Goal: Task Accomplishment & Management: Manage account settings

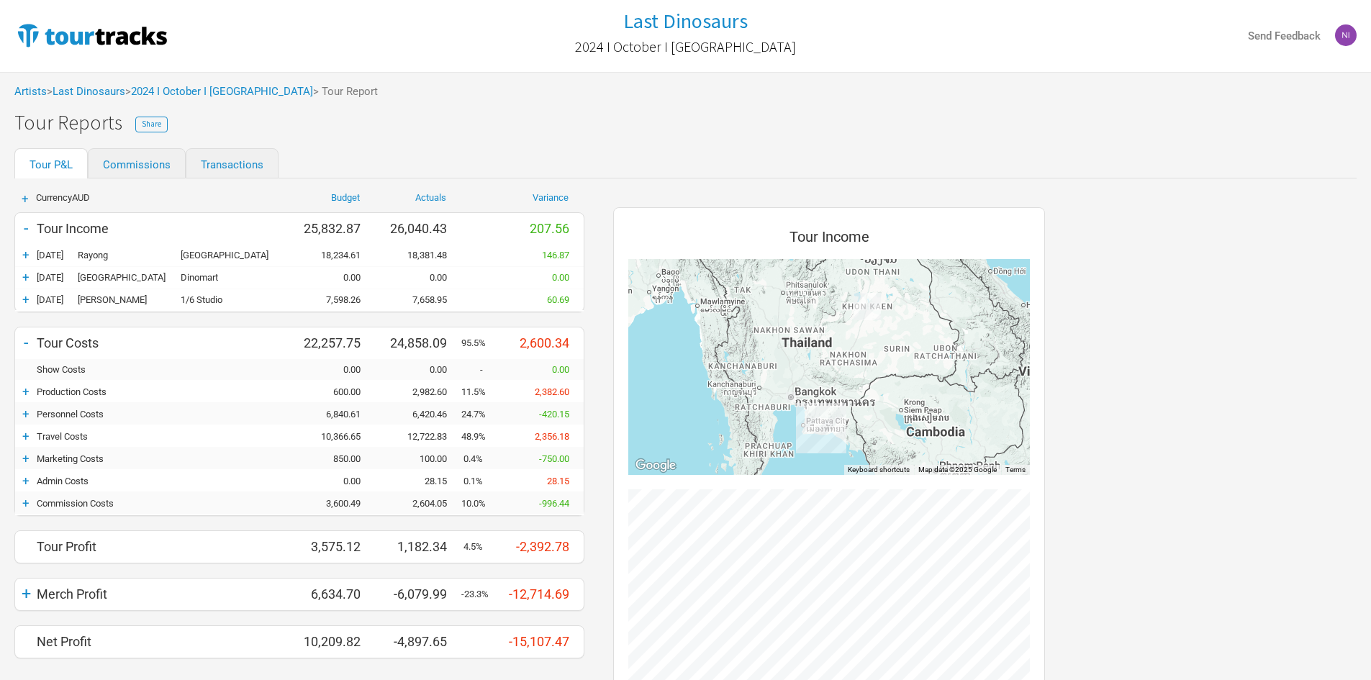
scroll to position [630, 461]
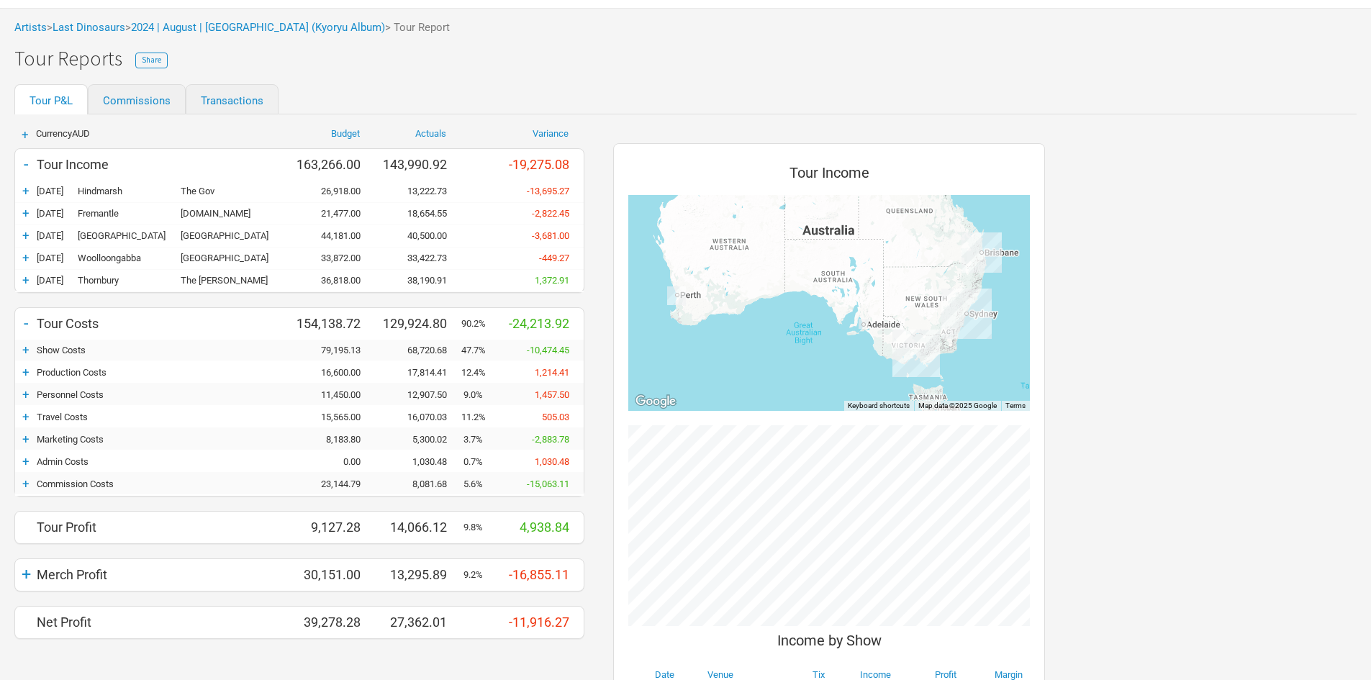
scroll to position [72, 0]
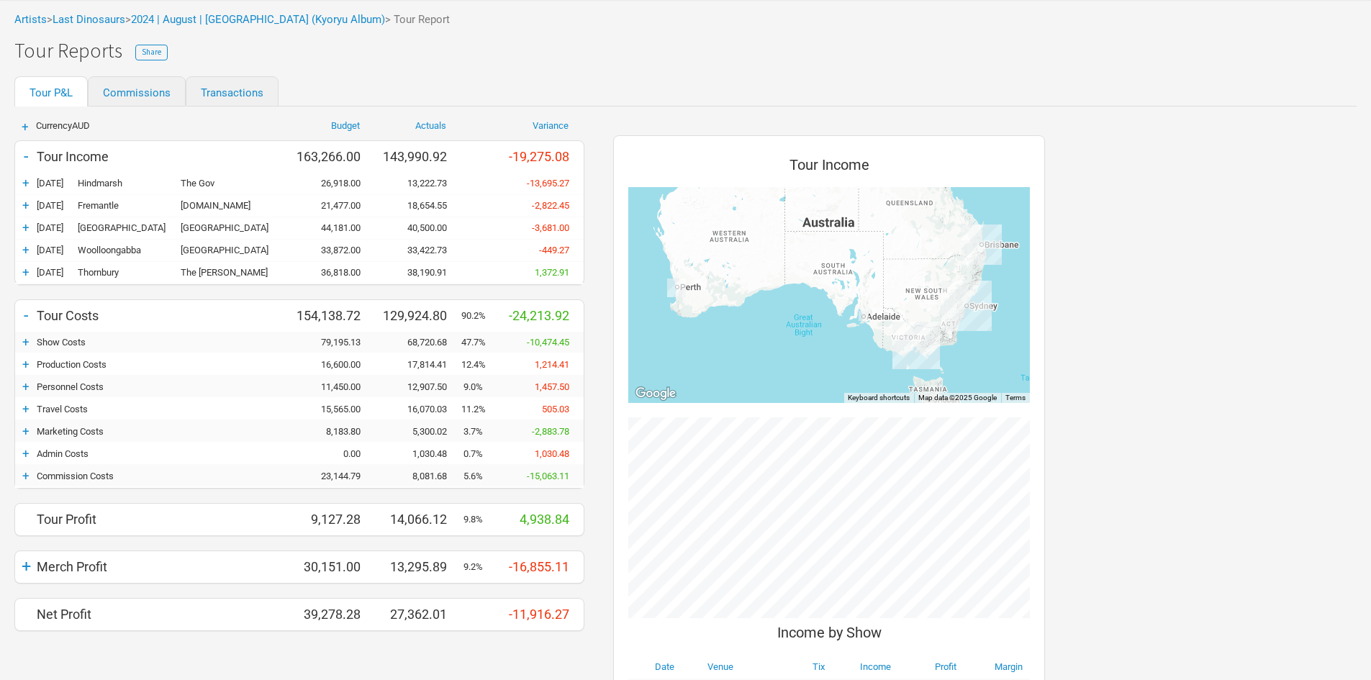
click at [30, 405] on div "+" at bounding box center [26, 409] width 22 height 14
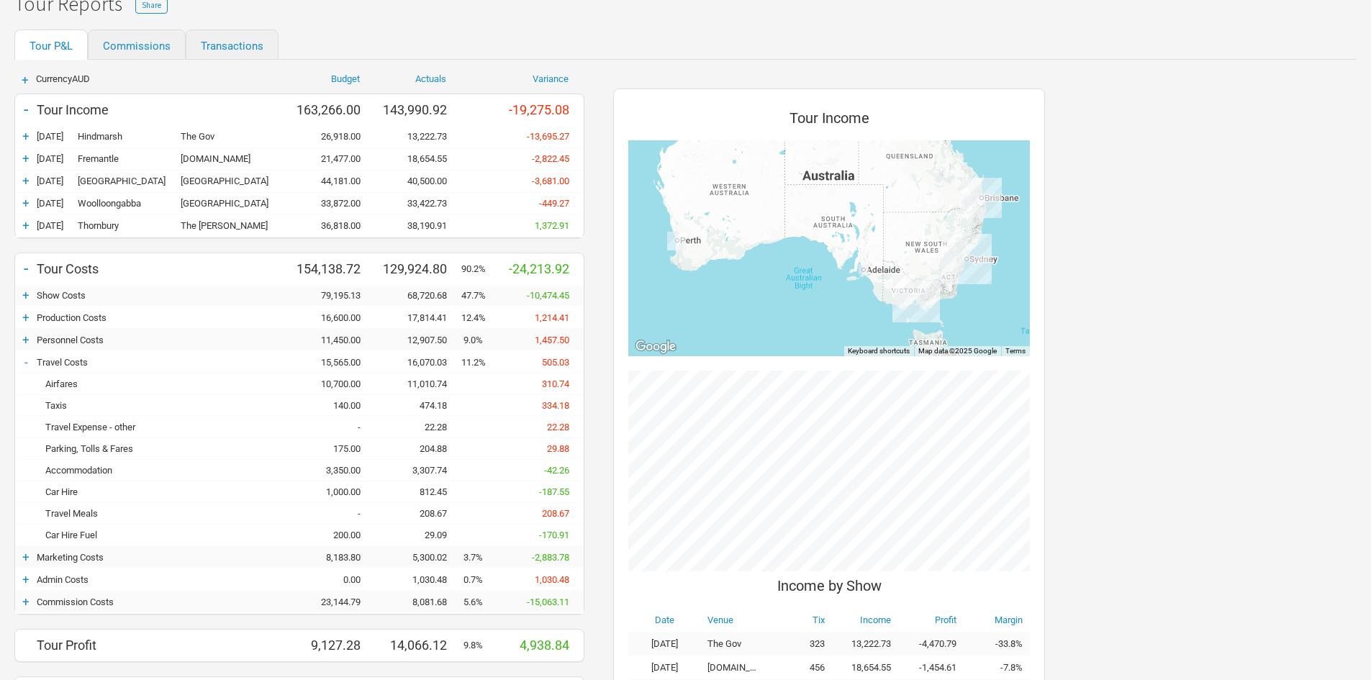
scroll to position [144, 0]
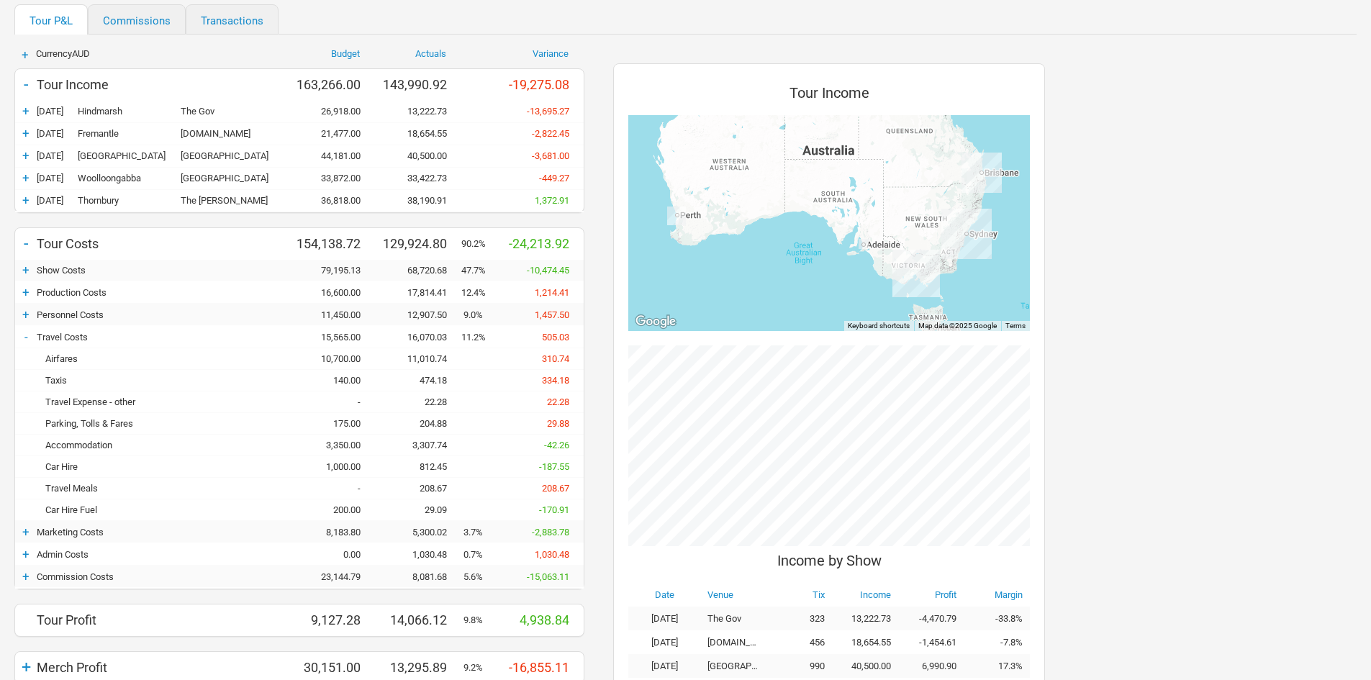
click at [432, 356] on div "11,010.74" at bounding box center [418, 358] width 86 height 11
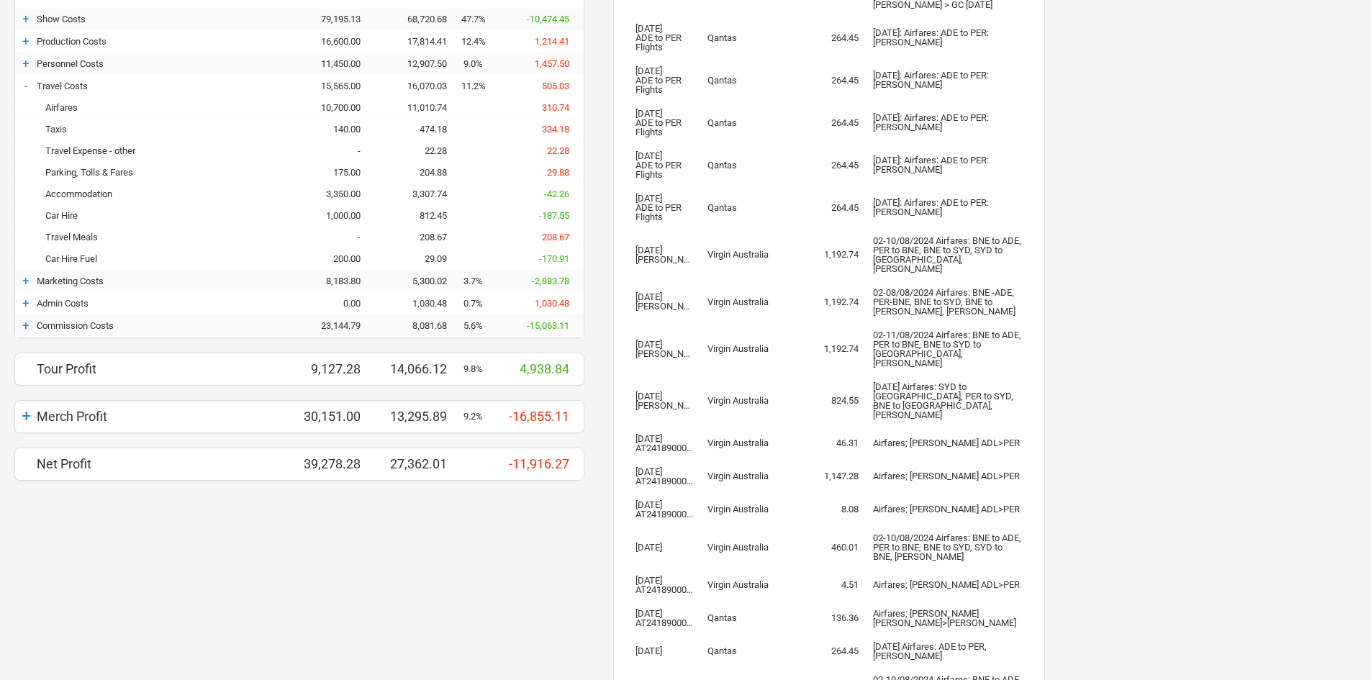
scroll to position [340, 0]
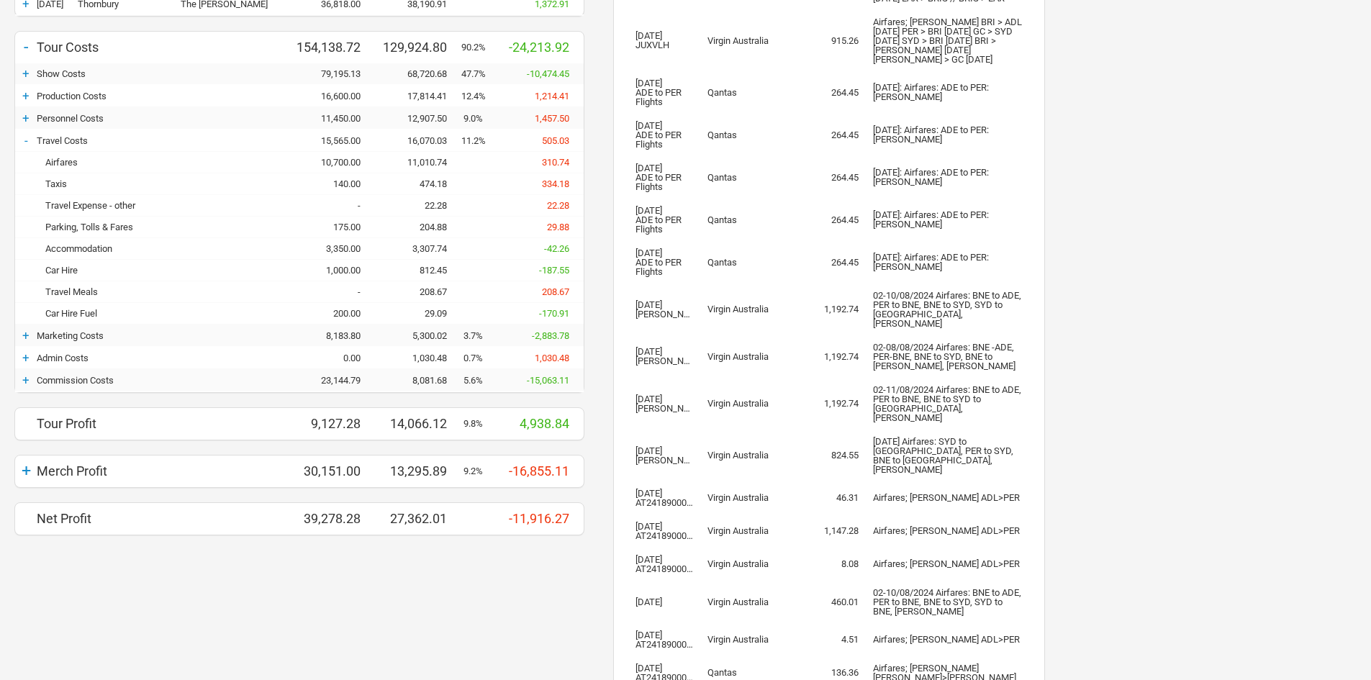
click at [428, 182] on div "474.18" at bounding box center [418, 184] width 86 height 11
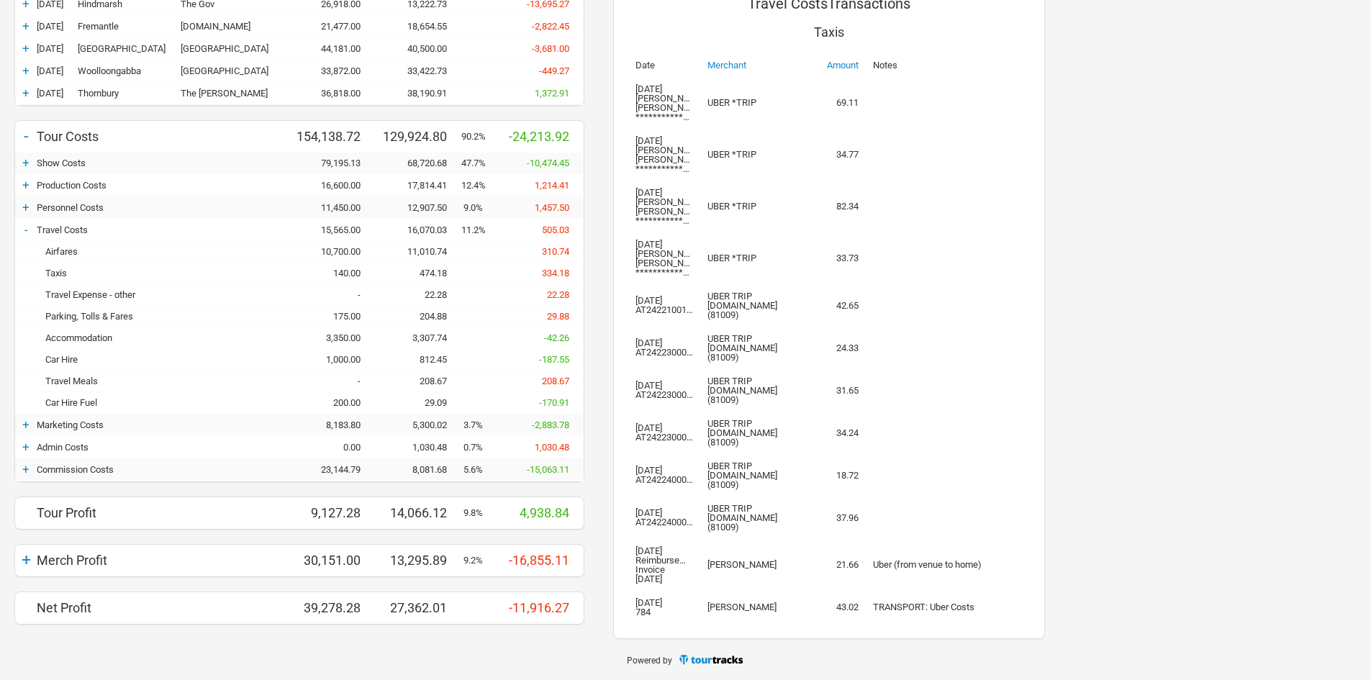
scroll to position [315, 0]
click at [432, 311] on div "204.88" at bounding box center [418, 316] width 86 height 11
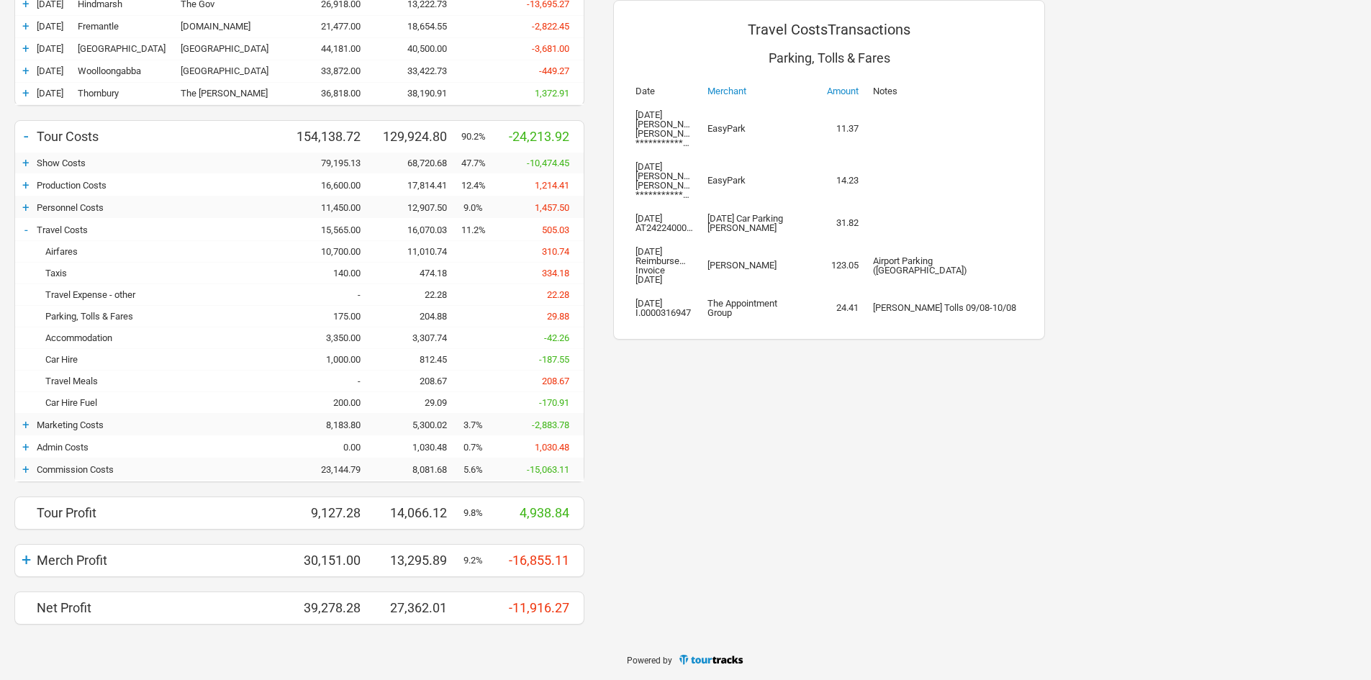
scroll to position [251, 0]
click at [436, 289] on div "22.28" at bounding box center [418, 294] width 86 height 11
click at [438, 315] on div "204.88" at bounding box center [418, 316] width 86 height 11
click at [441, 340] on div "3,307.74" at bounding box center [418, 338] width 86 height 11
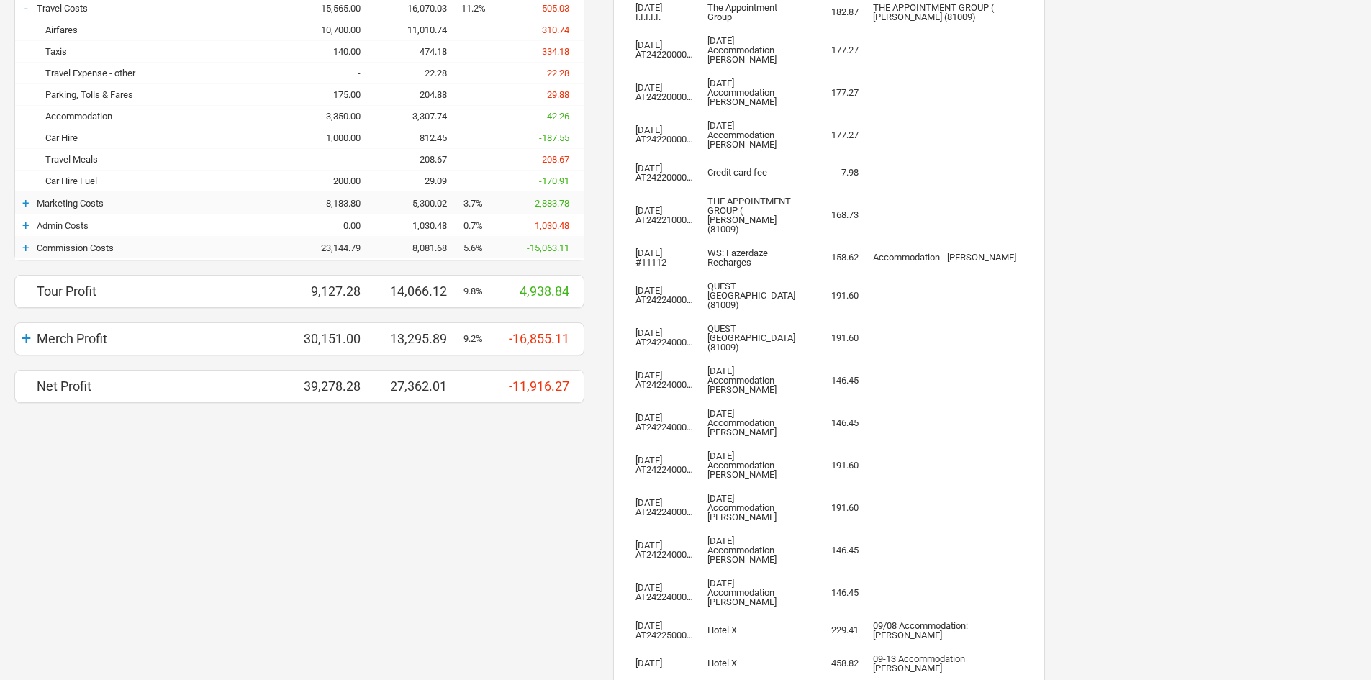
scroll to position [448, 0]
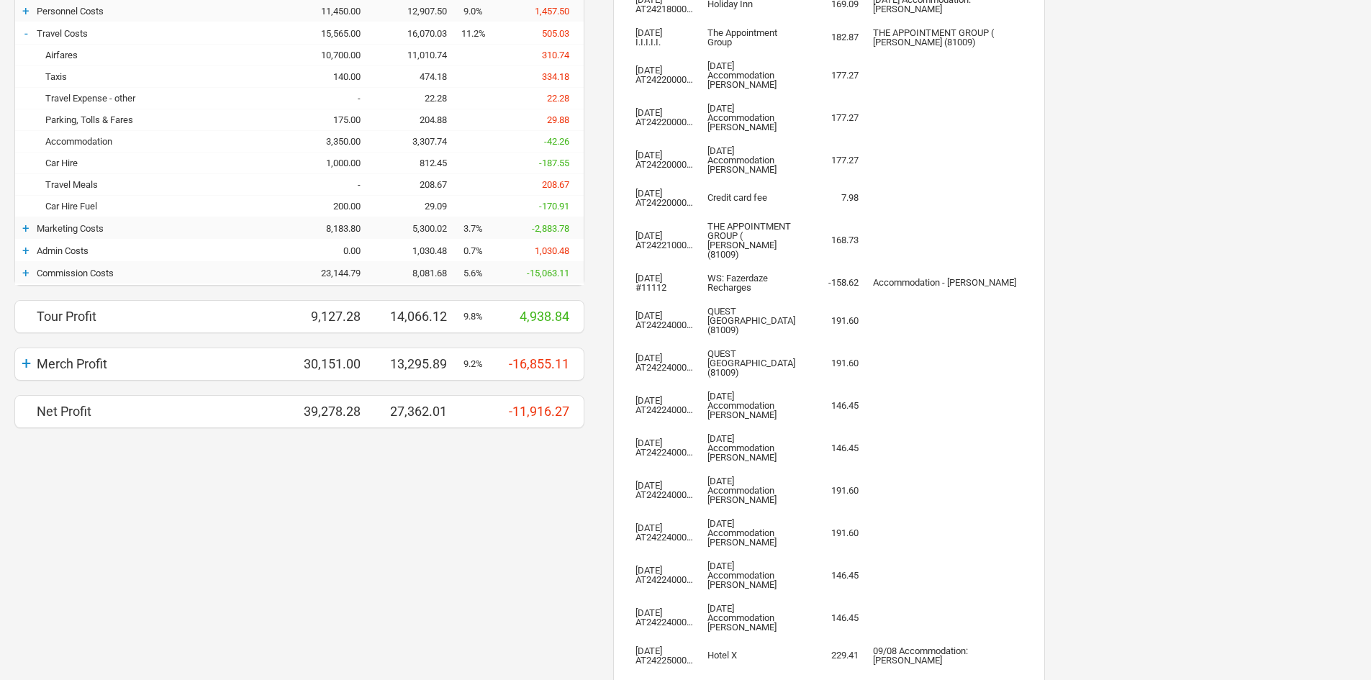
click at [424, 166] on div "812.45" at bounding box center [418, 163] width 86 height 11
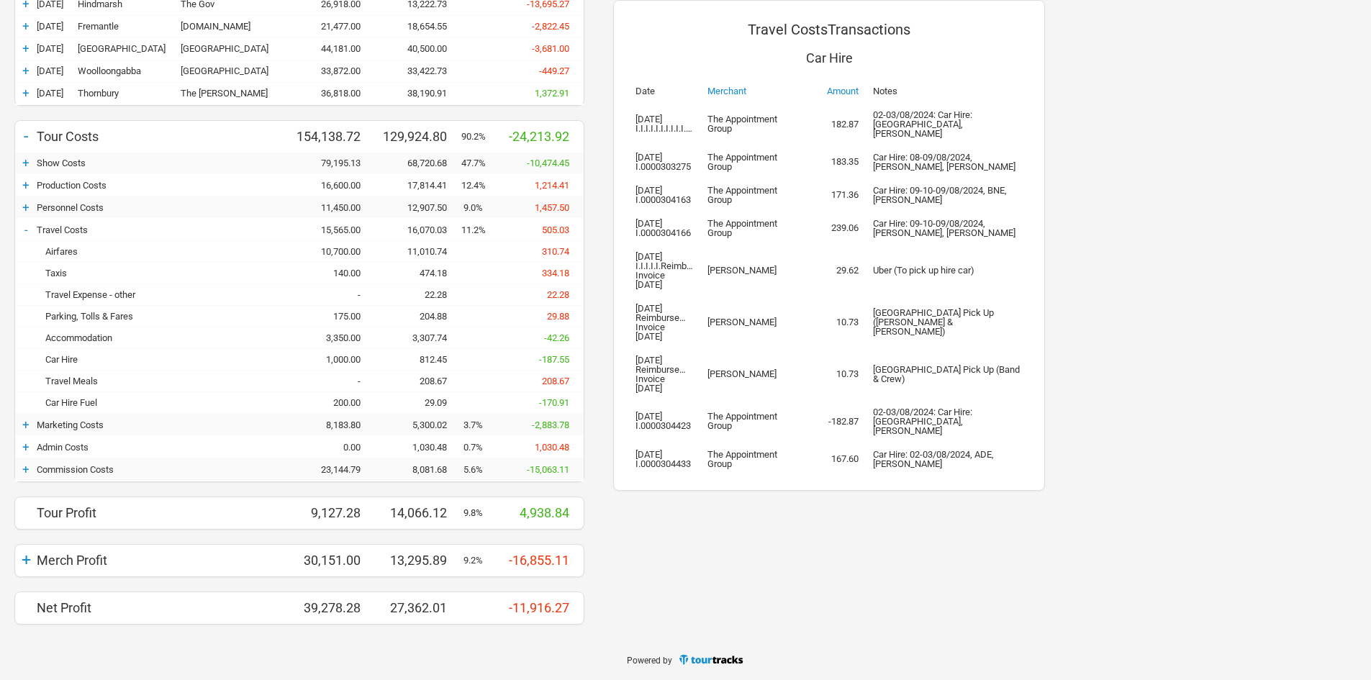
click at [425, 383] on div "208.67" at bounding box center [418, 381] width 86 height 11
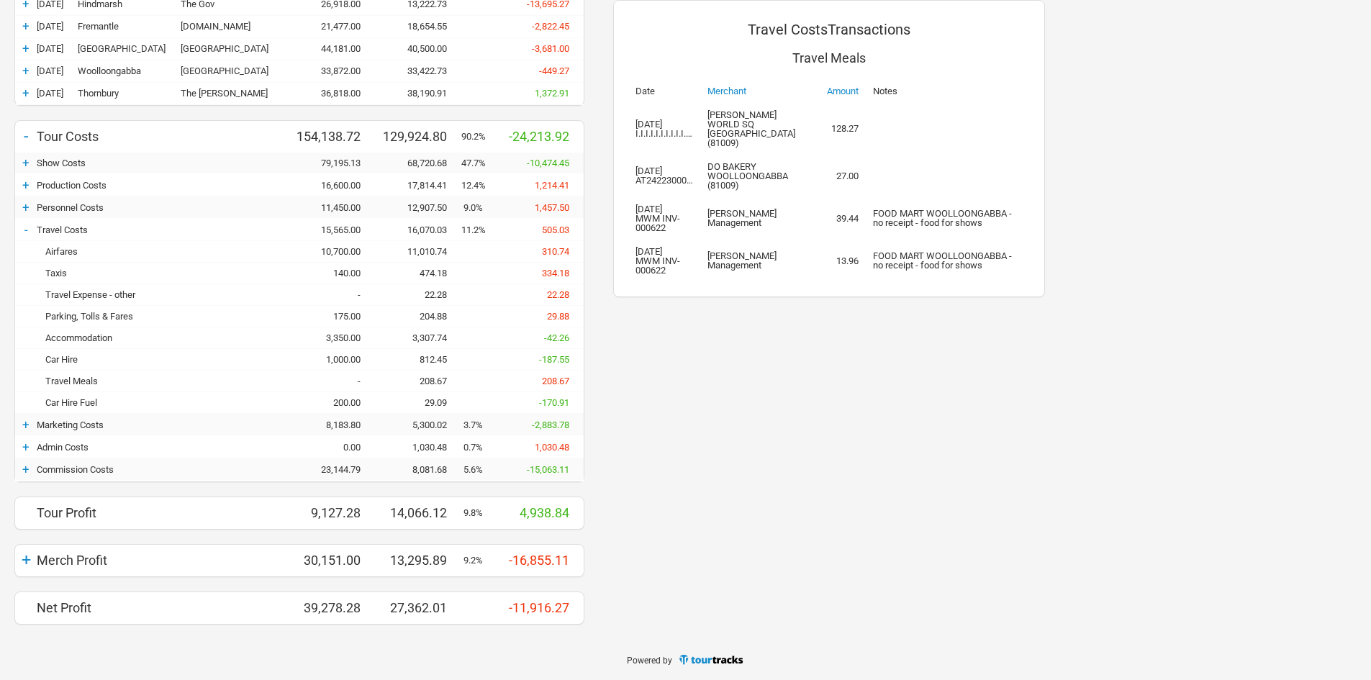
click at [438, 407] on div "29.09" at bounding box center [418, 402] width 86 height 11
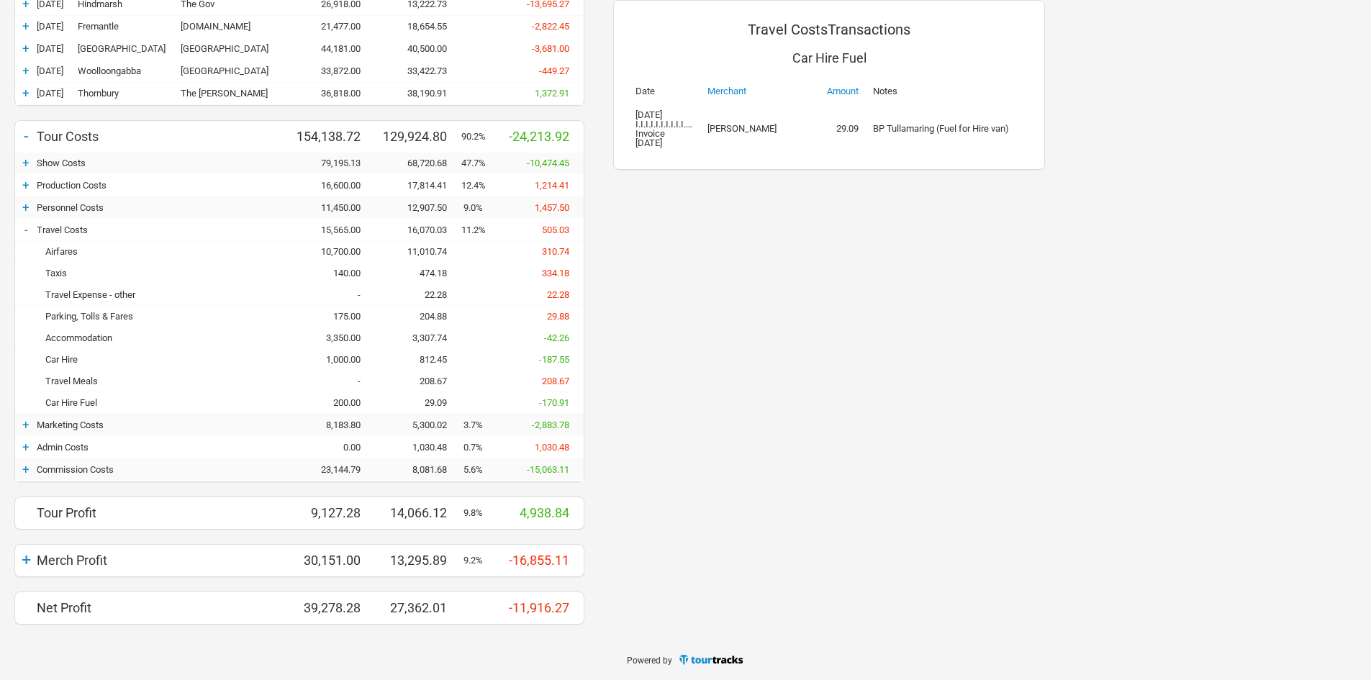
click at [435, 382] on div "208.67" at bounding box center [418, 381] width 86 height 11
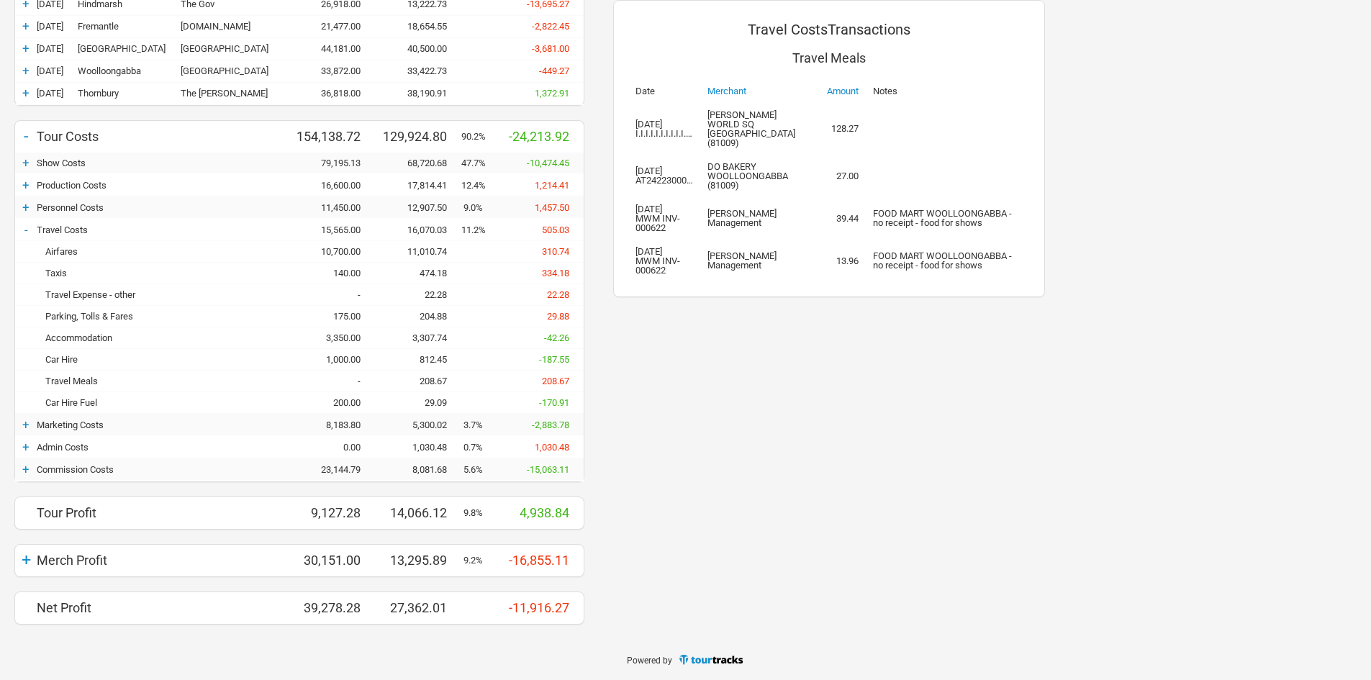
click at [425, 254] on div "11,010.74" at bounding box center [418, 251] width 86 height 11
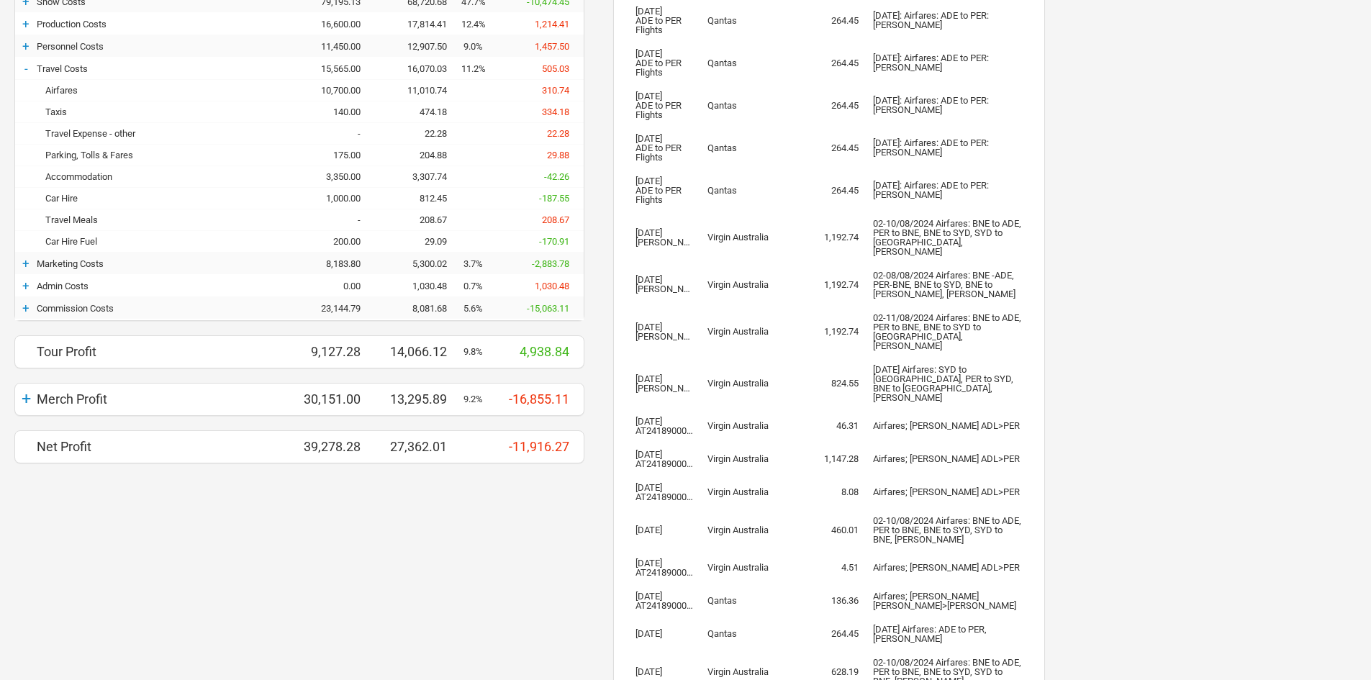
scroll to position [340, 0]
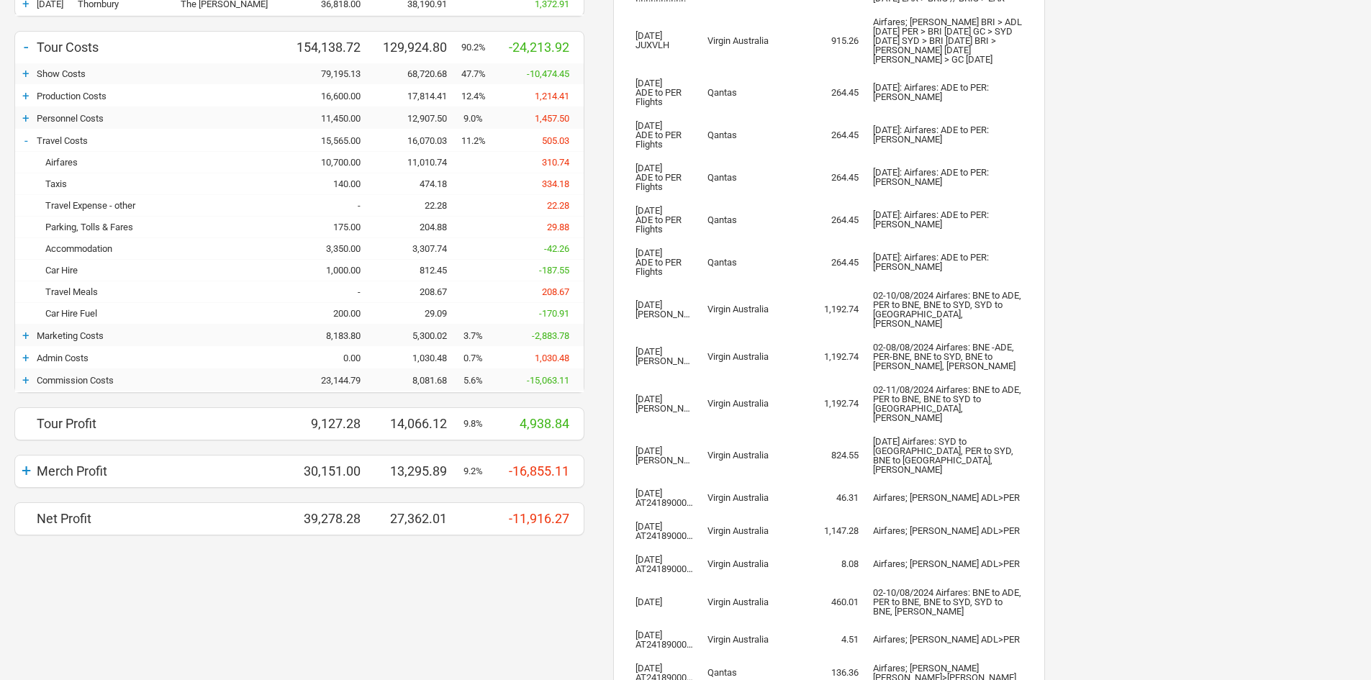
click at [442, 203] on div "22.28" at bounding box center [418, 205] width 86 height 11
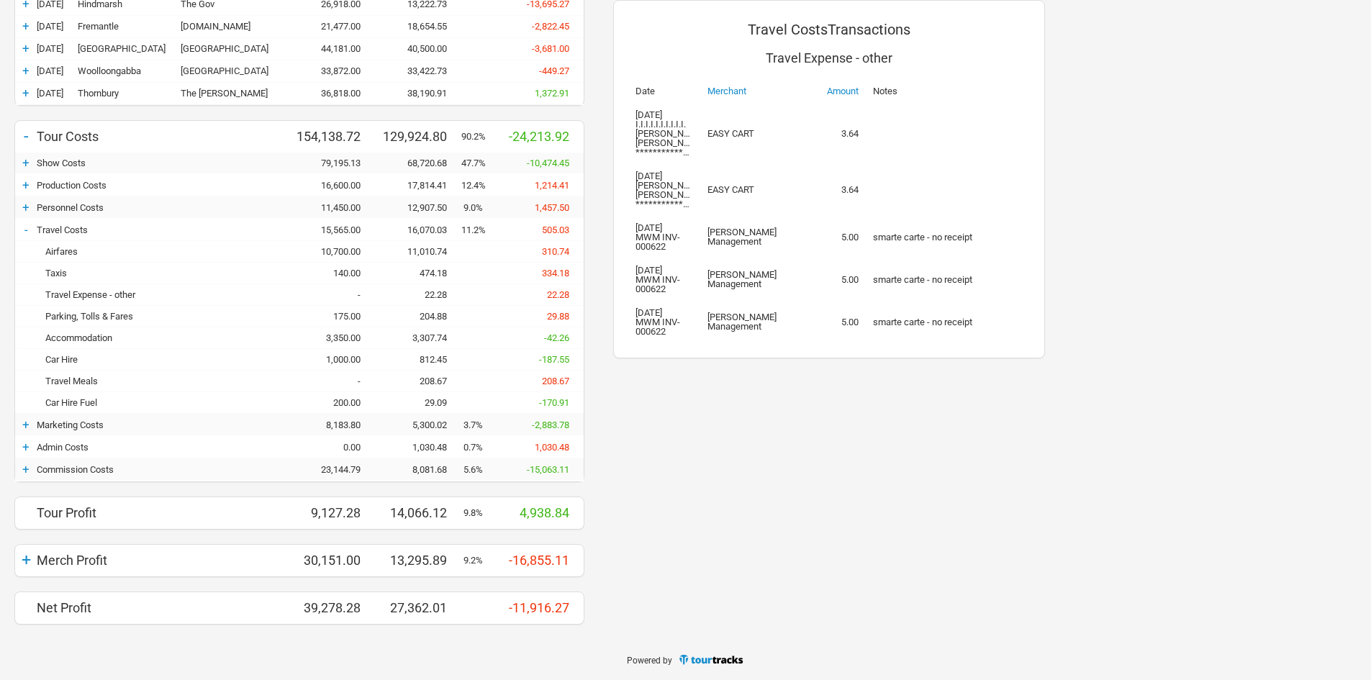
scroll to position [251, 0]
click at [436, 335] on div "3,307.74" at bounding box center [418, 338] width 86 height 11
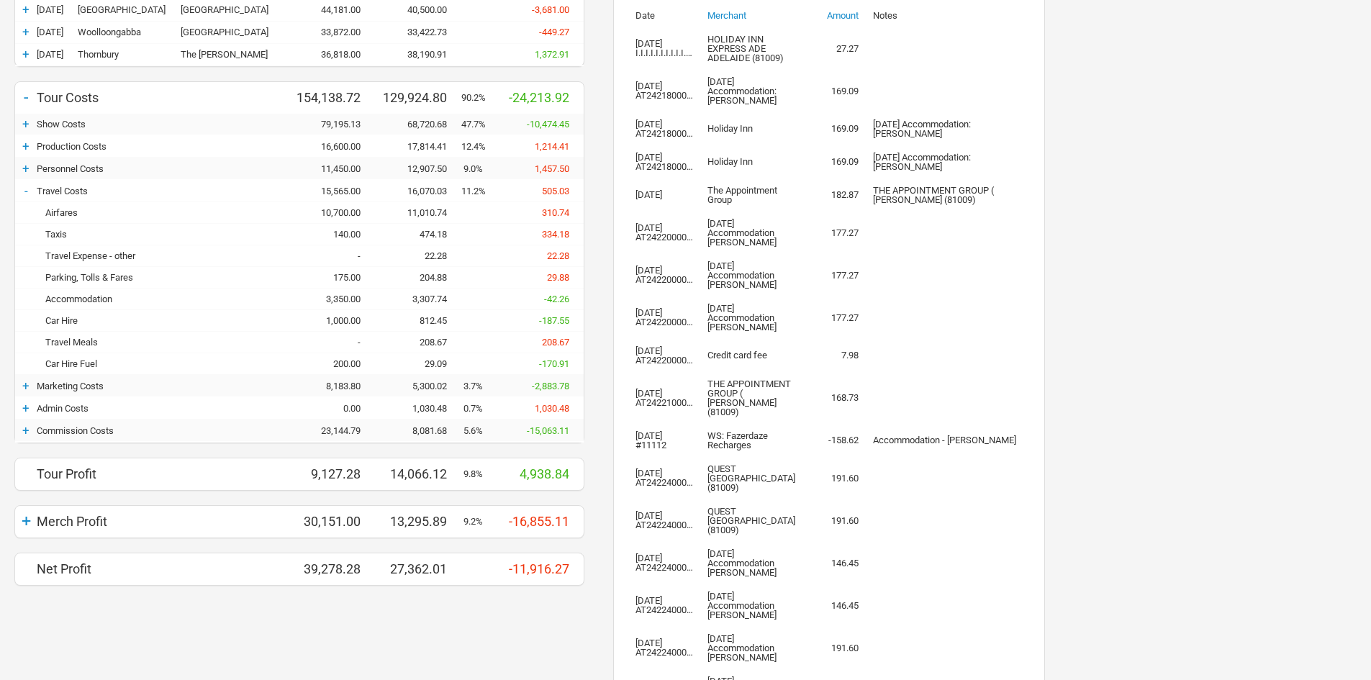
scroll to position [304, 0]
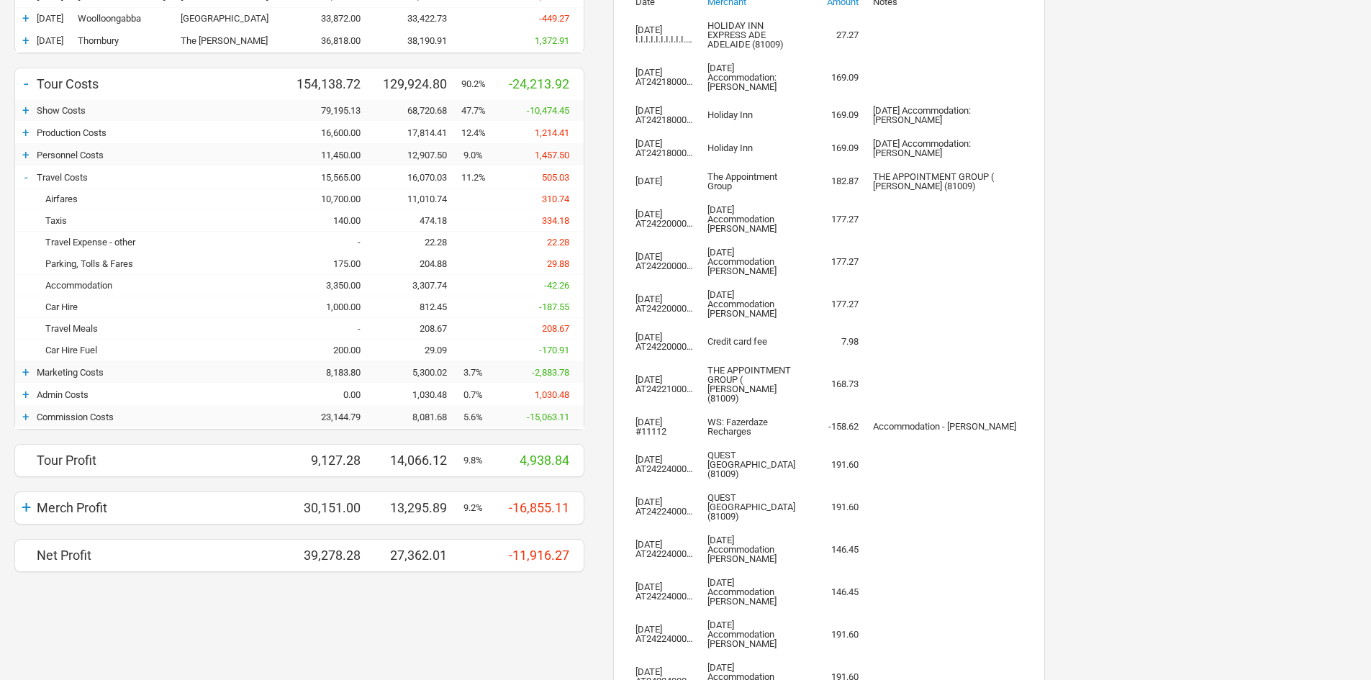
click at [436, 284] on div "3,307.74" at bounding box center [418, 285] width 86 height 11
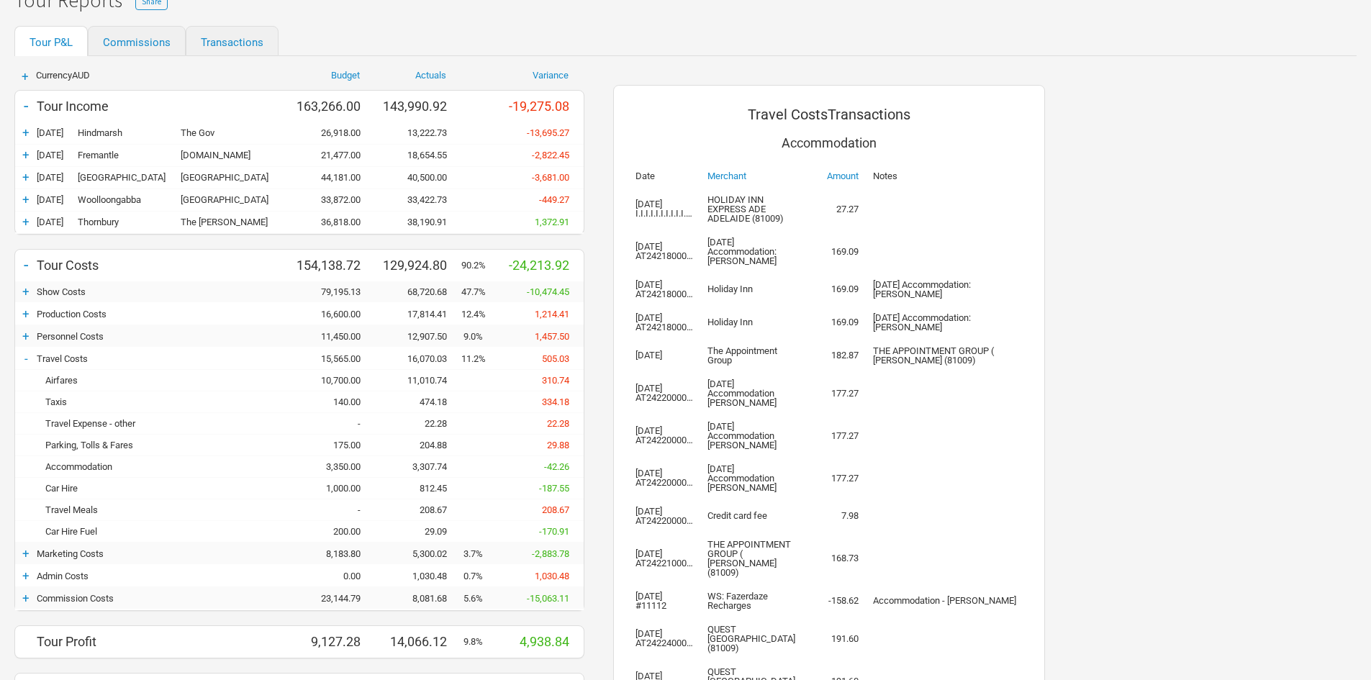
scroll to position [88, 0]
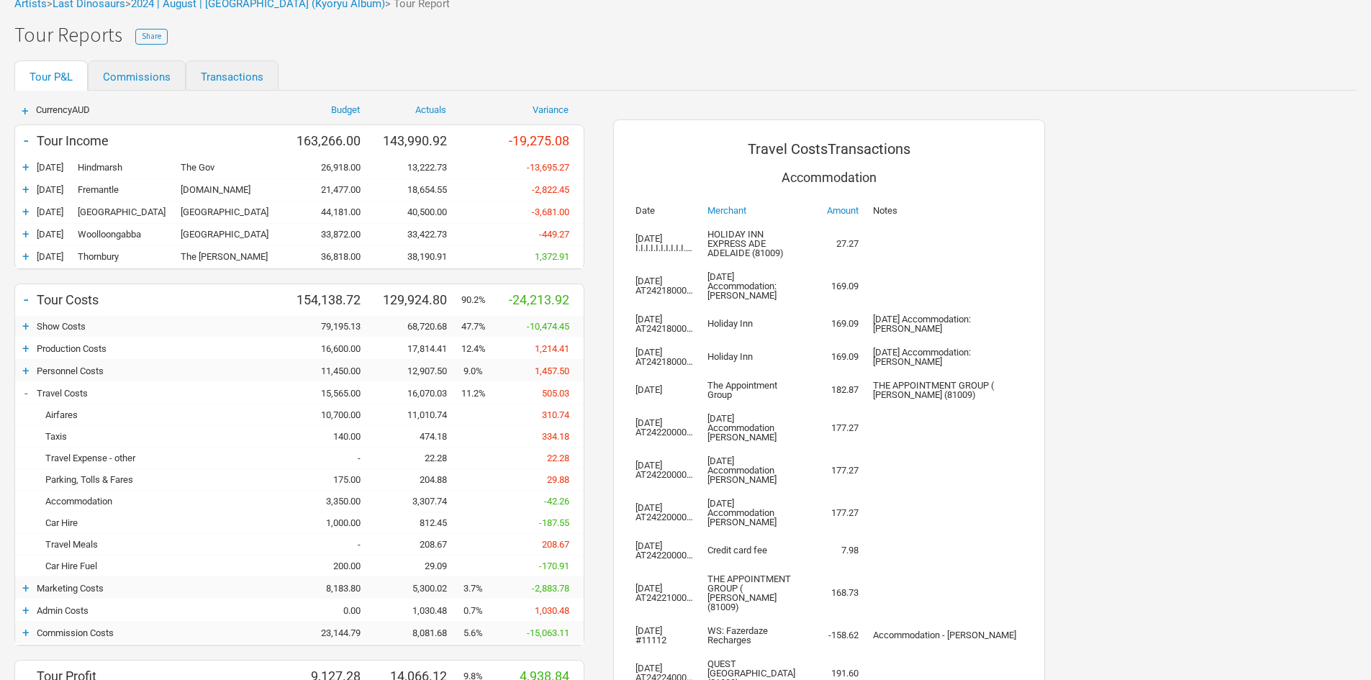
click at [428, 457] on div "22.28" at bounding box center [418, 458] width 86 height 11
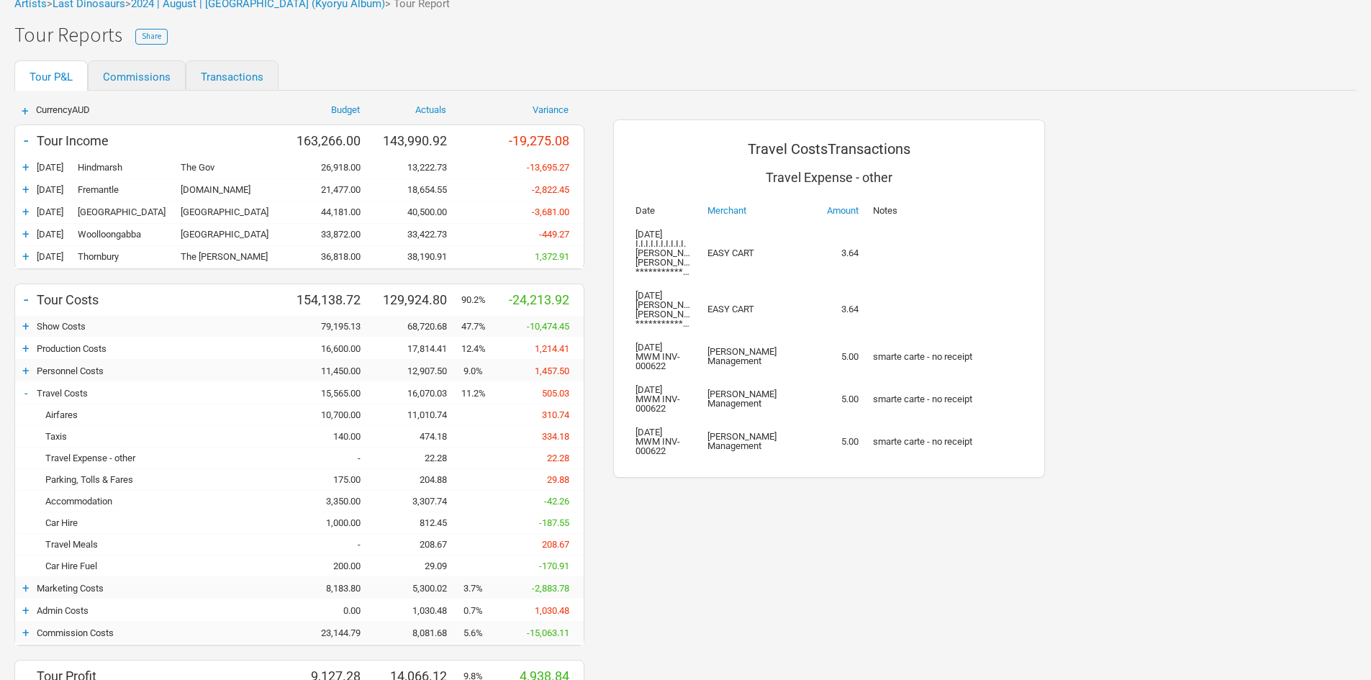
click at [789, 335] on td "EASY CART" at bounding box center [754, 310] width 108 height 52
drag, startPoint x: 703, startPoint y: 250, endPoint x: 759, endPoint y: 249, distance: 56.2
click at [759, 249] on td "EASY CART" at bounding box center [754, 252] width 108 height 61
copy td "EASY CART"
click at [762, 378] on td "Matty Woo Management" at bounding box center [754, 356] width 108 height 42
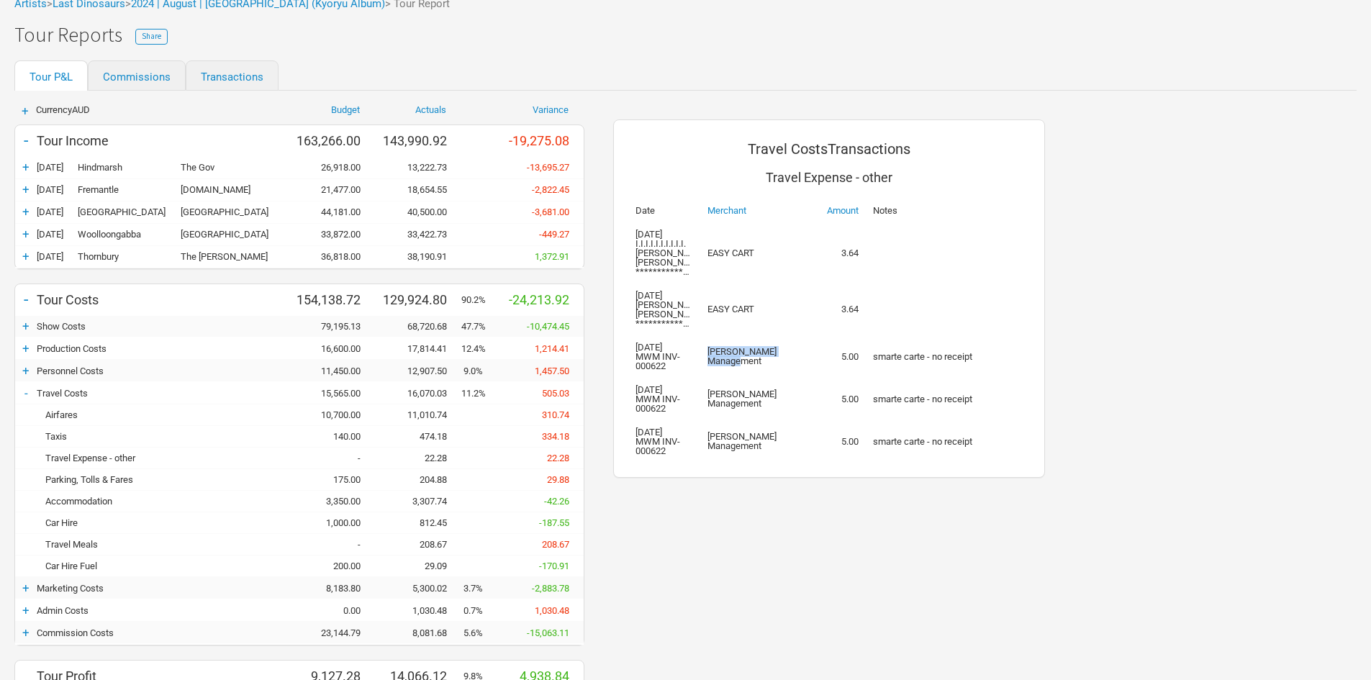
drag, startPoint x: 763, startPoint y: 387, endPoint x: 708, endPoint y: 377, distance: 55.6
click at [708, 377] on td "Matty Woo Management" at bounding box center [754, 356] width 108 height 42
copy td "Matty Woo Management"
drag, startPoint x: 1021, startPoint y: 364, endPoint x: 1009, endPoint y: 376, distance: 17.3
click at [1021, 364] on td "smarte carte - no receipt" at bounding box center [948, 356] width 164 height 42
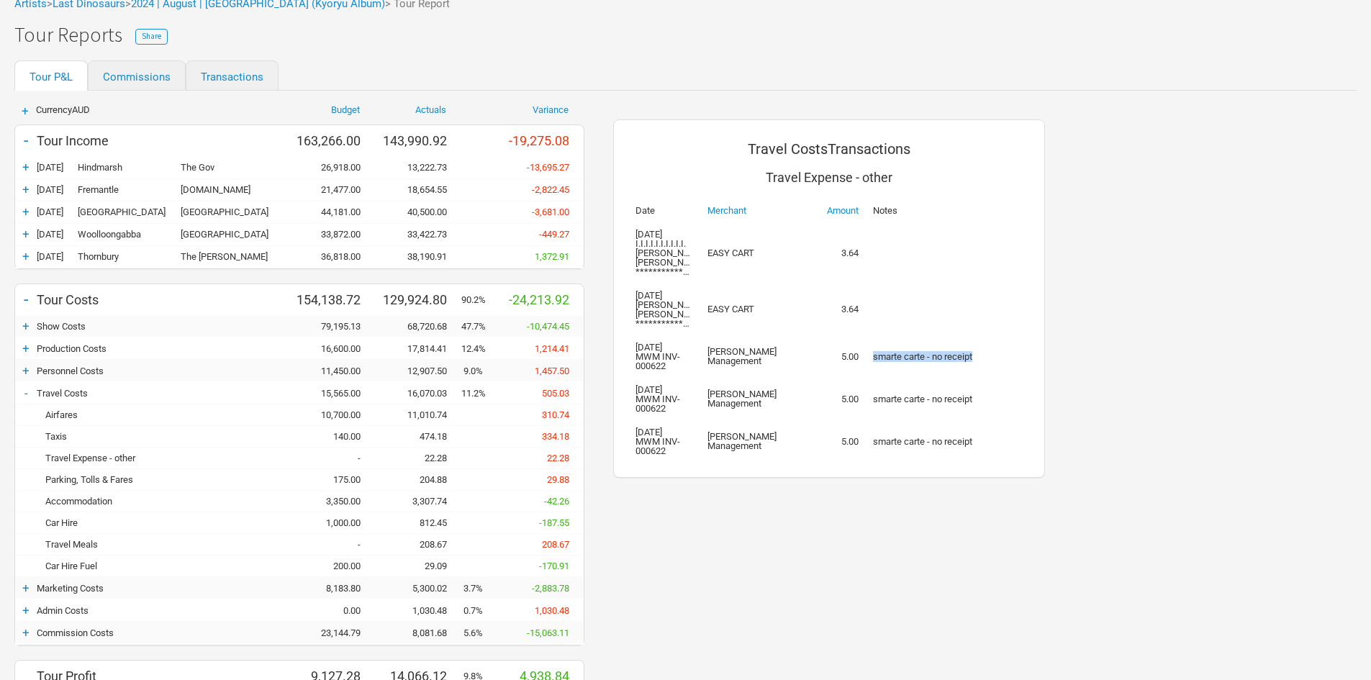
drag, startPoint x: 870, startPoint y: 382, endPoint x: 985, endPoint y: 381, distance: 115.9
click at [985, 378] on td "smarte carte - no receipt" at bounding box center [948, 356] width 164 height 42
copy td "smarte carte - no receipt"
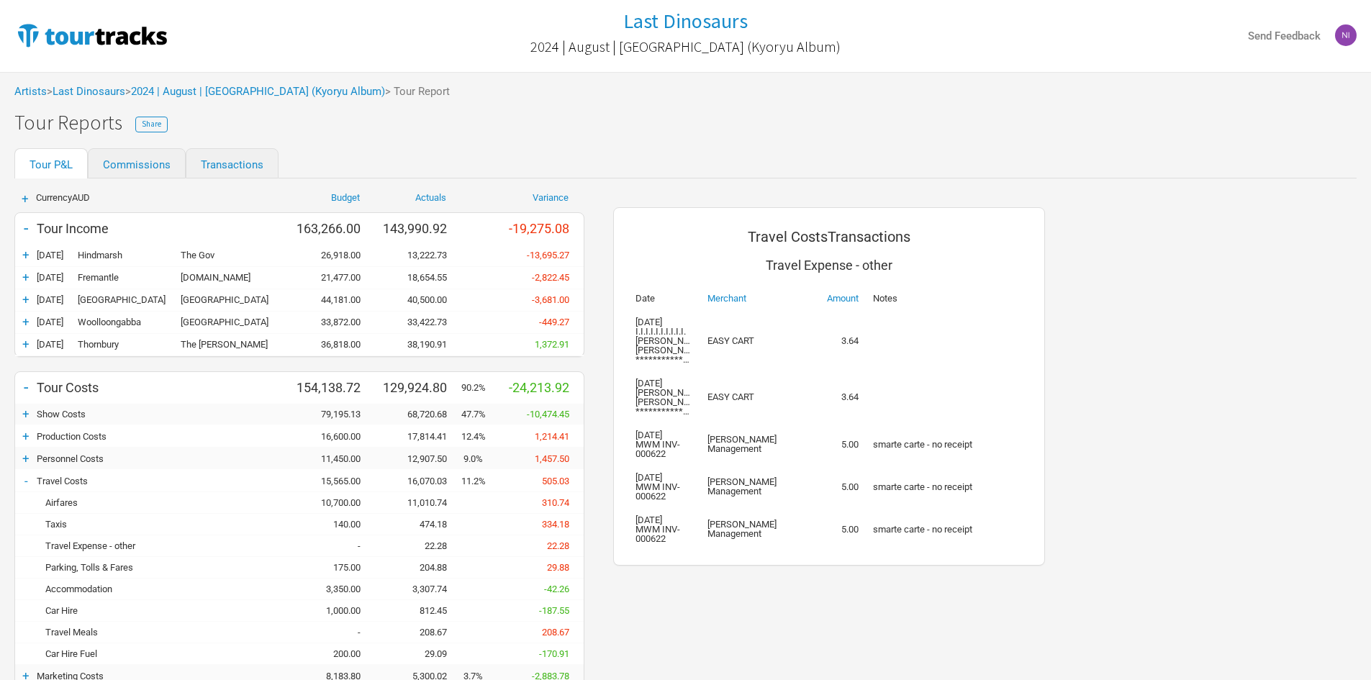
click at [243, 101] on div "Artists > Last Dinosaurs > 2024 | August | Australia (Kyoryu Album) > Tour Repo…" at bounding box center [685, 92] width 1371 height 40
click at [243, 95] on link "2024 | August | Australia (Kyoryu Album)" at bounding box center [258, 91] width 254 height 13
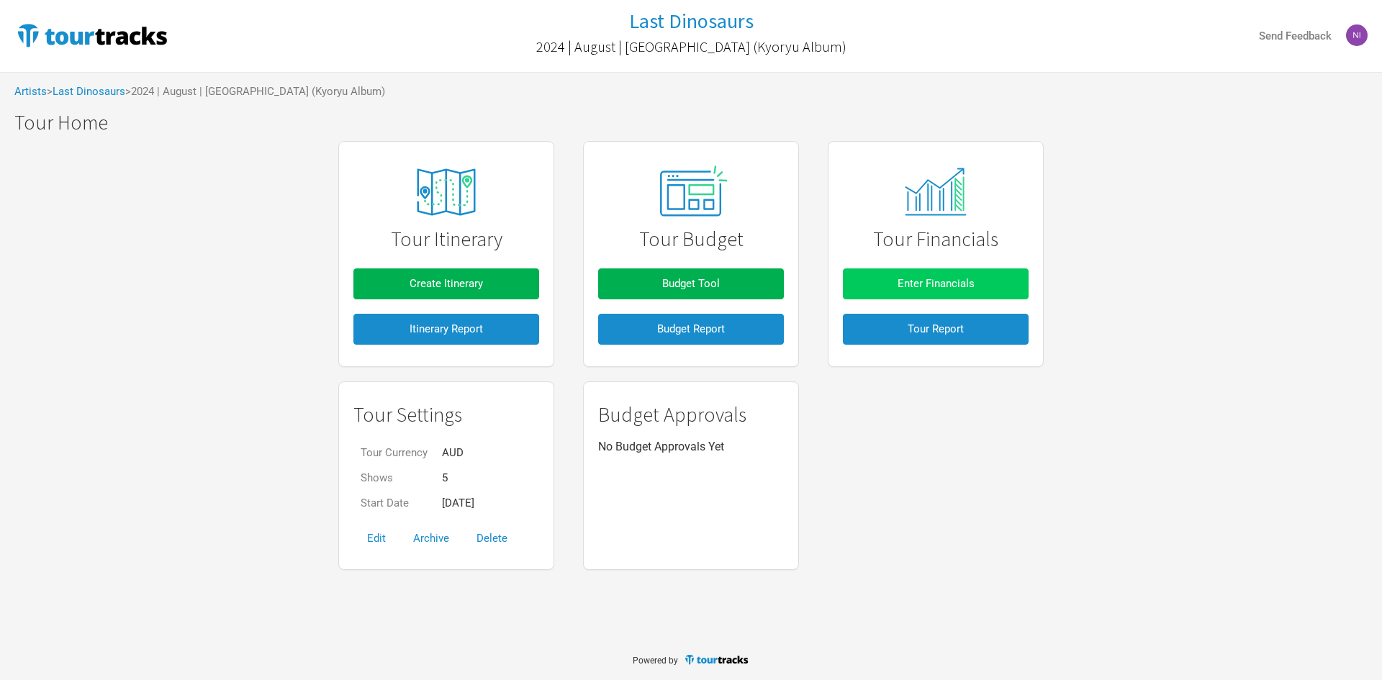
click at [902, 288] on span "Enter Financials" at bounding box center [936, 283] width 77 height 13
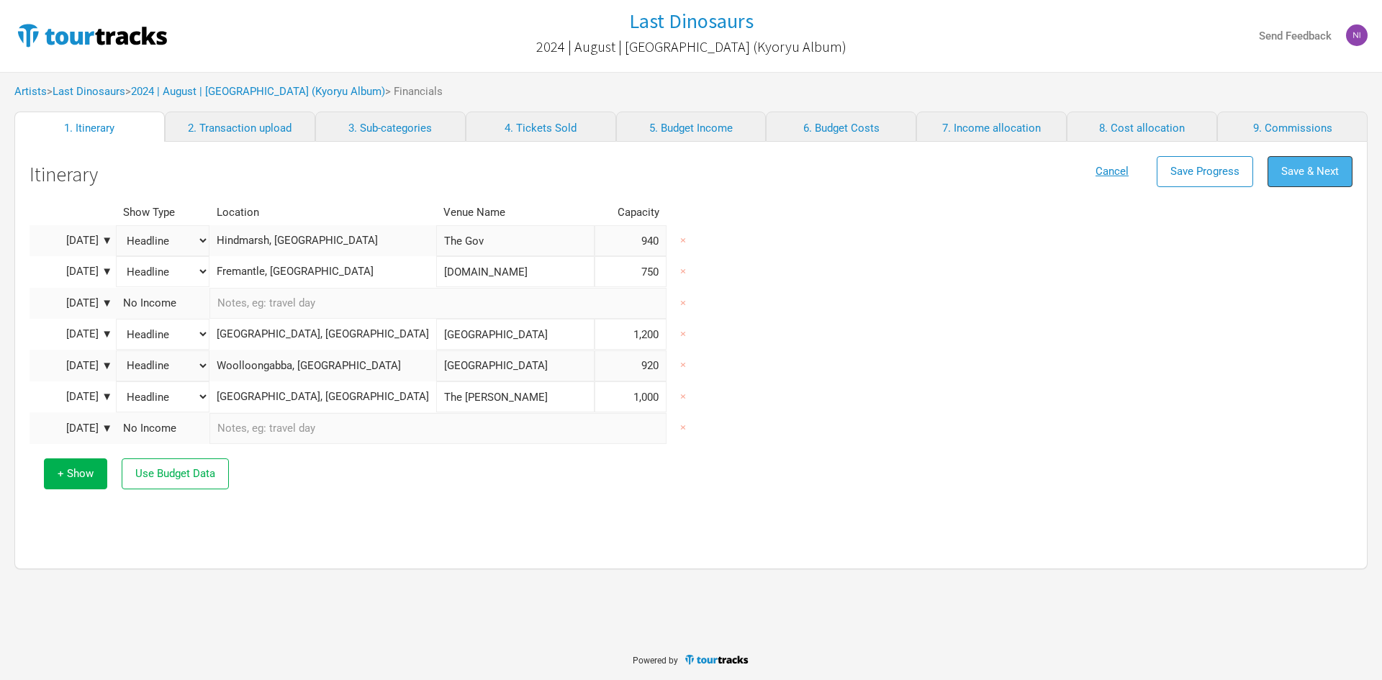
click at [1302, 173] on span "Save & Next" at bounding box center [1310, 171] width 58 height 13
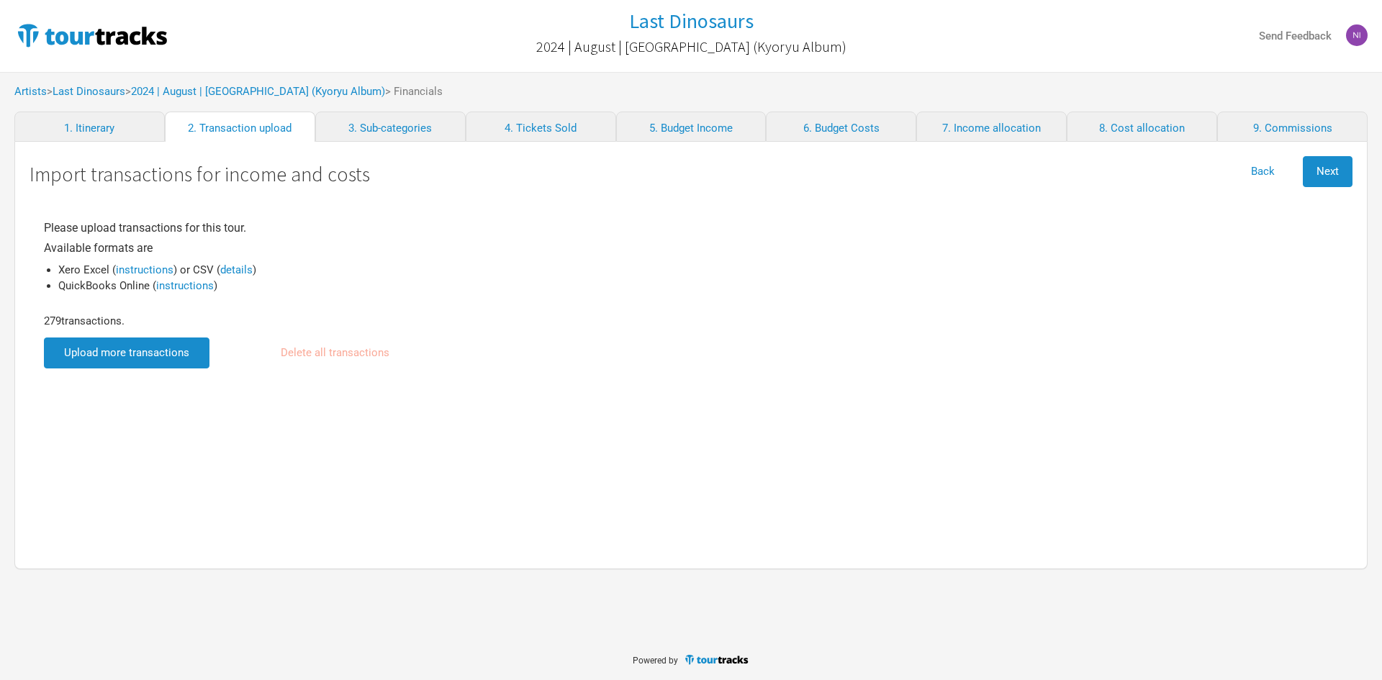
click at [159, 343] on input "file" at bounding box center [127, 353] width 166 height 31
click at [1335, 174] on span "Next" at bounding box center [1328, 171] width 22 height 13
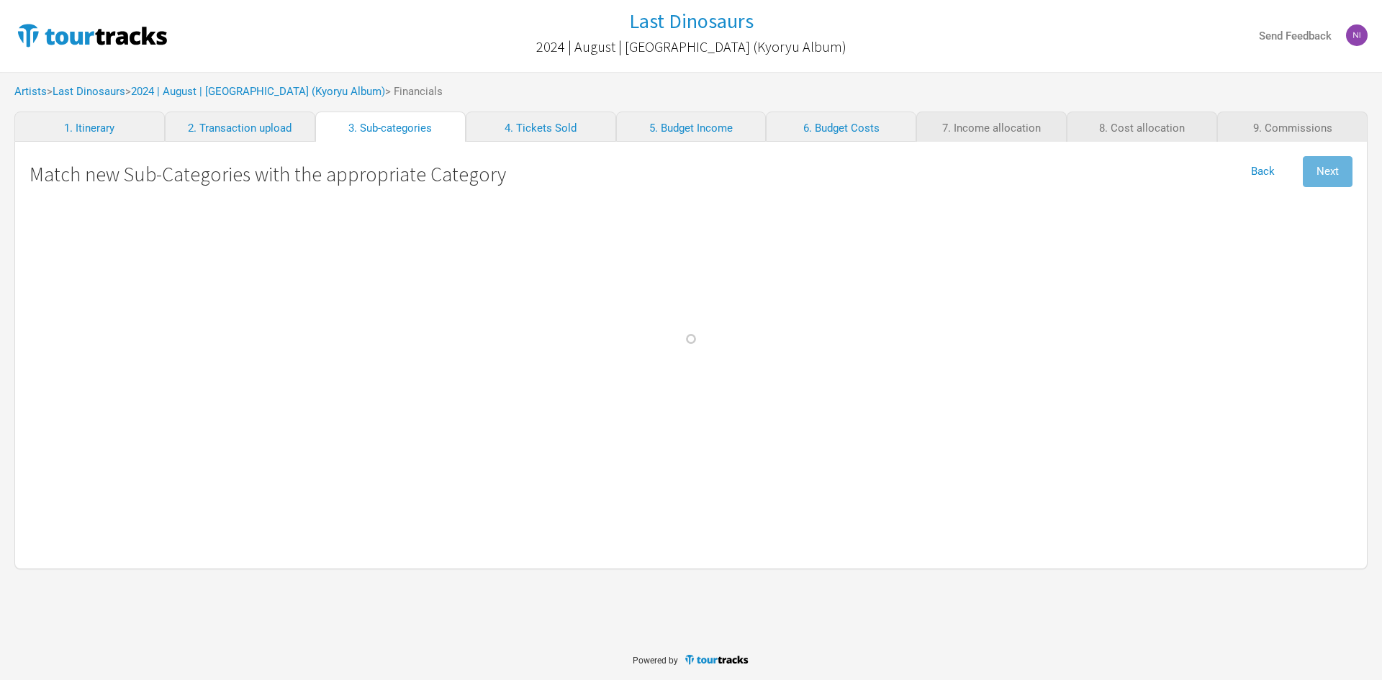
select Fees "Show Costs"
select select "Travel"
select Online "Marketing"
select select "Travel"
select Design "Marketing"
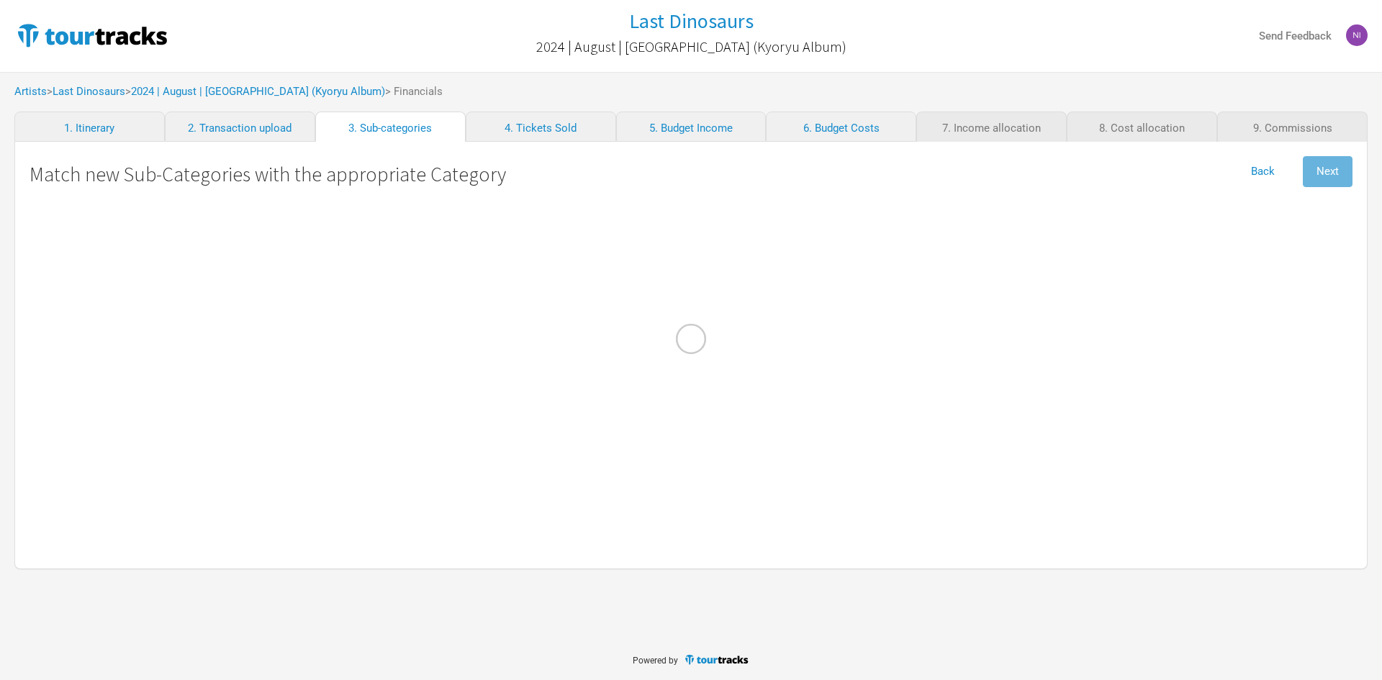
select Hire "Production"
select Fees "Merch Costs"
select Commission "Commissions"
select Hire "Travel"
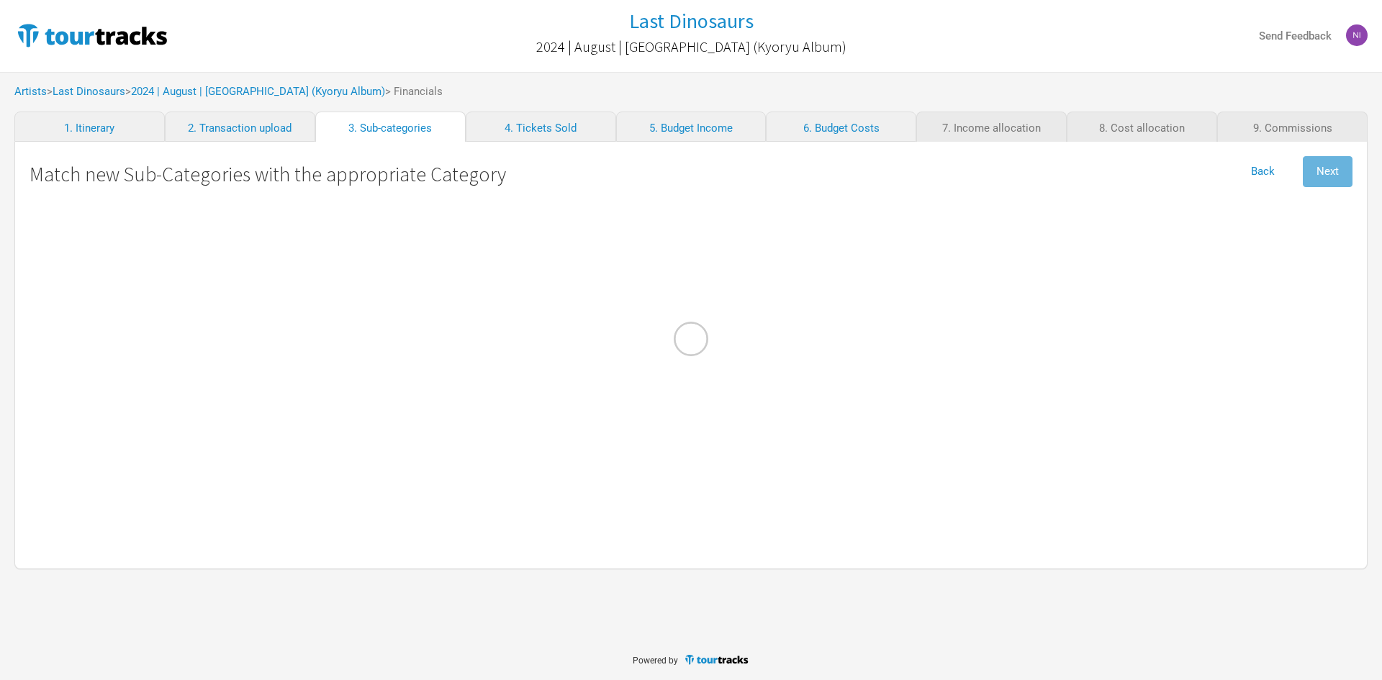
select Fuel "Travel"
select Hire "Production"
select Technician "Personnel"
select Commission "Merch Costs"
select Freight "Merch Costs"
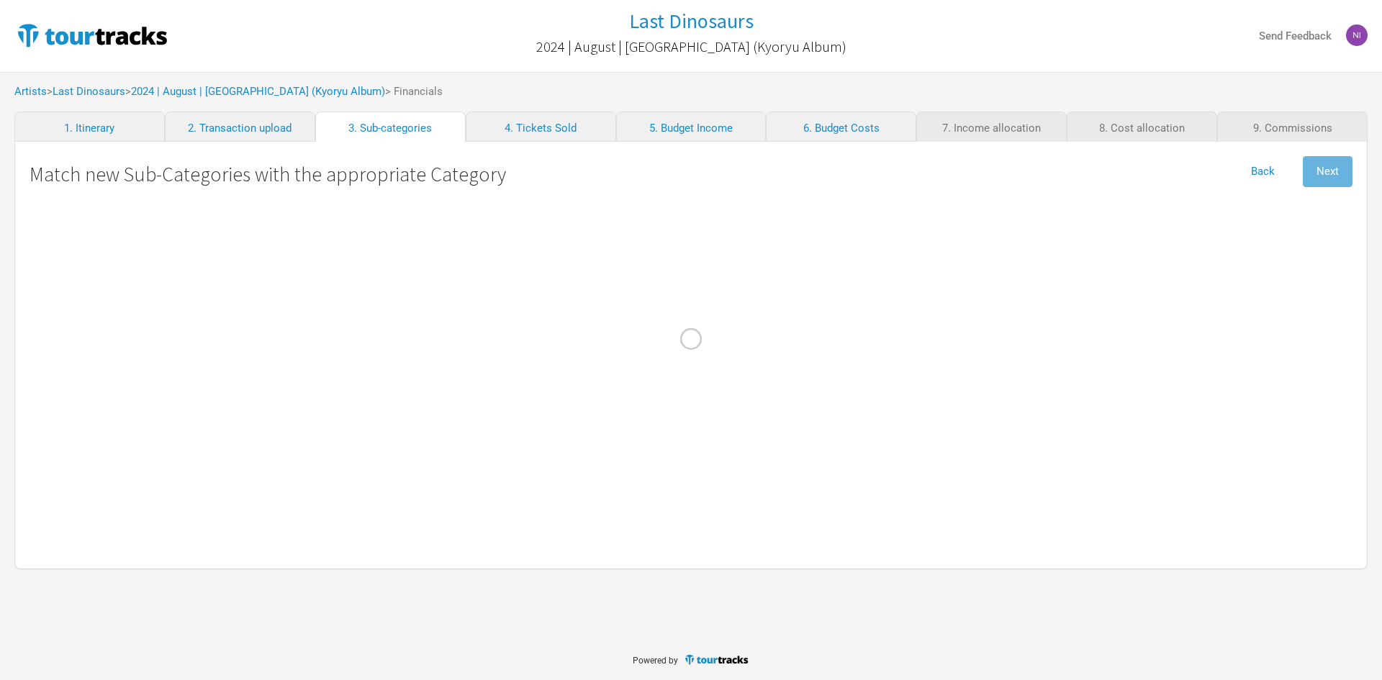
select Costs "Merch Costs"
select Touring "Merch Income"
select Stock\/Manufacturing "Merch Costs"
select Consumables "Production"
select AUD "Production"
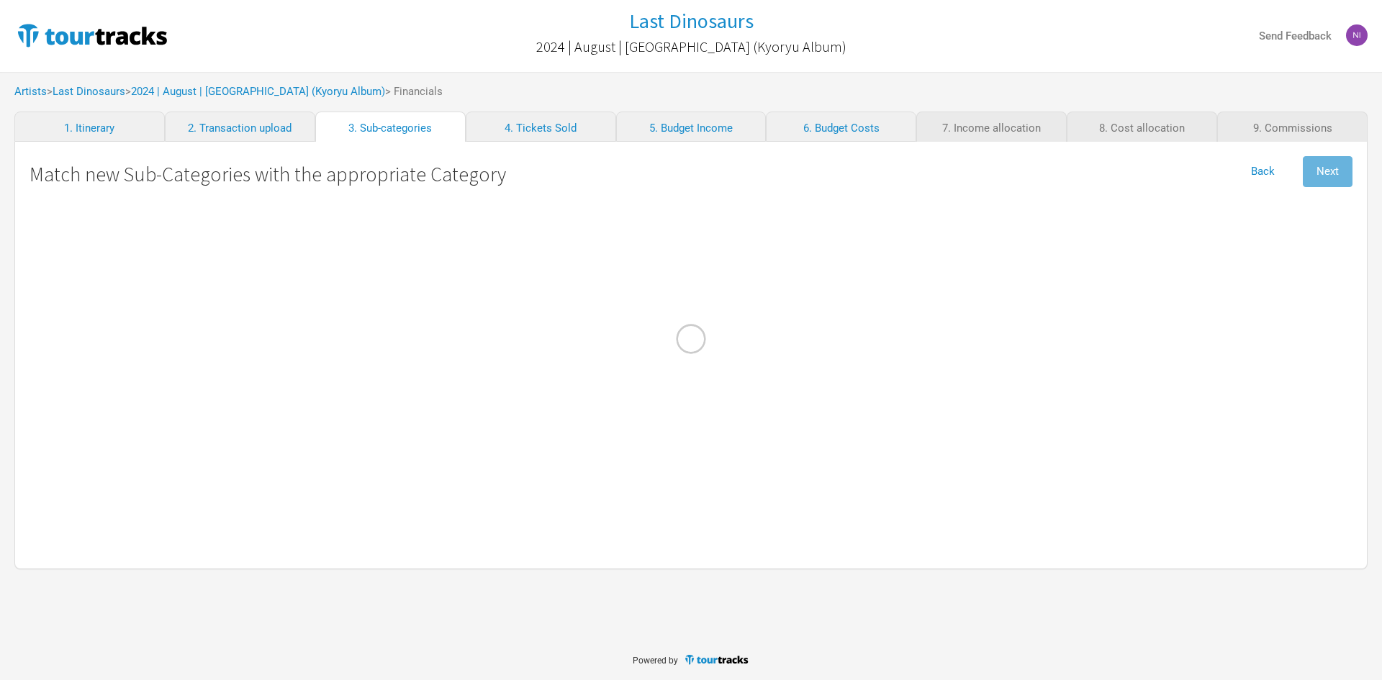
select Supplies "Admin"
select Fares "Travel"
select Domestic "Performance"
select select "Show Costs"
select Musicians "Personnel"
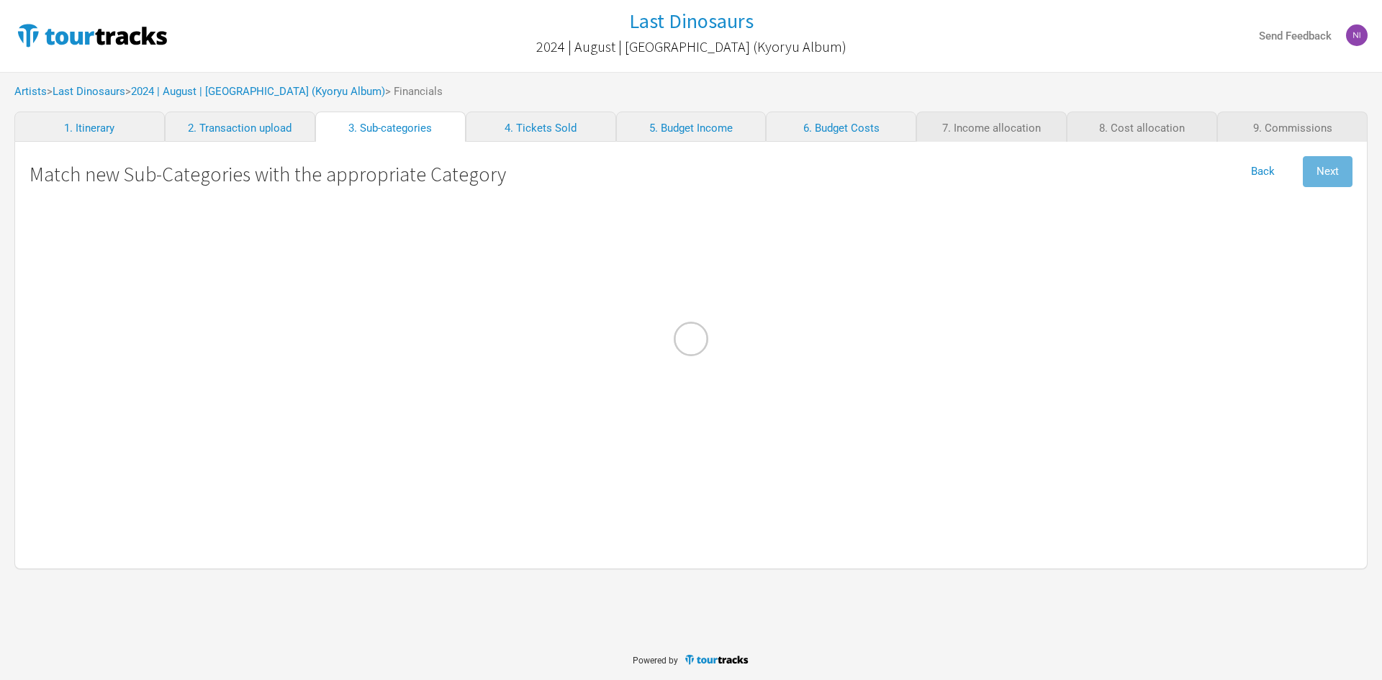
select \(FOH\) "Personnel"
select Props "Production"
select Contractors "Personnel"
select Band "Show Costs"
select select "Travel"
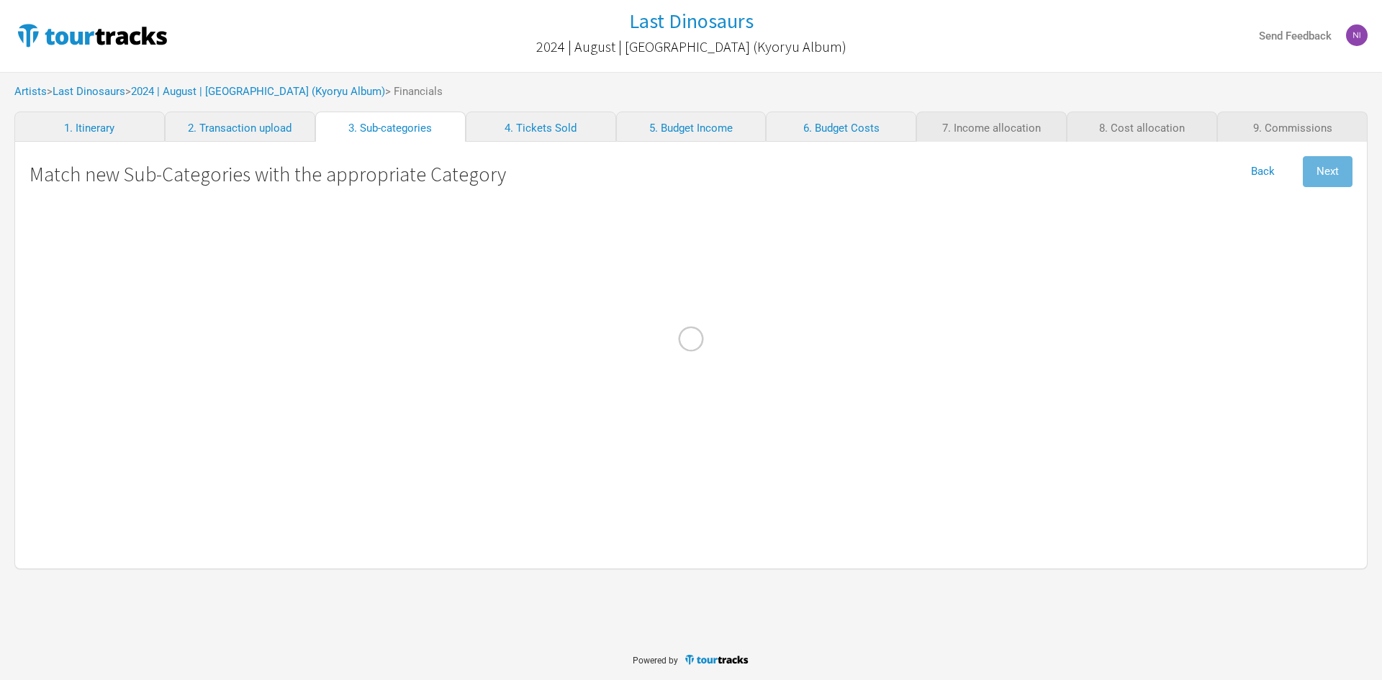
select Manager "Personnel"
select other "Travel"
select Meals "Travel"
select Hire "Show Costs"
select Commission "Merch Costs"
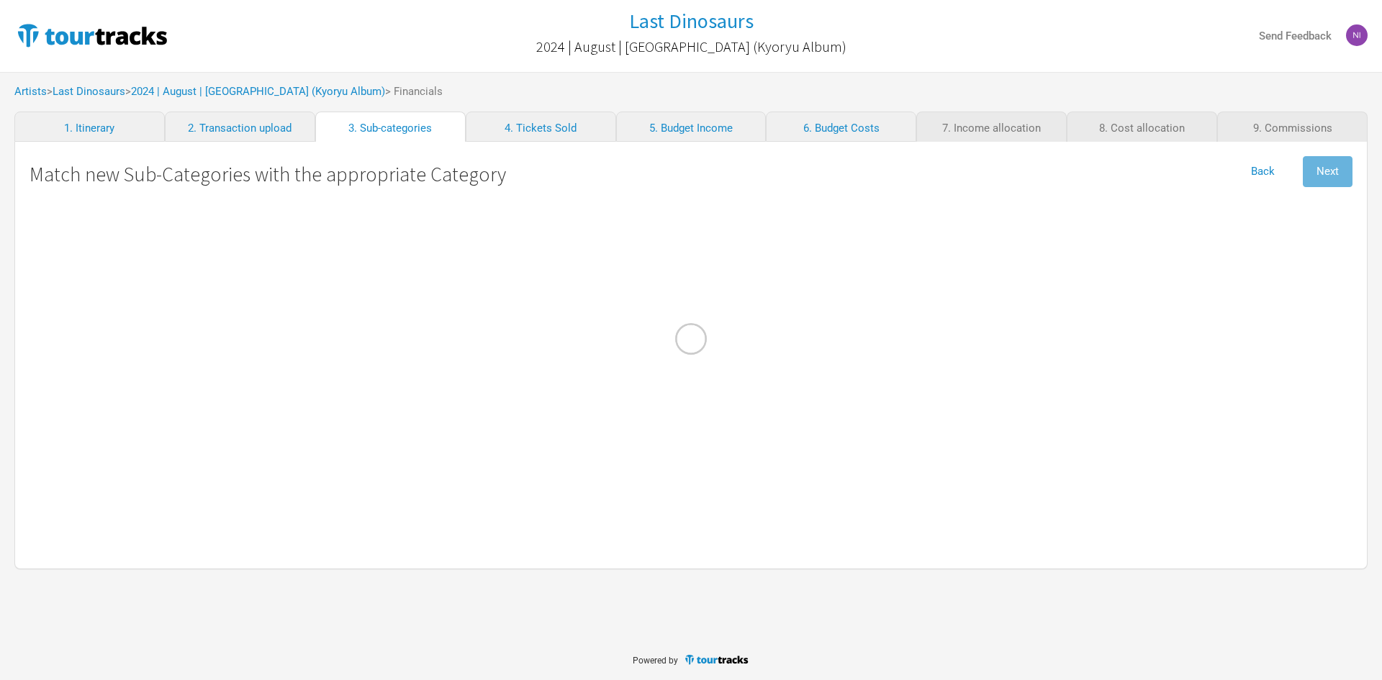
select Production "Show Costs"
select Staff "Show Costs"
select Cost "Production"
select select "Personnel"
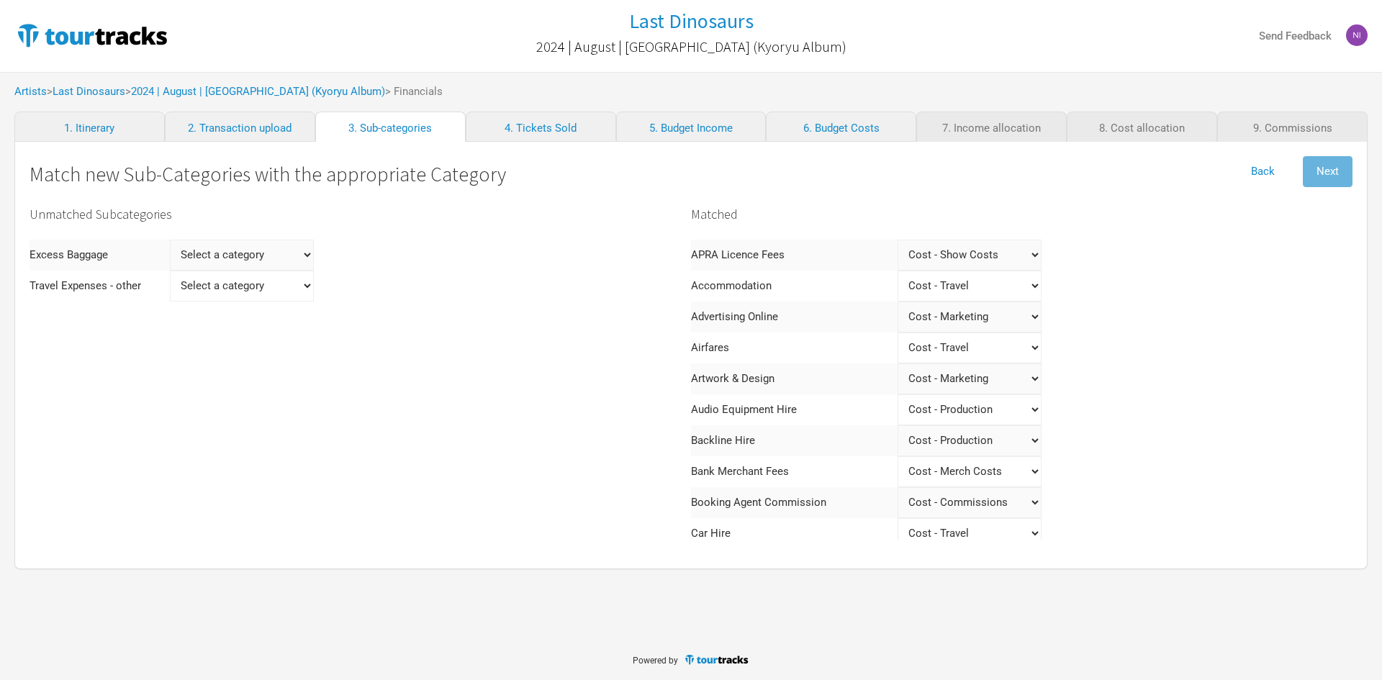
click at [233, 253] on Baggage "Select a category Income - Performance Income - Other Income Cost - Show Costs …" at bounding box center [242, 255] width 144 height 31
select Baggage "Travel"
select Baggage
select Baggage "Travel"
click at [240, 261] on other "Select a category Income - Performance Income - Other Income Cost - Show Costs …" at bounding box center [242, 255] width 144 height 31
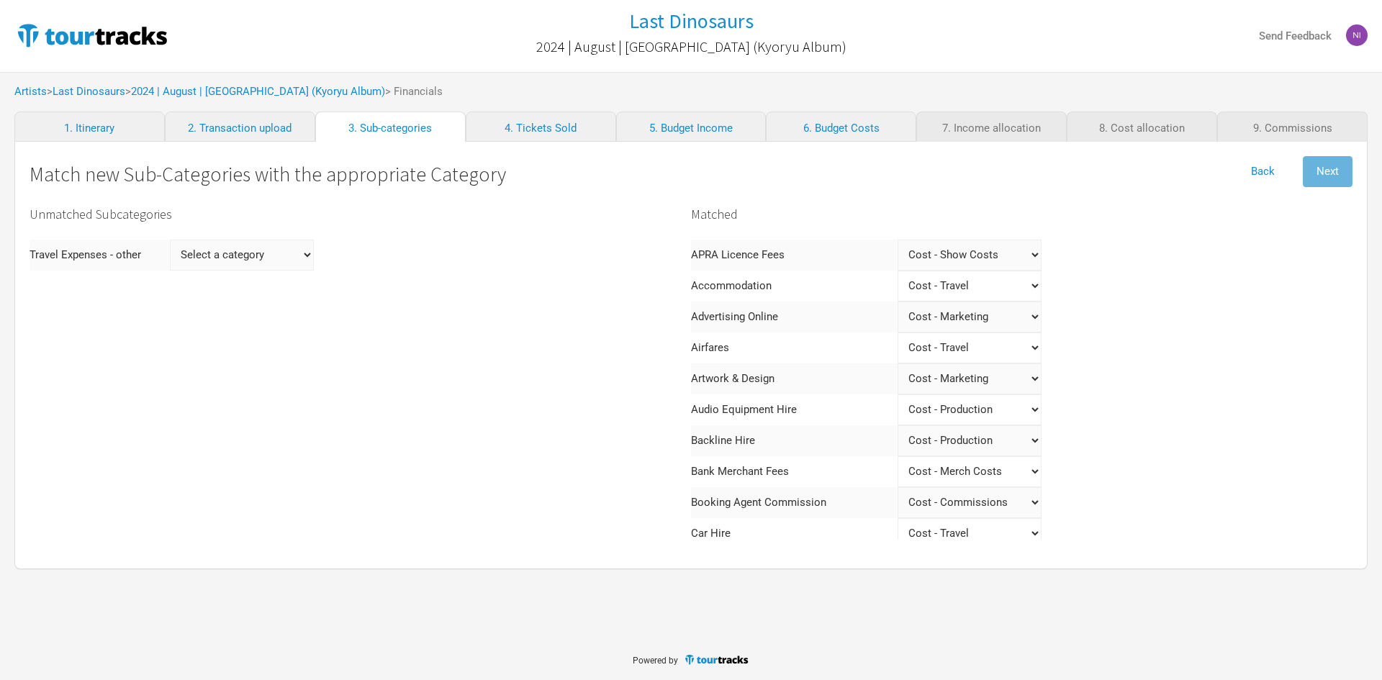
select other "Travel"
select other
select other "Travel"
click at [1342, 165] on button "Next" at bounding box center [1328, 171] width 50 height 31
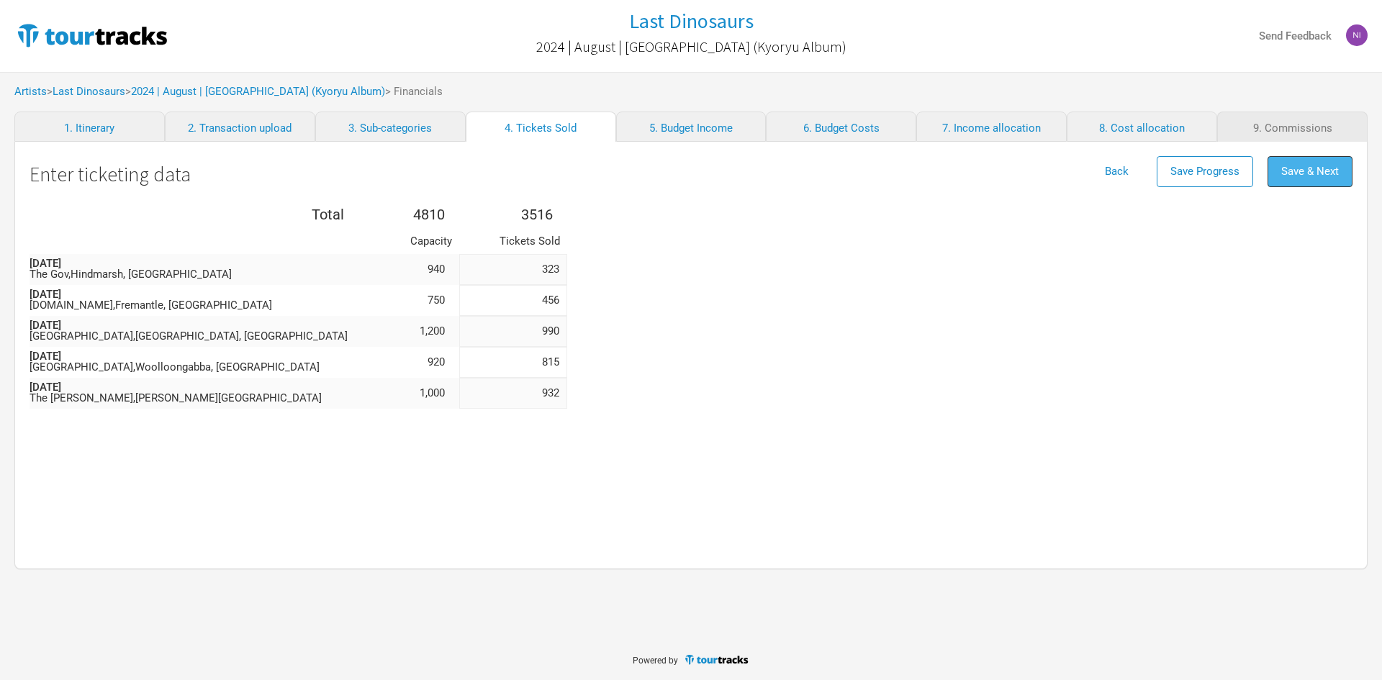
click at [1335, 168] on span "Save & Next" at bounding box center [1310, 171] width 58 height 13
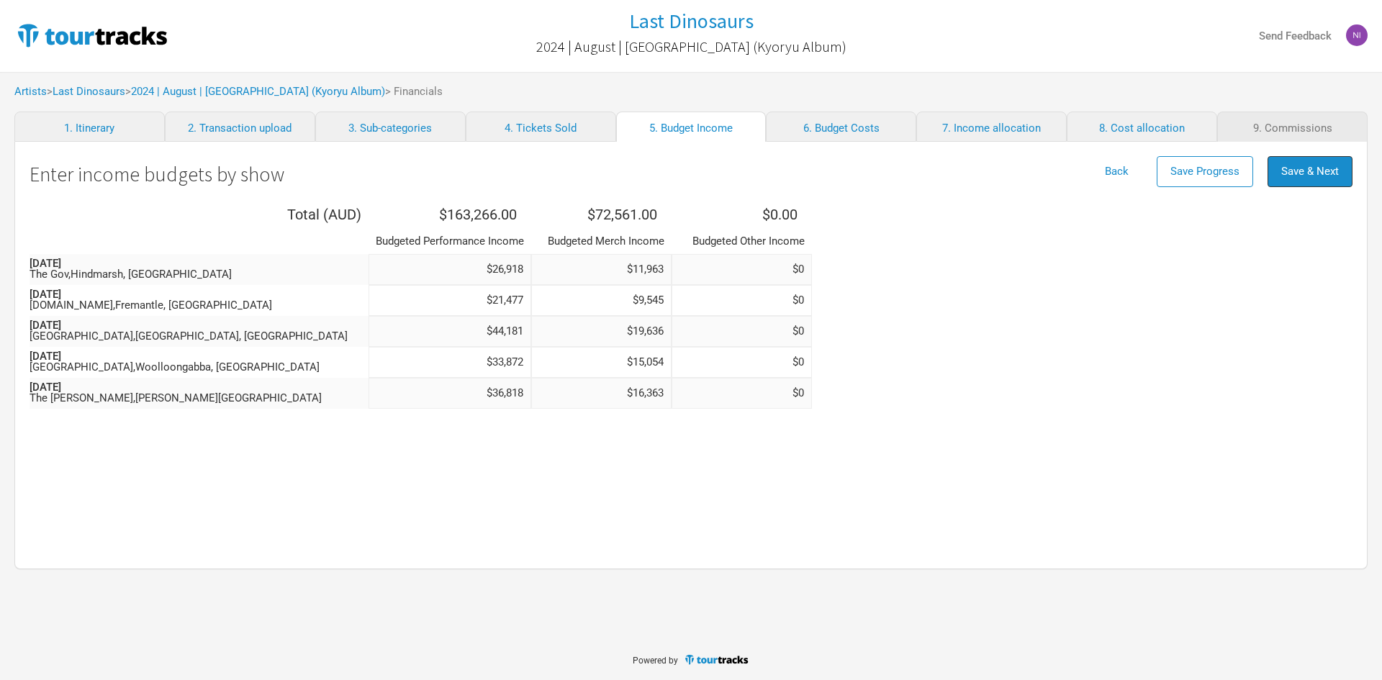
click at [1333, 171] on span "Save & Next" at bounding box center [1310, 171] width 58 height 13
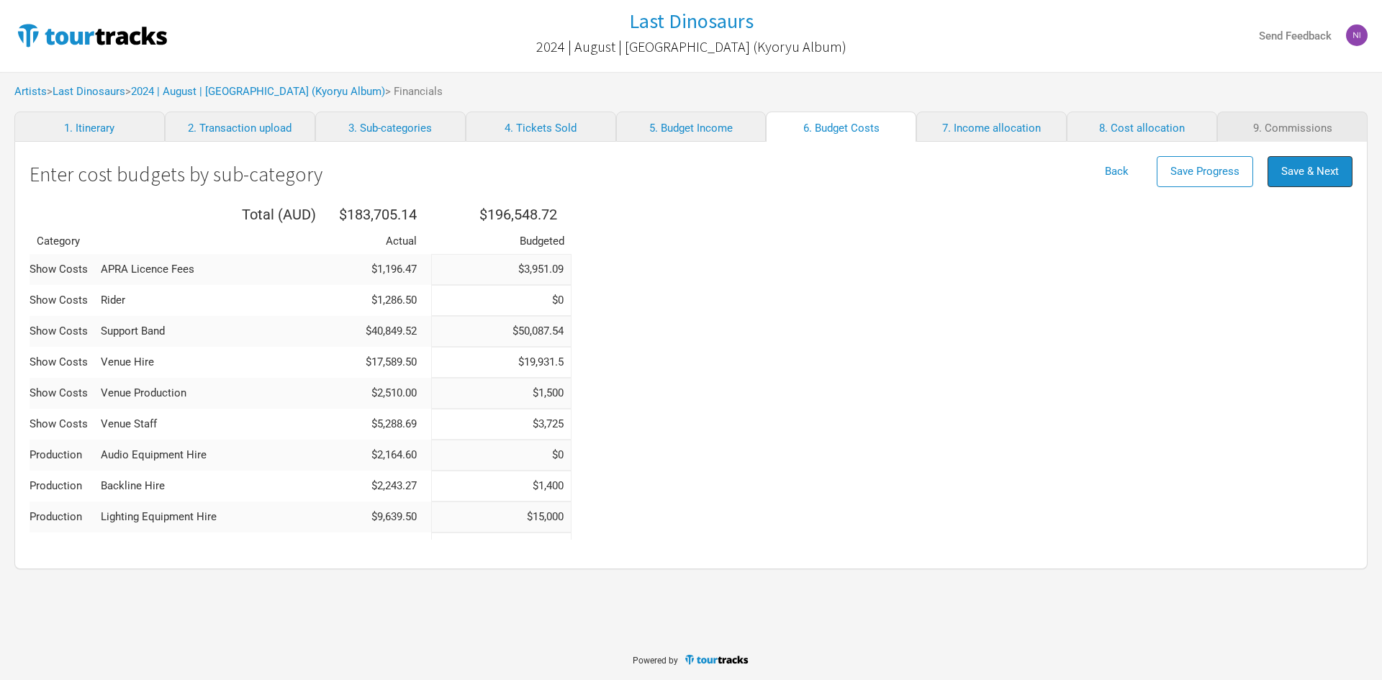
click at [1333, 171] on span "Save & Next" at bounding box center [1310, 171] width 58 height 13
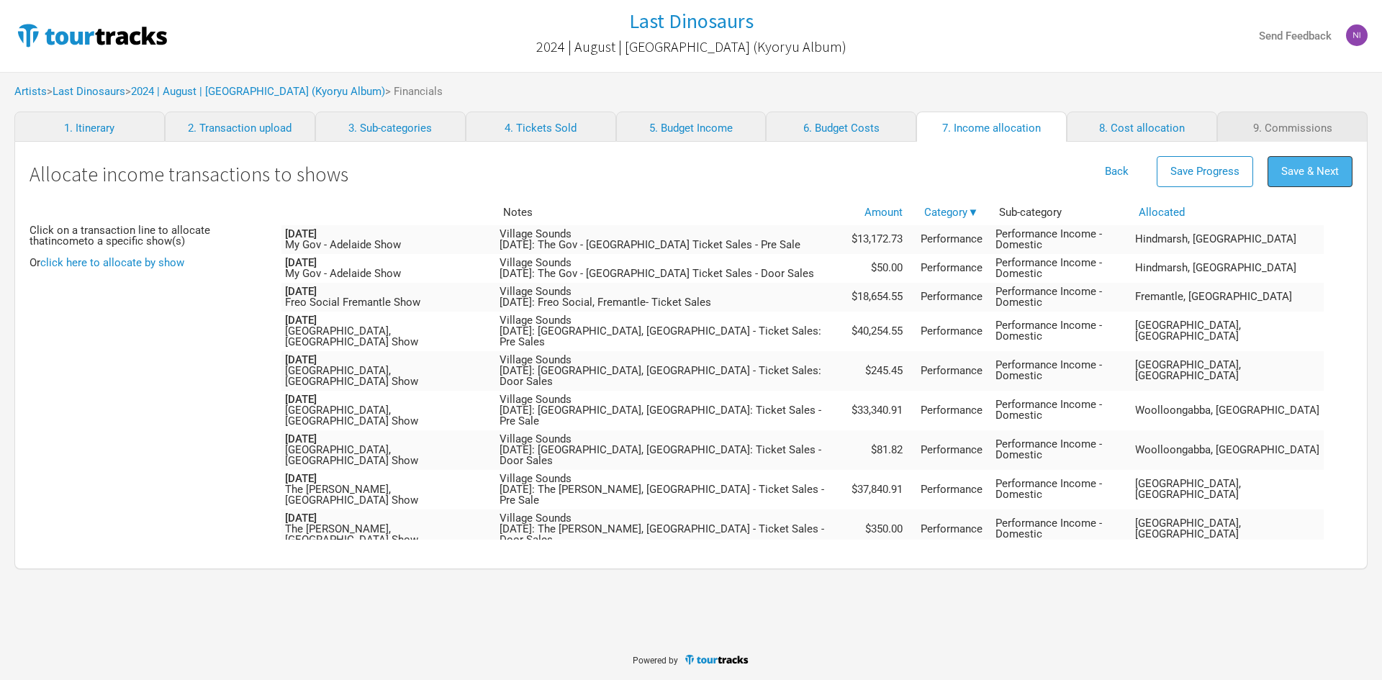
click at [1329, 173] on span "Save & Next" at bounding box center [1310, 171] width 58 height 13
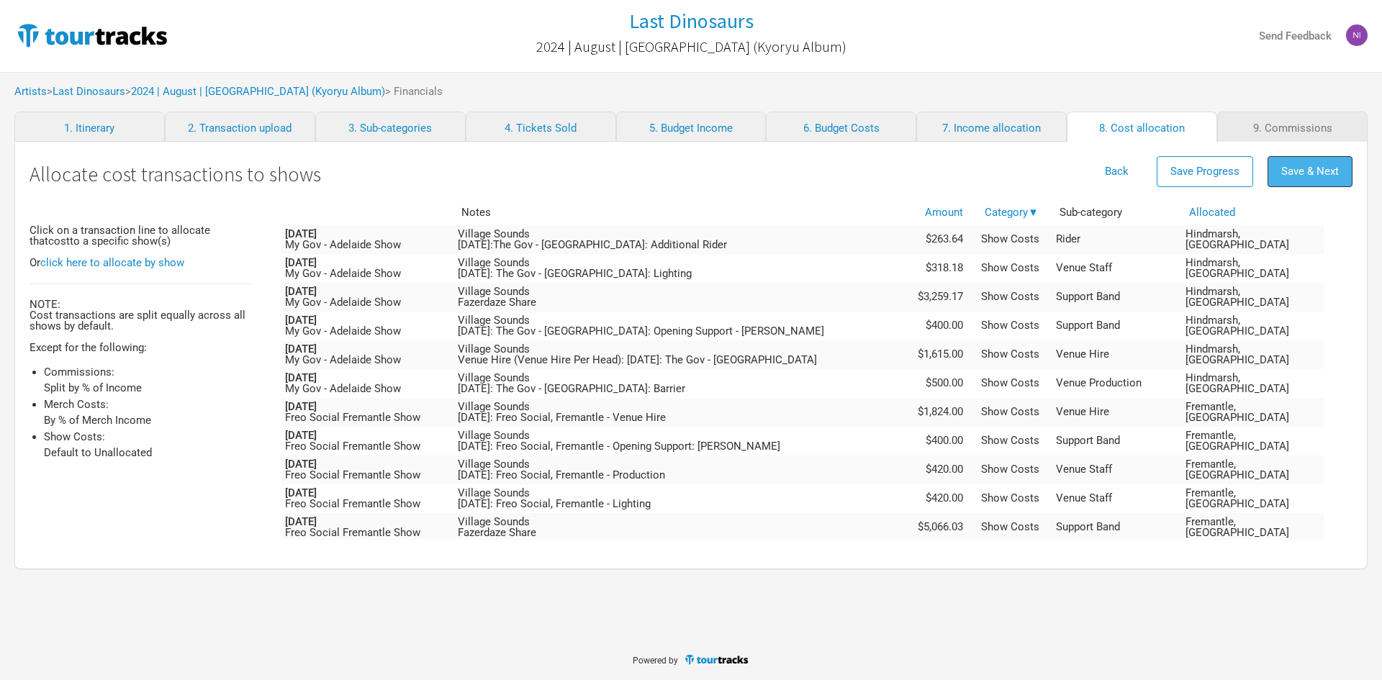
click at [1324, 172] on span "Save & Next" at bounding box center [1310, 171] width 58 height 13
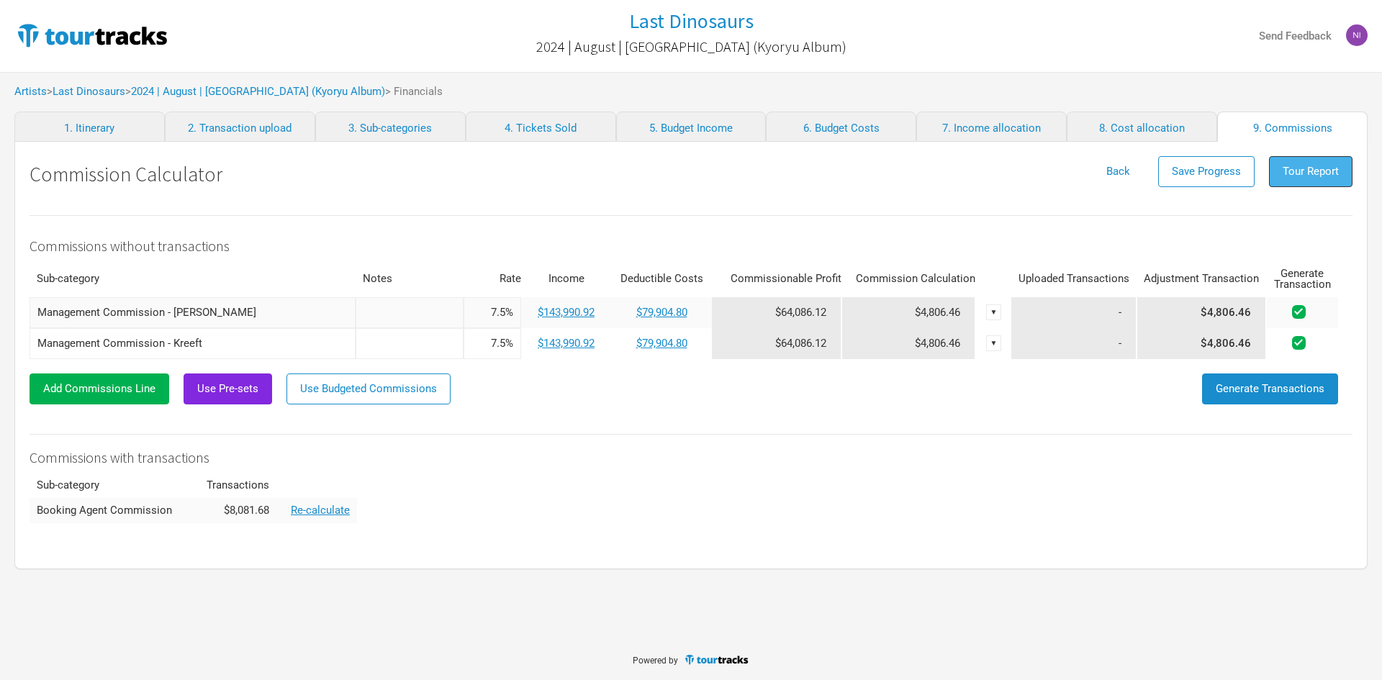
click at [1314, 169] on span "Tour Report" at bounding box center [1311, 171] width 56 height 13
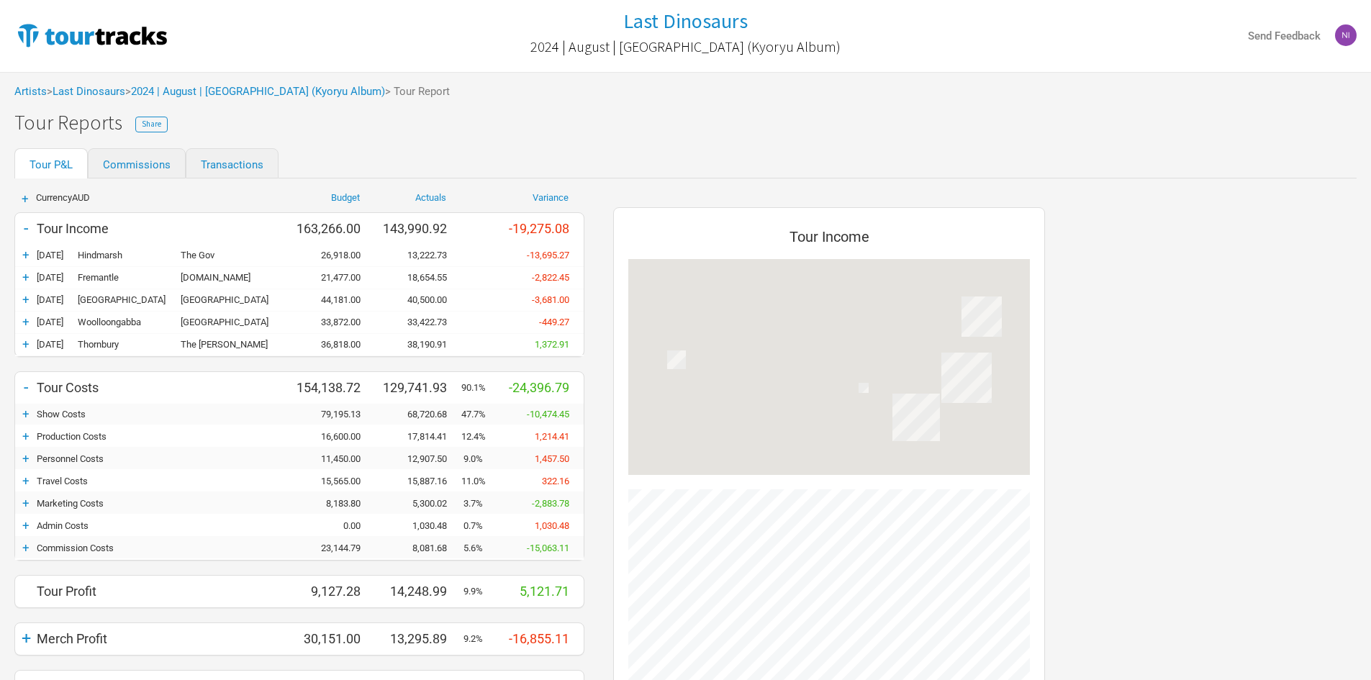
scroll to position [677, 461]
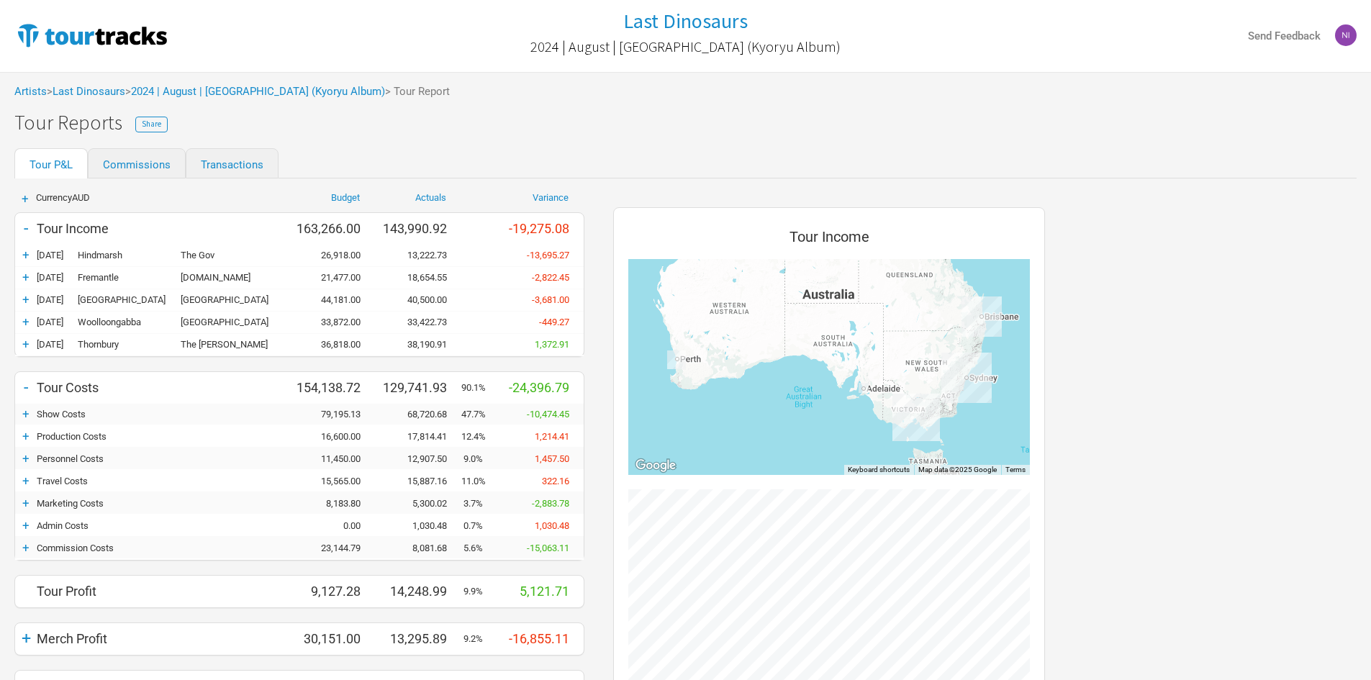
click at [23, 485] on div "+" at bounding box center [26, 481] width 22 height 14
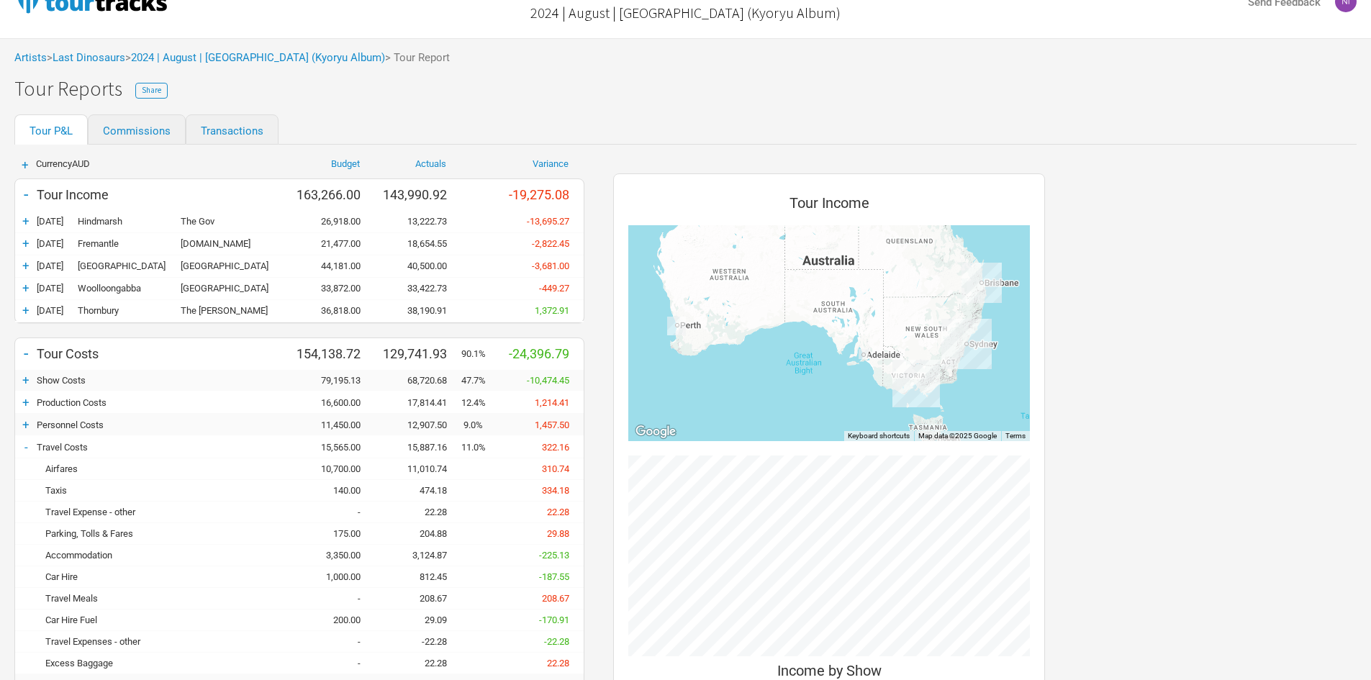
scroll to position [0, 0]
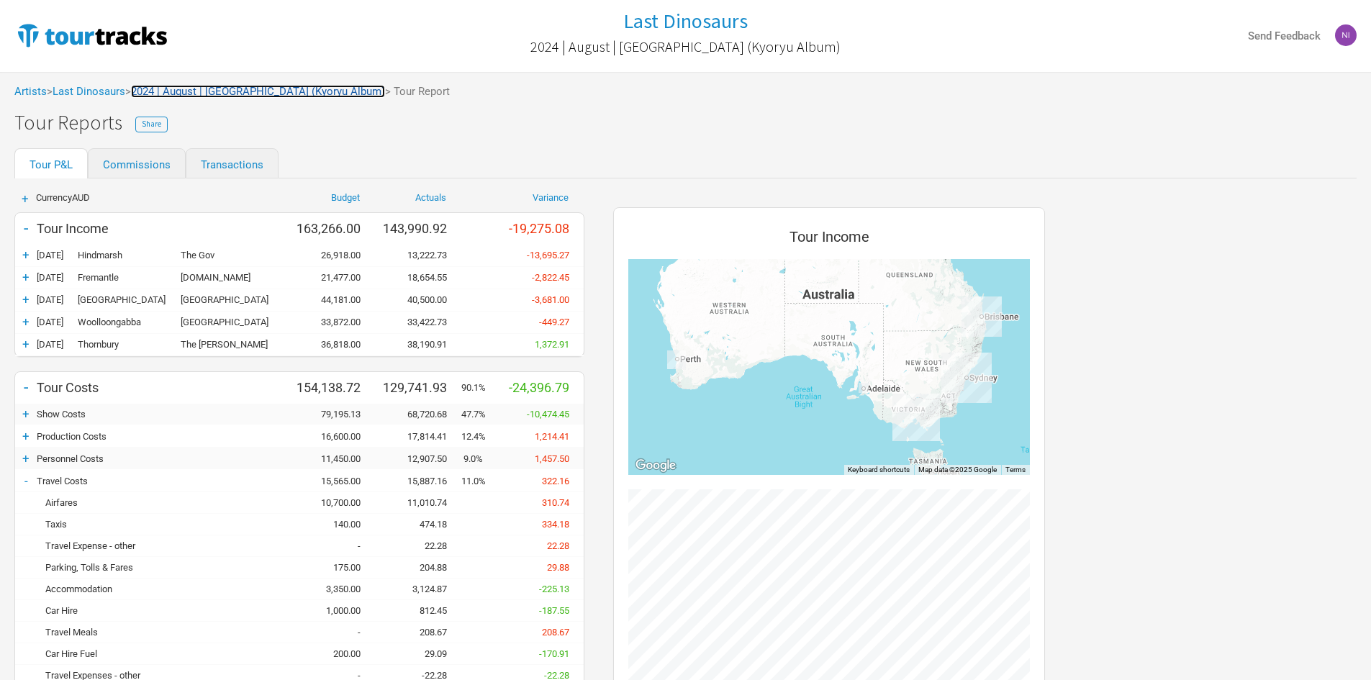
drag, startPoint x: 228, startPoint y: 89, endPoint x: 221, endPoint y: 92, distance: 7.8
click at [228, 89] on link "2024 | August | Australia (Kyoryu Album)" at bounding box center [258, 91] width 254 height 13
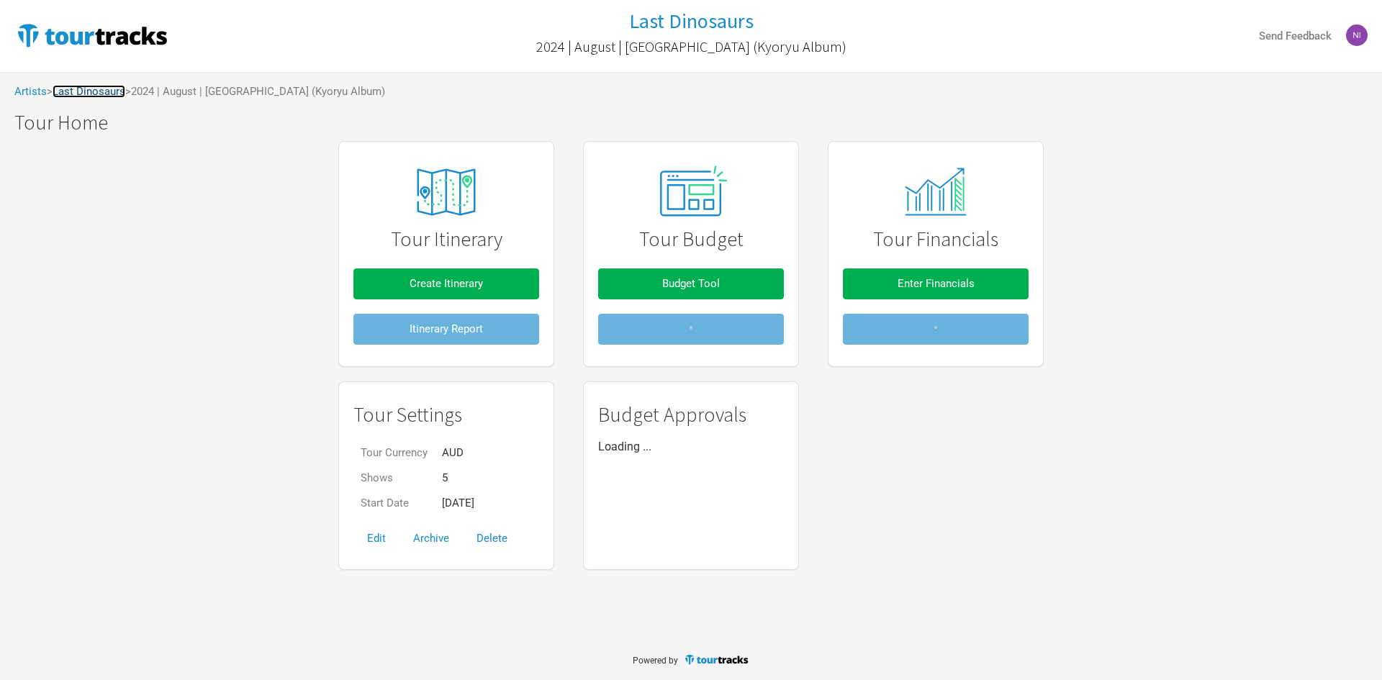
click at [112, 94] on link "Last Dinosaurs" at bounding box center [89, 91] width 73 height 13
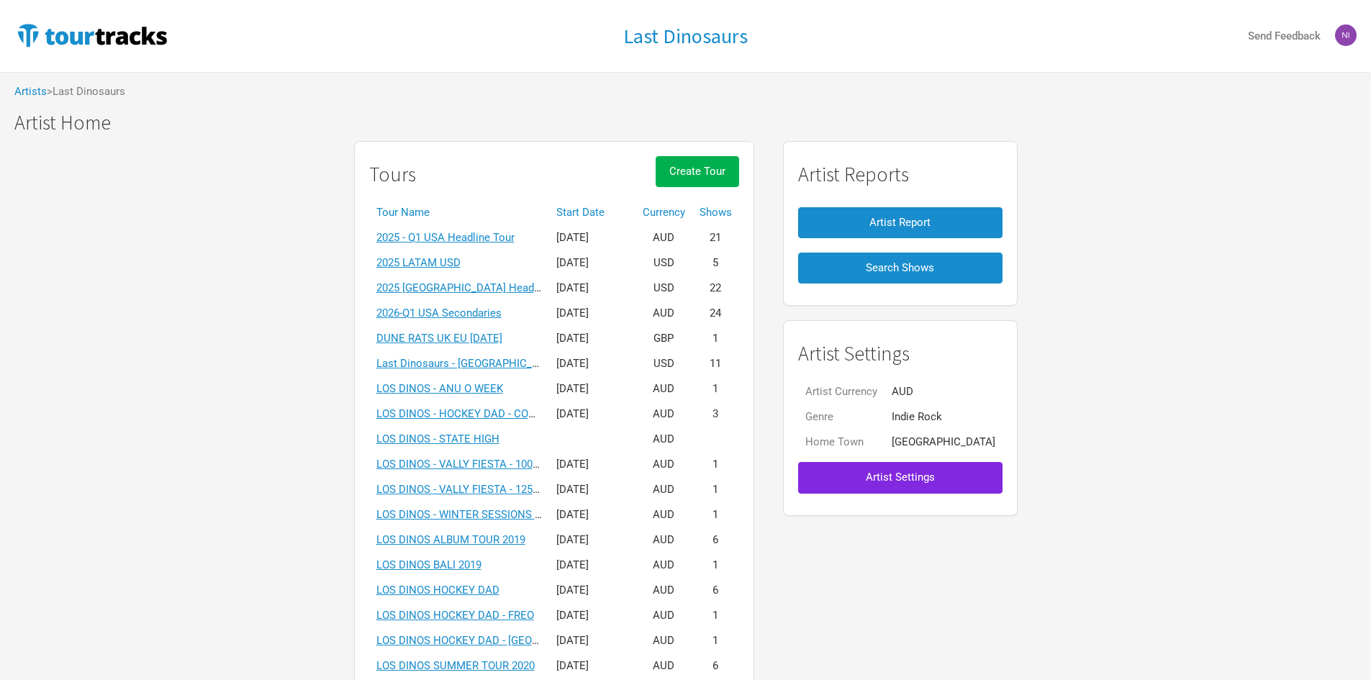
click at [595, 209] on th "Start Date" at bounding box center [592, 212] width 86 height 25
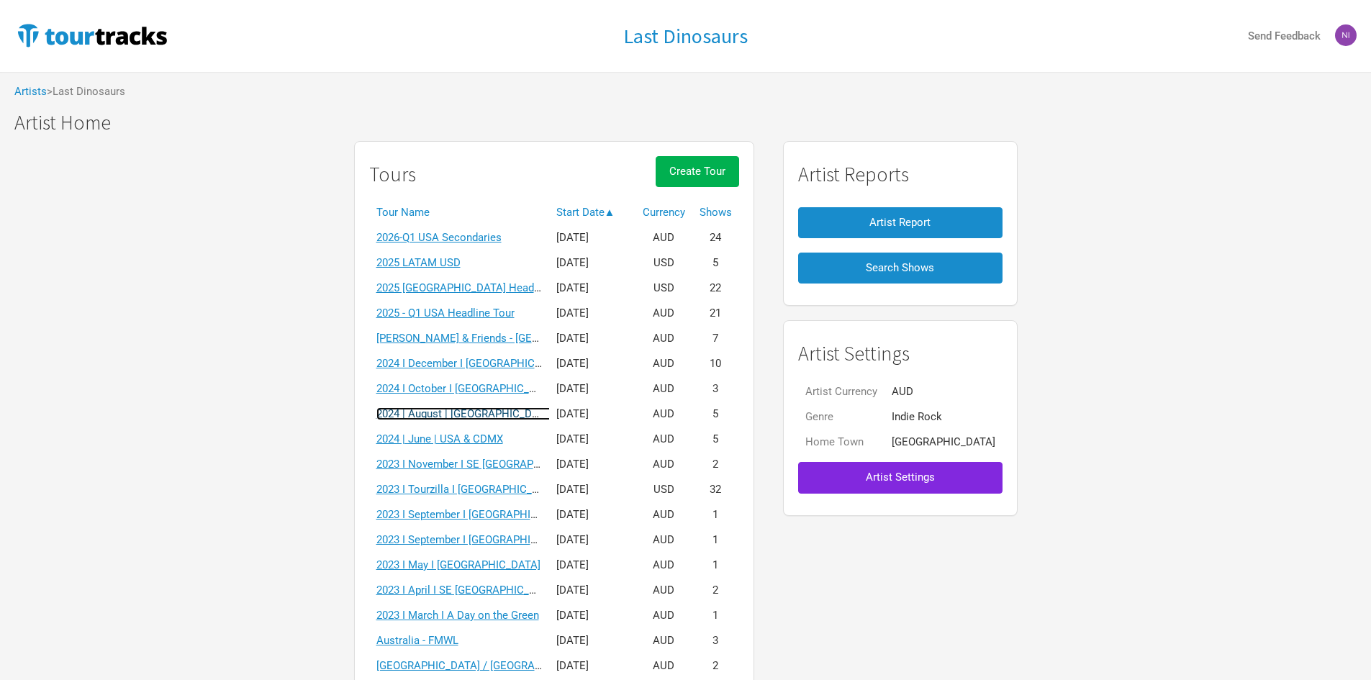
click at [515, 417] on link "2024 | August | Australia (Kyoryu Album)" at bounding box center [503, 413] width 254 height 13
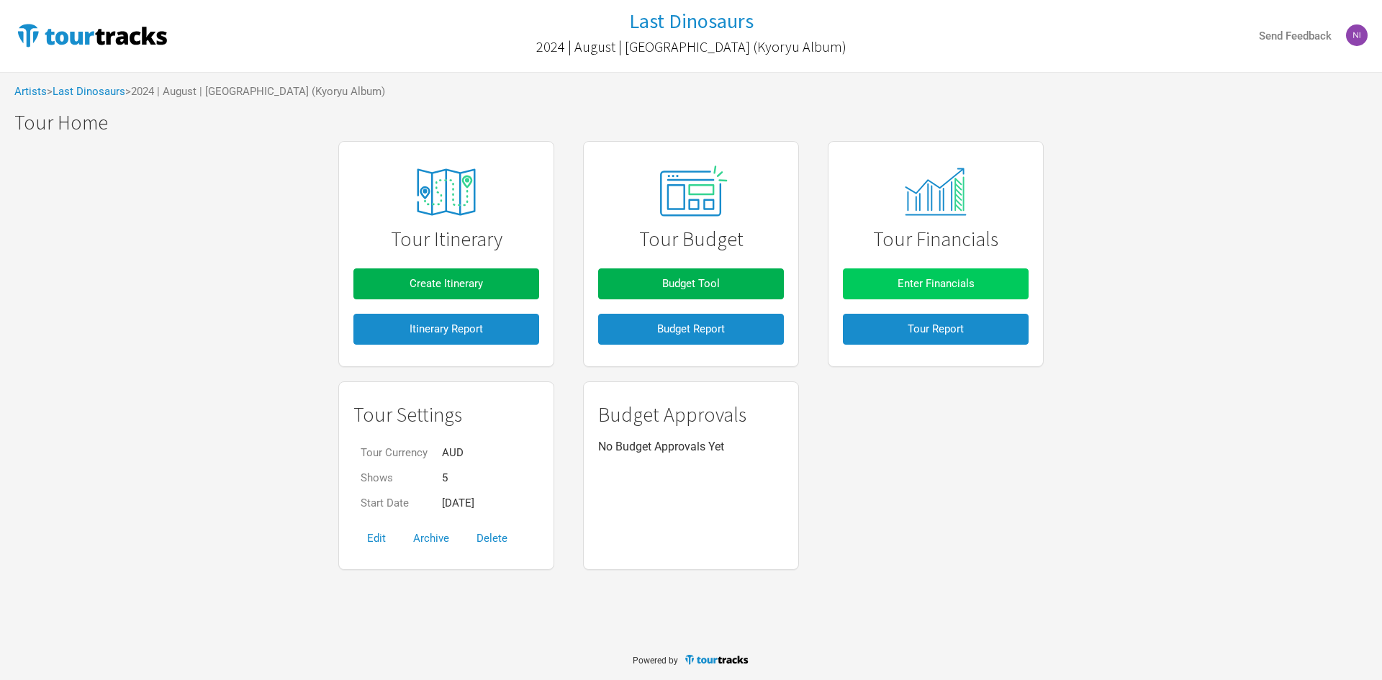
click at [988, 277] on button "Enter Financials" at bounding box center [936, 283] width 186 height 31
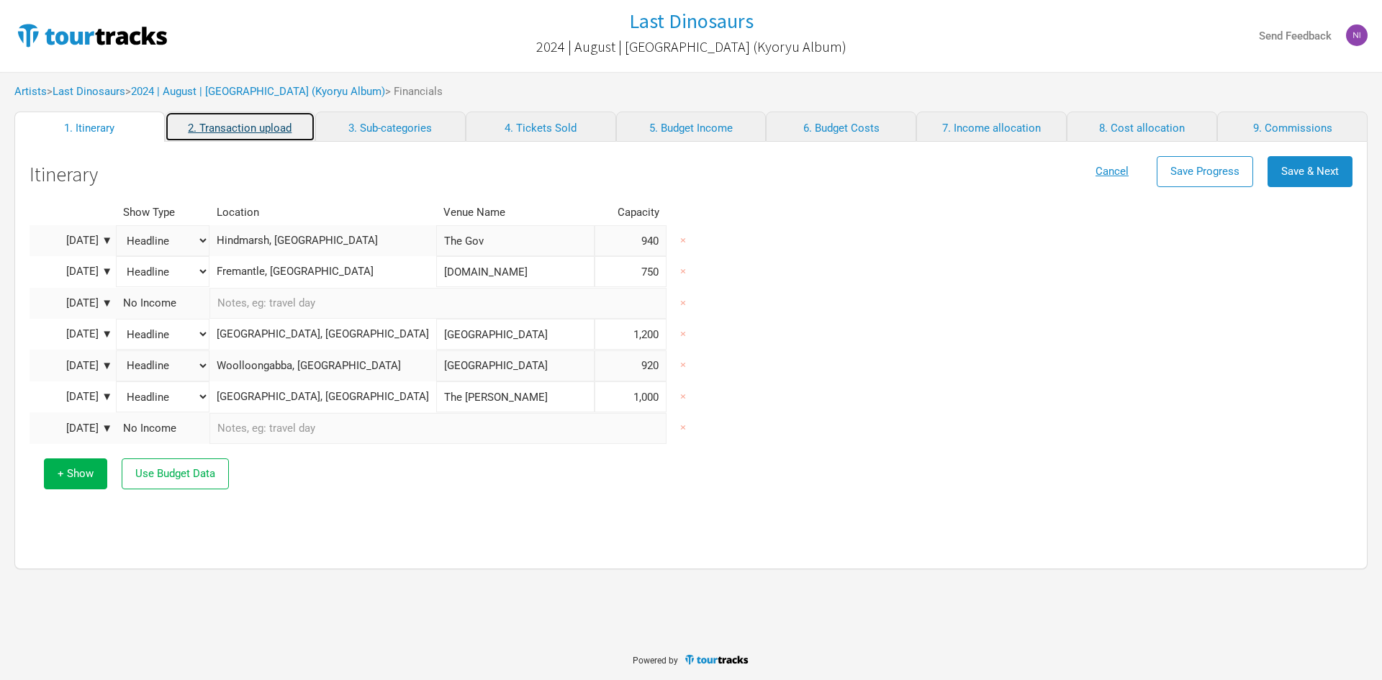
click at [280, 133] on link "2. Transaction upload" at bounding box center [240, 127] width 150 height 30
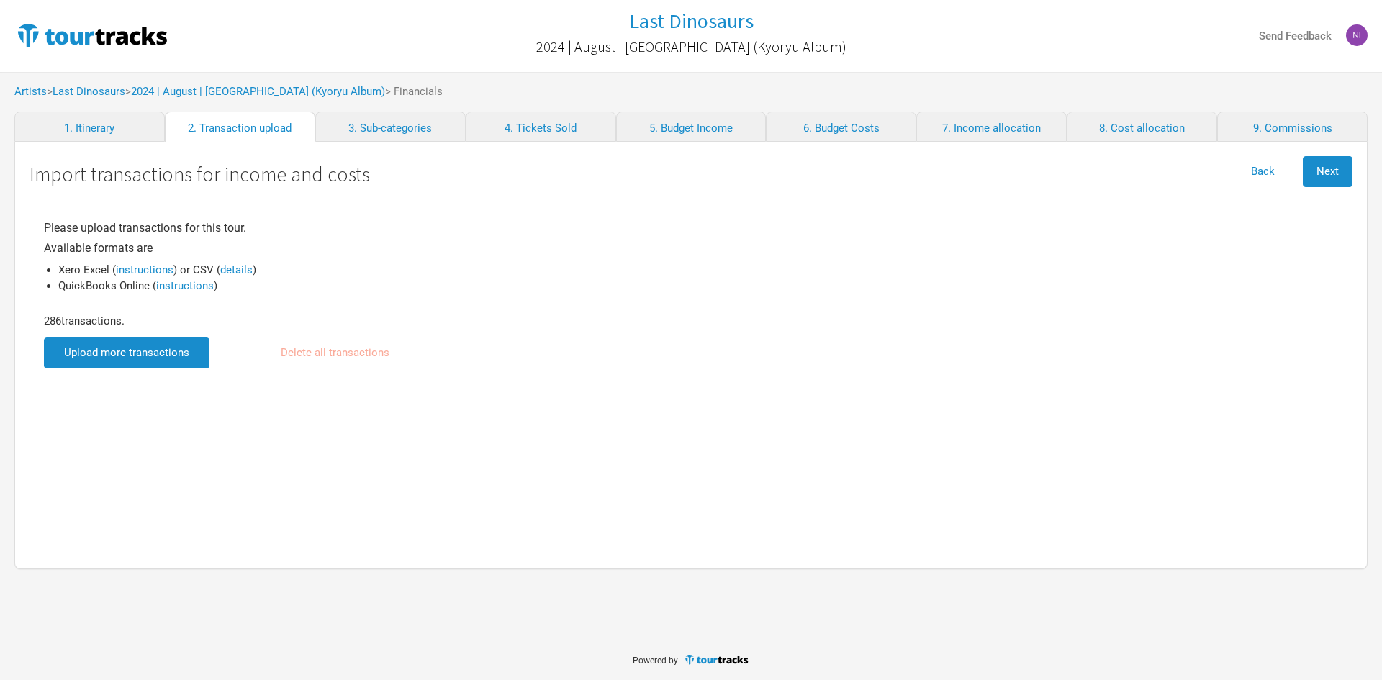
click at [183, 372] on div "Please upload transactions for this tour. Available formats are Xero Excel ( in…" at bounding box center [691, 370] width 1323 height 340
click at [184, 352] on input "file" at bounding box center [127, 353] width 166 height 31
click at [1318, 168] on span "Next" at bounding box center [1328, 171] width 22 height 13
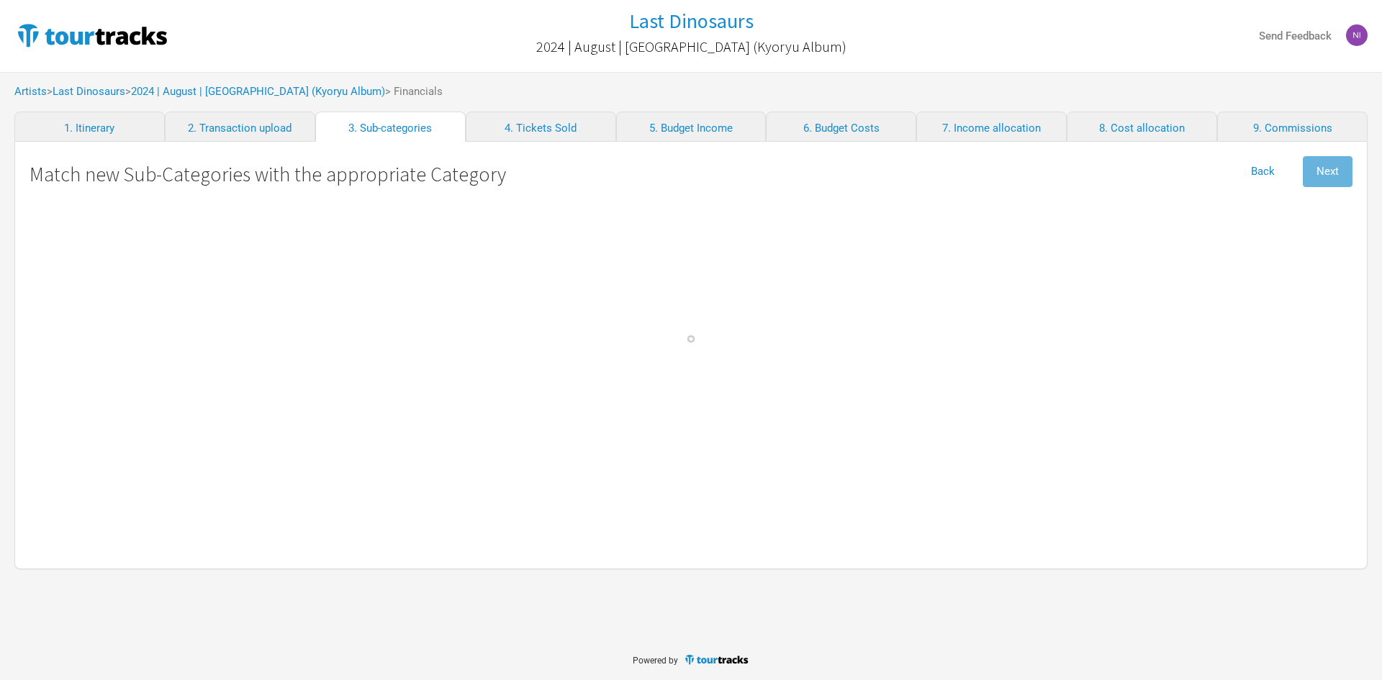
select Fees "Show Costs"
select select "Travel"
select Online "Marketing"
select select "Travel"
select Design "Marketing"
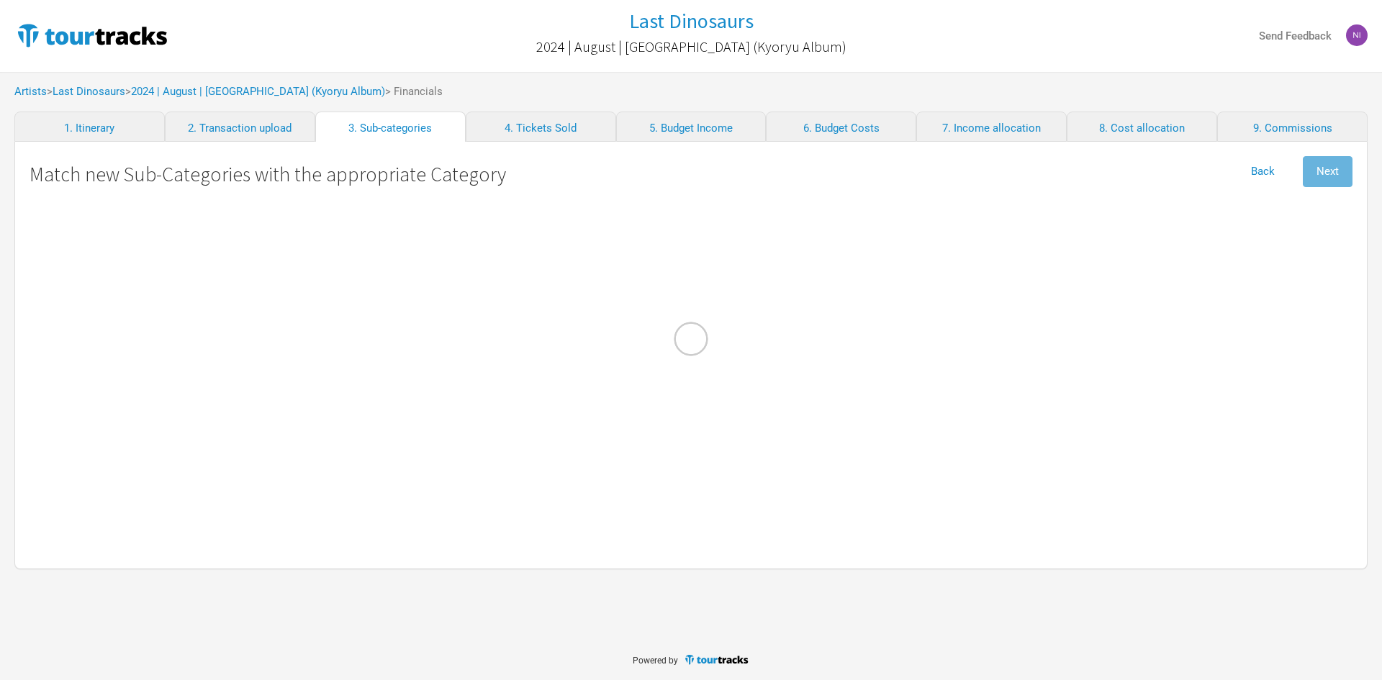
select Hire "Production"
select Fees "Merch Costs"
select Commission "Commissions"
select Hire "Travel"
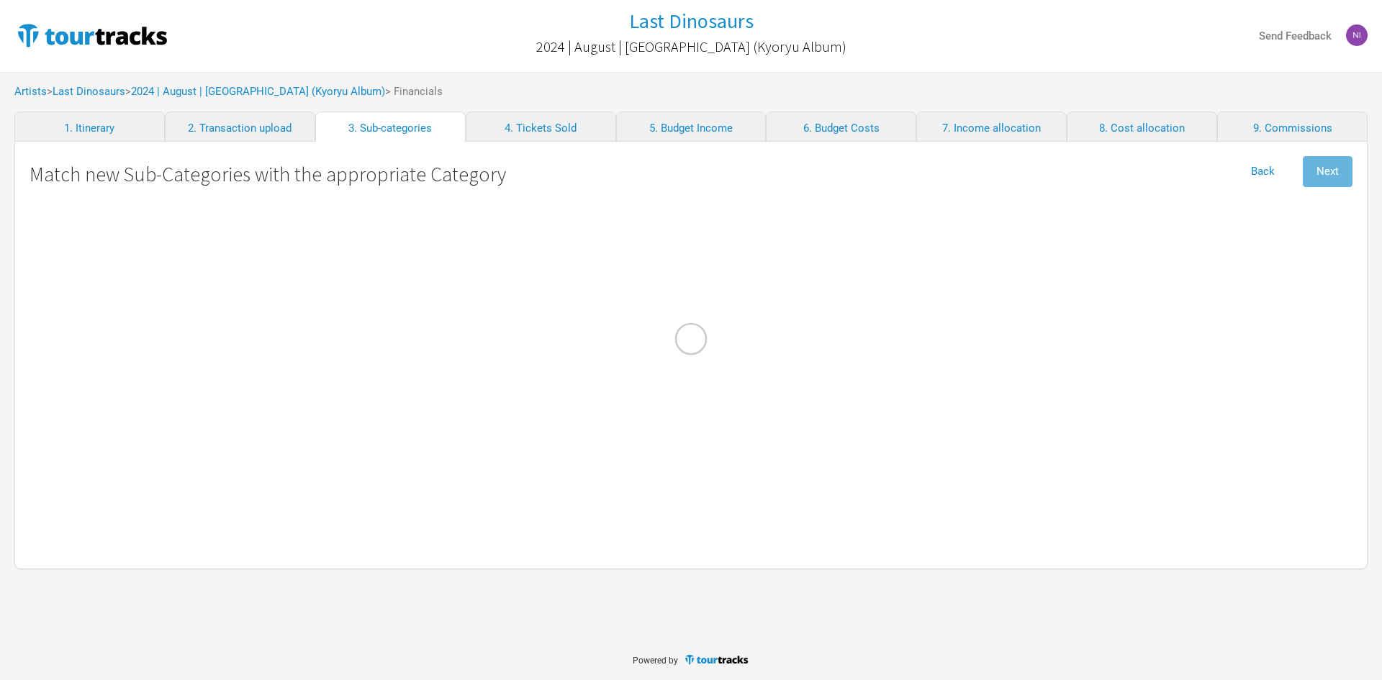
select Fuel "Travel"
select Baggage "Travel"
select Hire "Production"
select Technician "Personnel"
select Commission "Merch Costs"
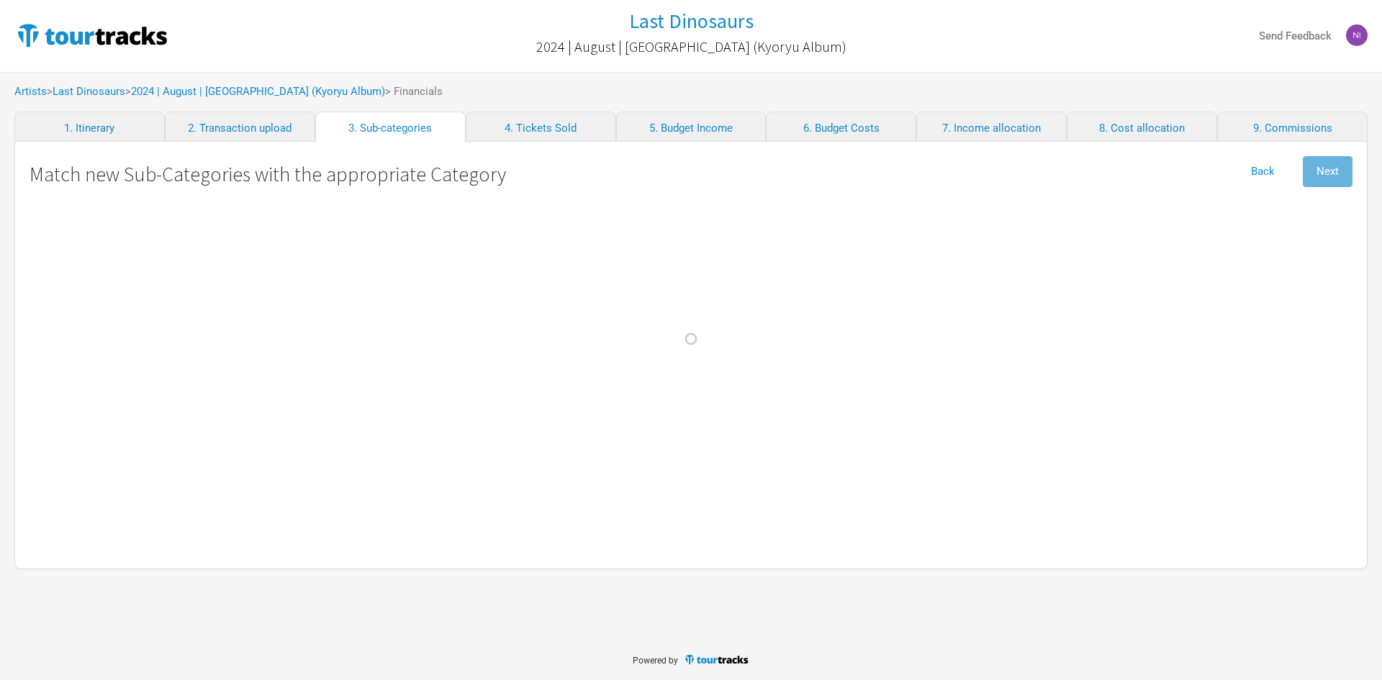
select Freight "Merch Costs"
select Costs "Merch Costs"
select Touring "Merch Income"
select Stock\/Manufacturing "Merch Costs"
select Consumables "Production"
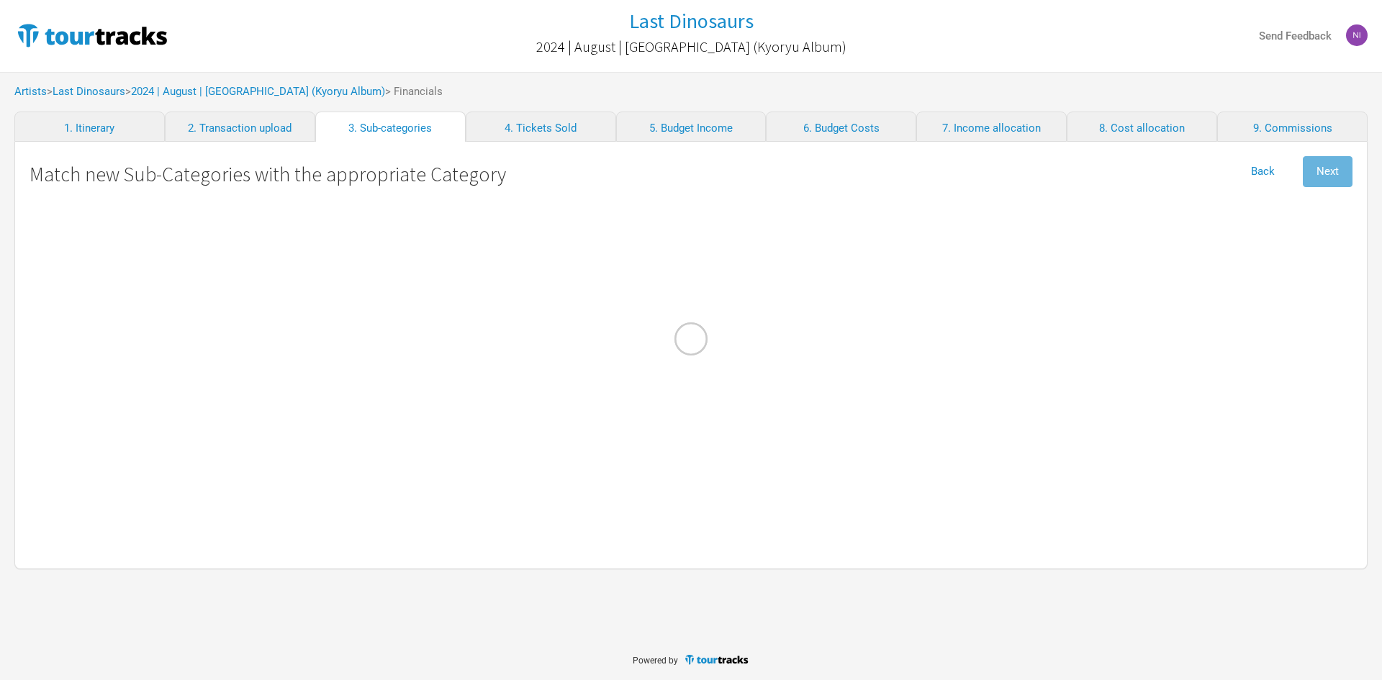
select AUD "Production"
select Supplies "Admin"
select Fares "Travel"
select Domestic "Performance"
select select "Show Costs"
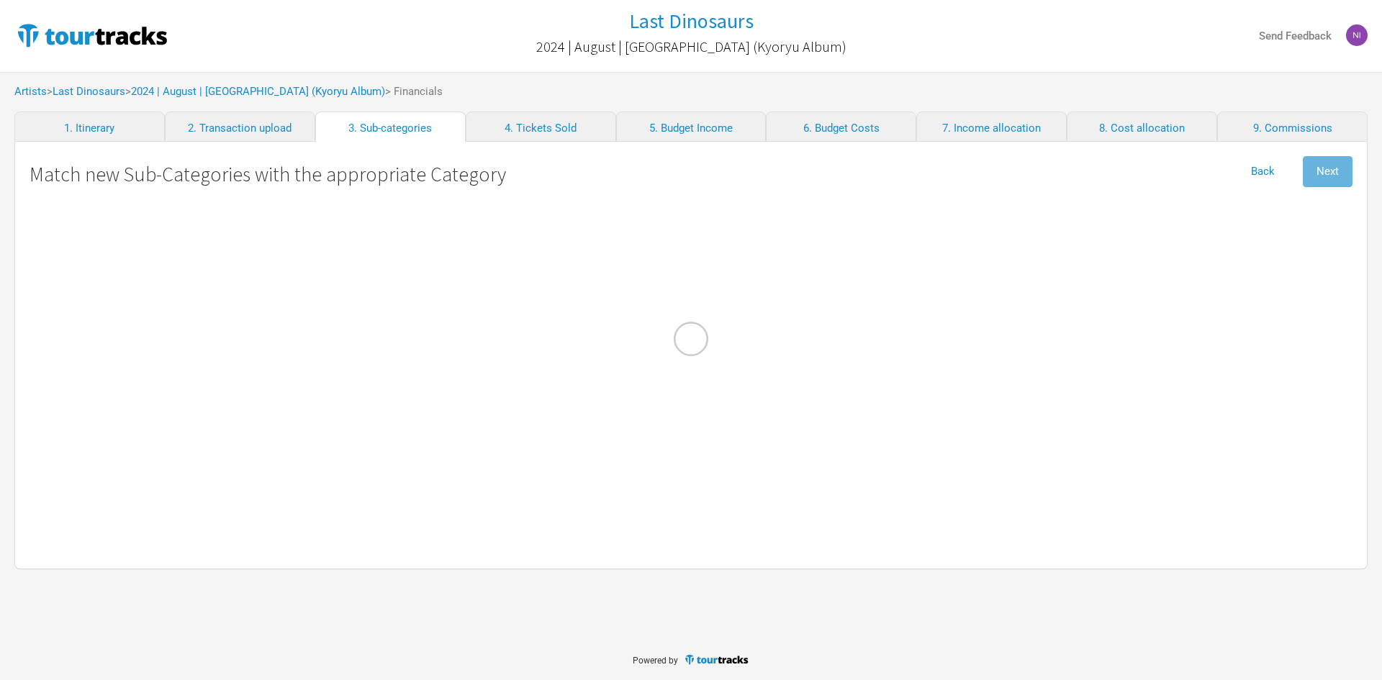
select Musicians "Personnel"
select \(FOH\) "Personnel"
select Props "Production"
select Contractors "Personnel"
select Band "Show Costs"
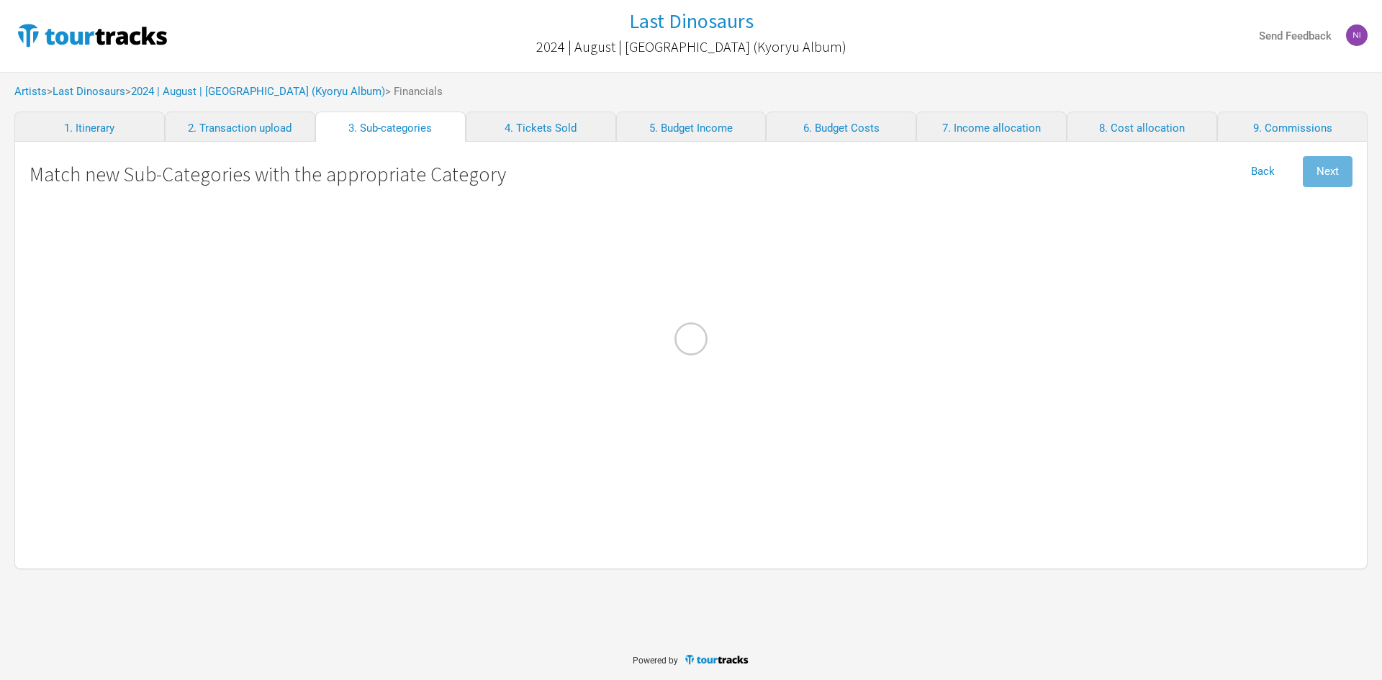
select select "Travel"
select Manager "Personnel"
select other "Travel"
select Meals "Travel"
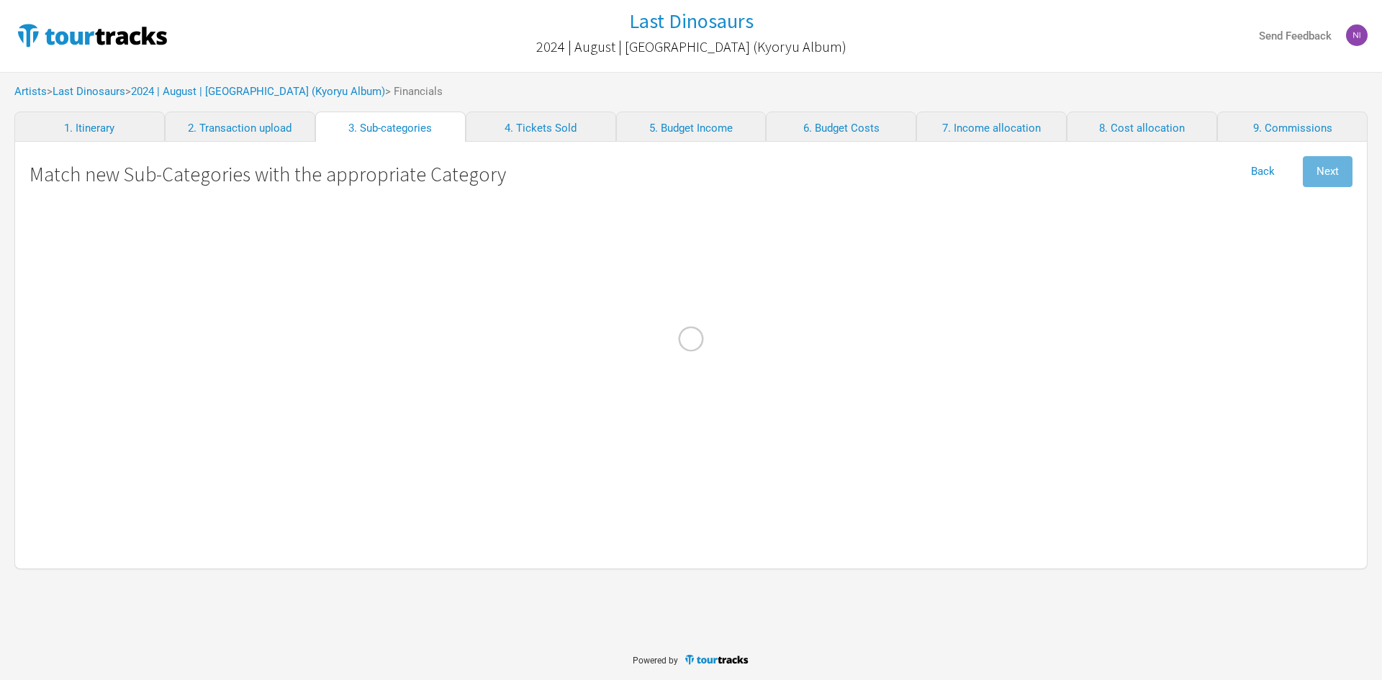
select Hire "Show Costs"
select Commission "Merch Costs"
select Production "Show Costs"
select Staff "Show Costs"
select Cost "Production"
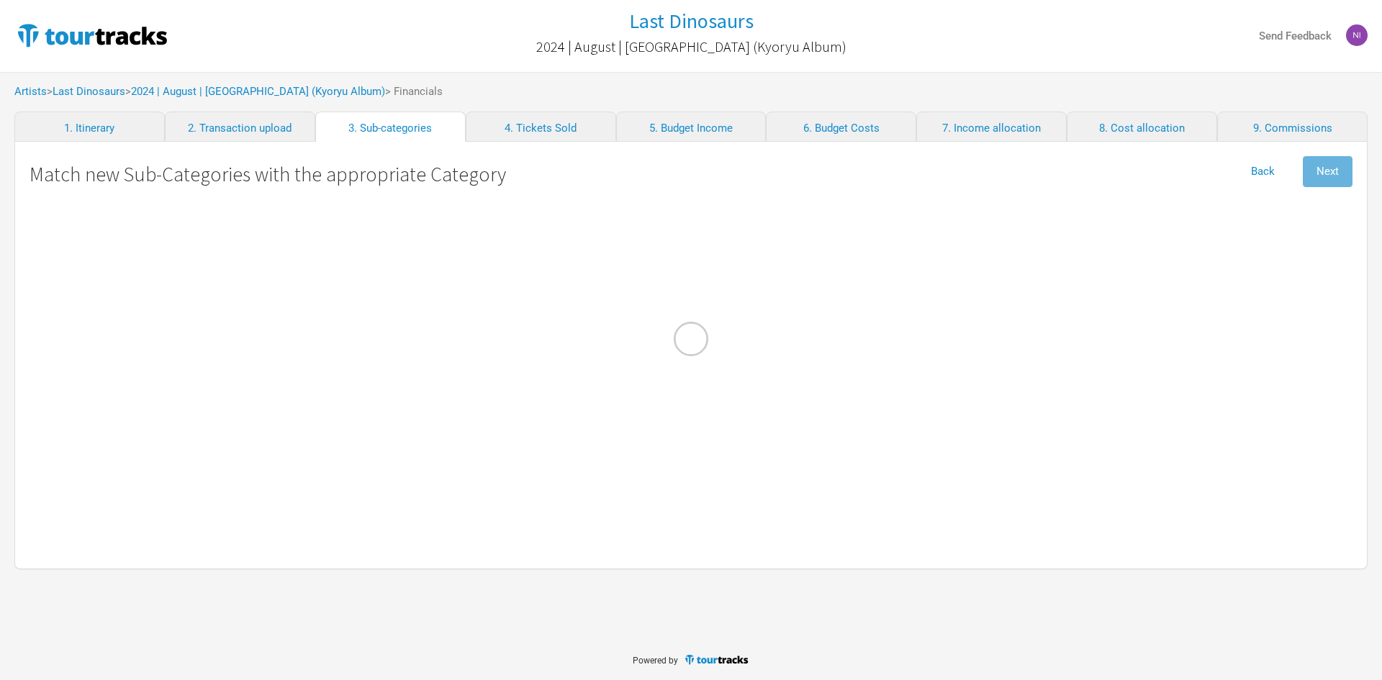
select select "Personnel"
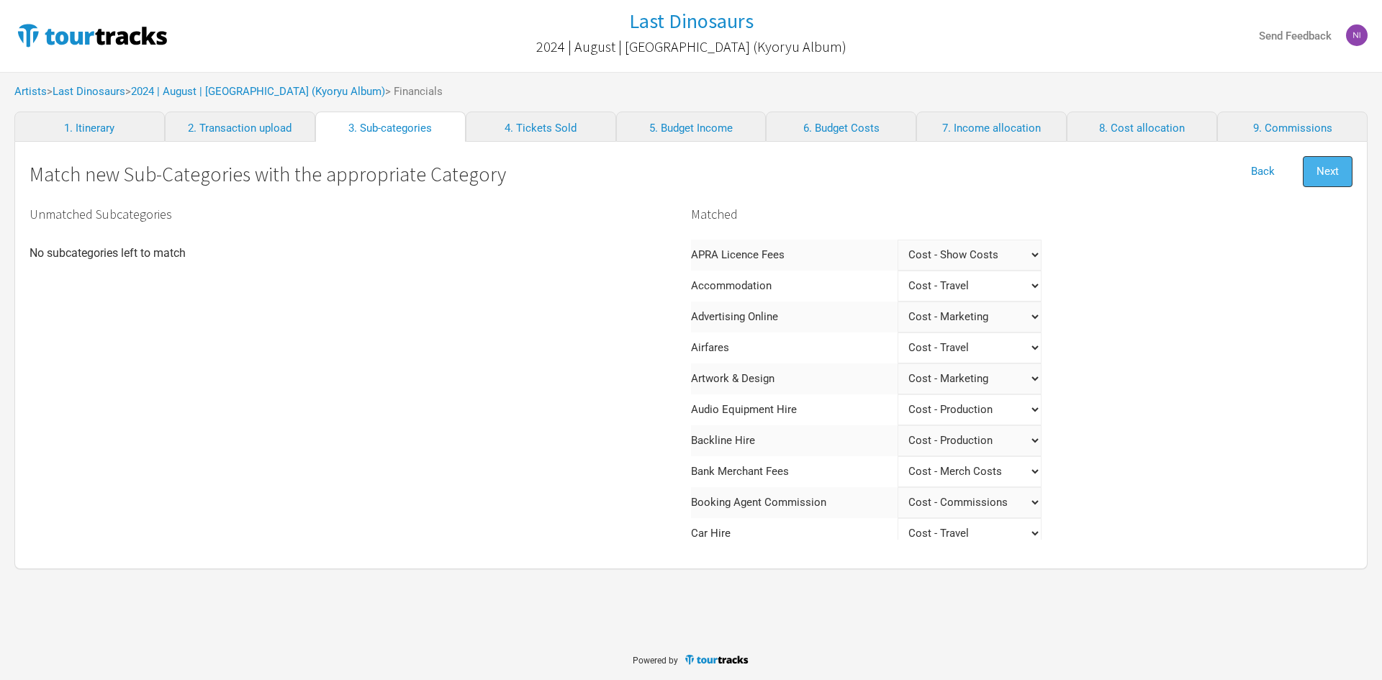
click at [1327, 167] on span "Next" at bounding box center [1328, 171] width 22 height 13
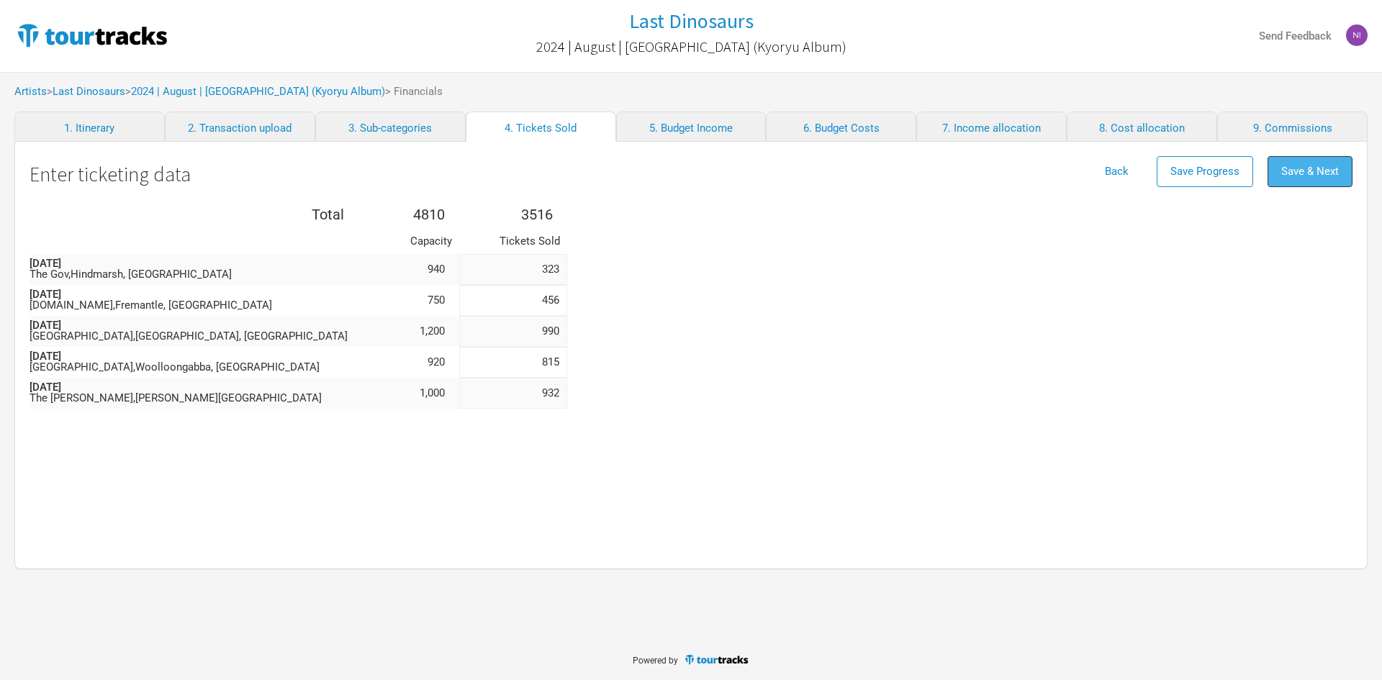
click at [1312, 173] on span "Save & Next" at bounding box center [1310, 171] width 58 height 13
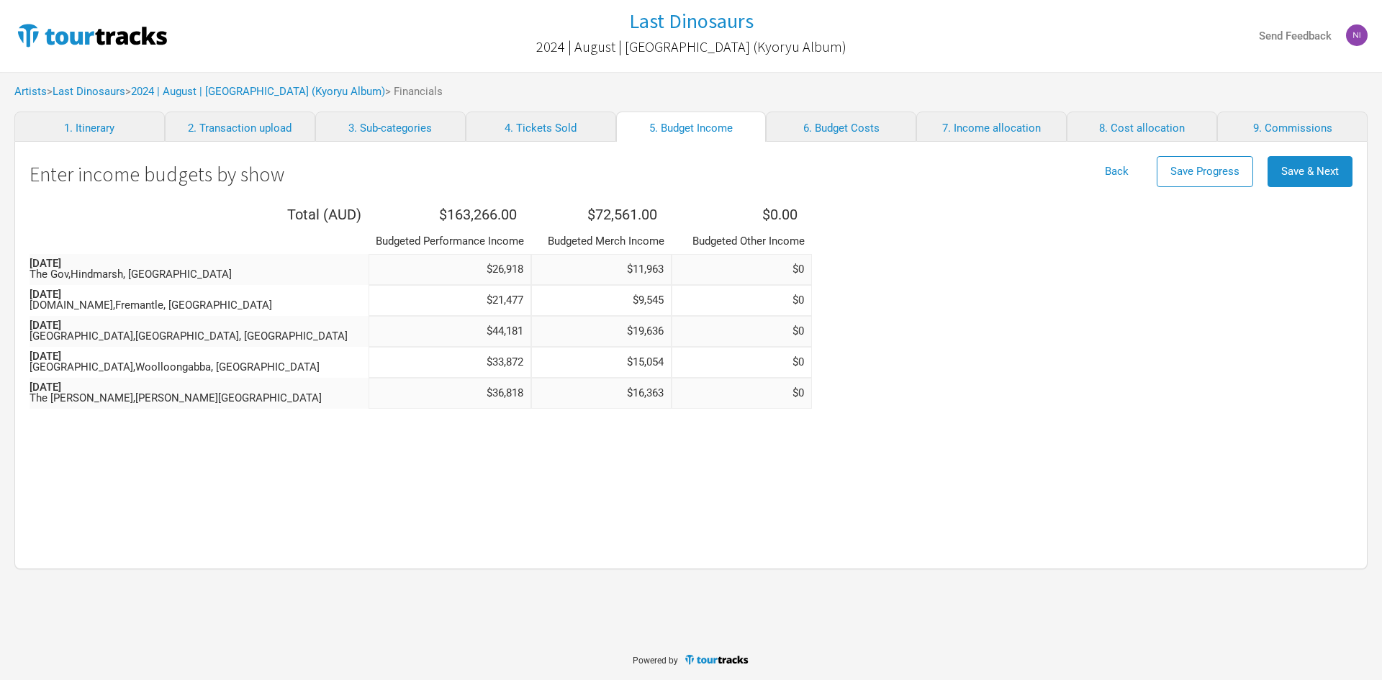
click at [1314, 173] on span "Save & Next" at bounding box center [1310, 171] width 58 height 13
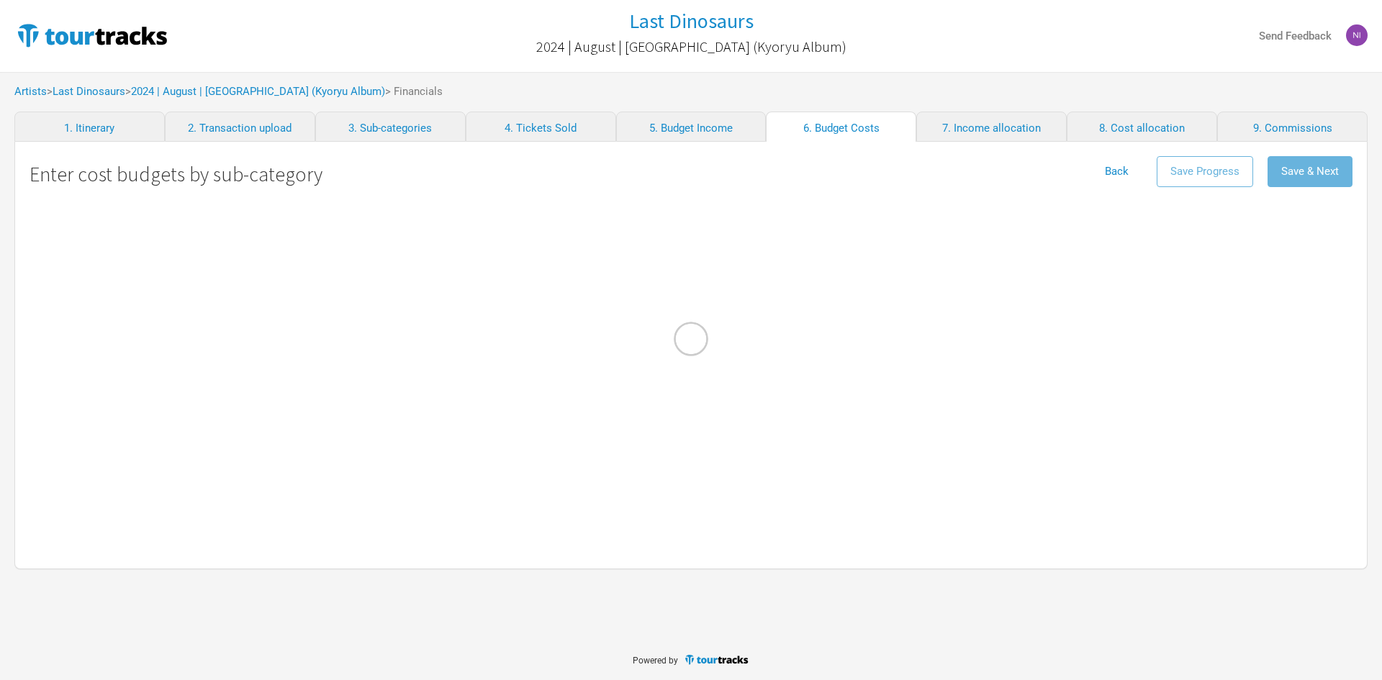
click at [1314, 173] on div at bounding box center [691, 340] width 1382 height 680
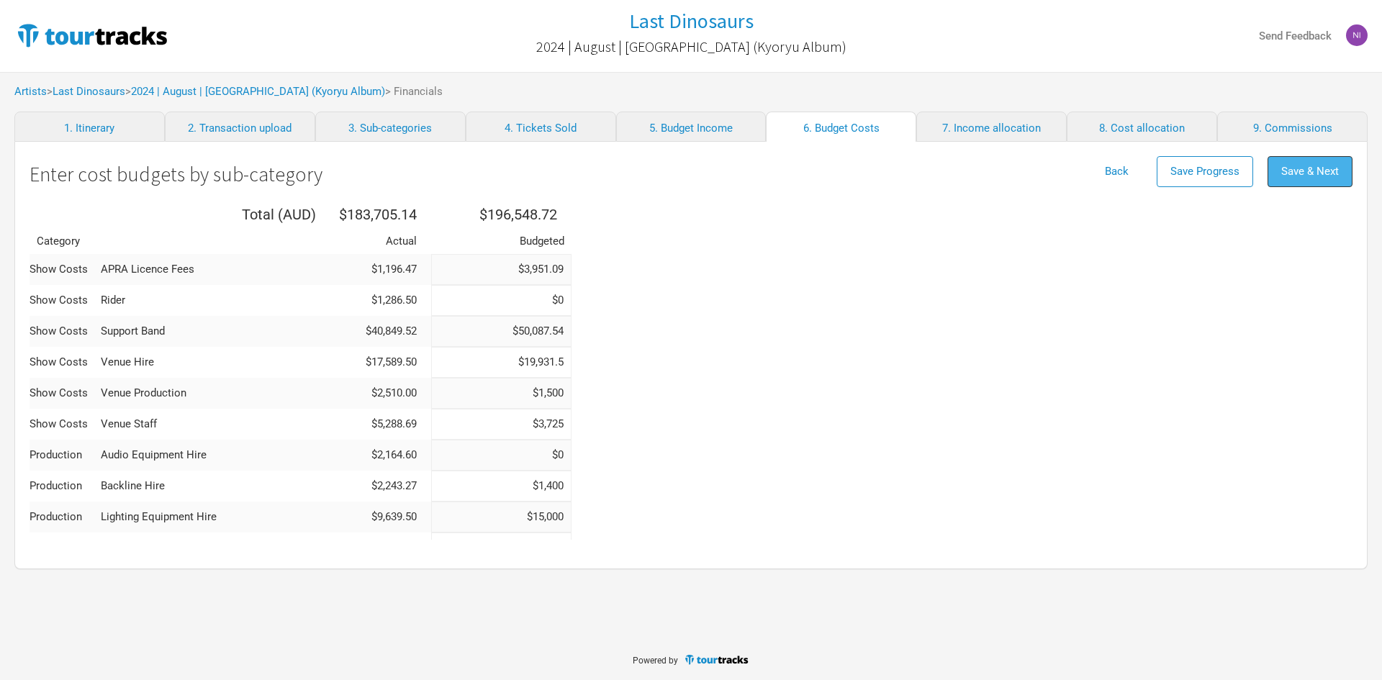
click at [1314, 173] on span "Save & Next" at bounding box center [1310, 171] width 58 height 13
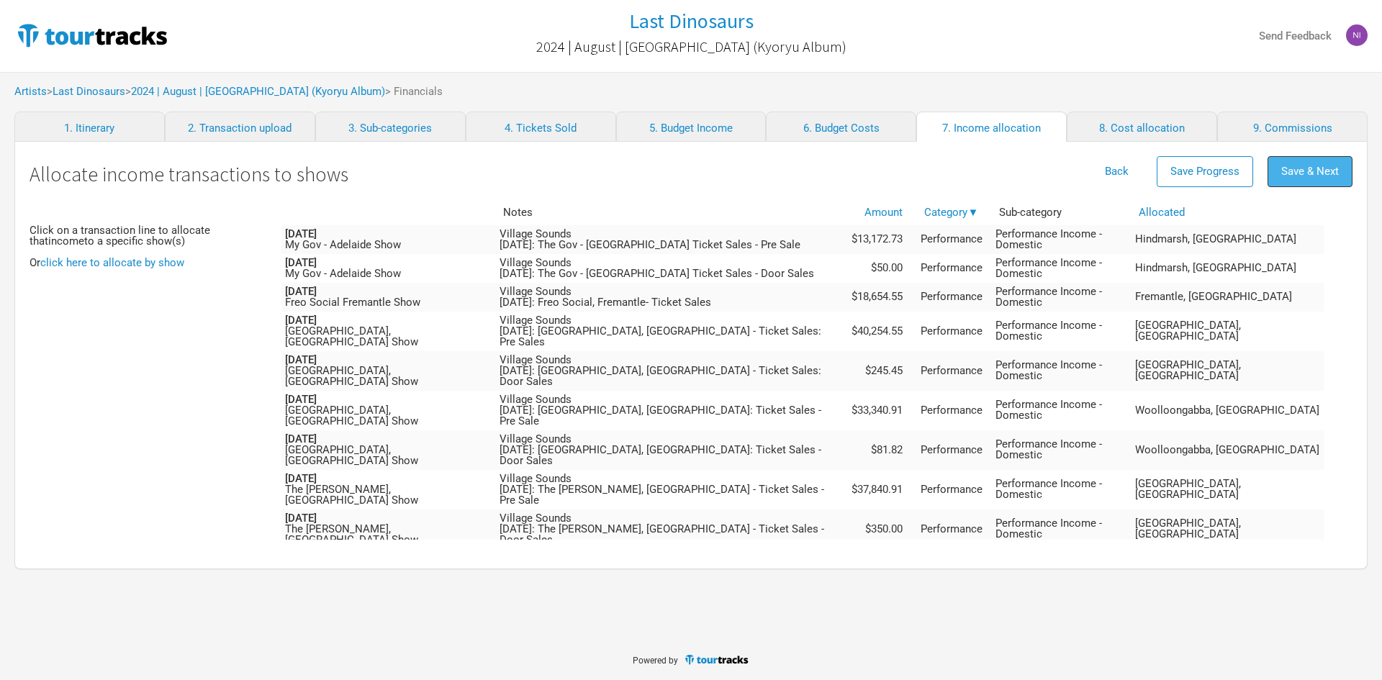
click at [1327, 173] on span "Save & Next" at bounding box center [1310, 171] width 58 height 13
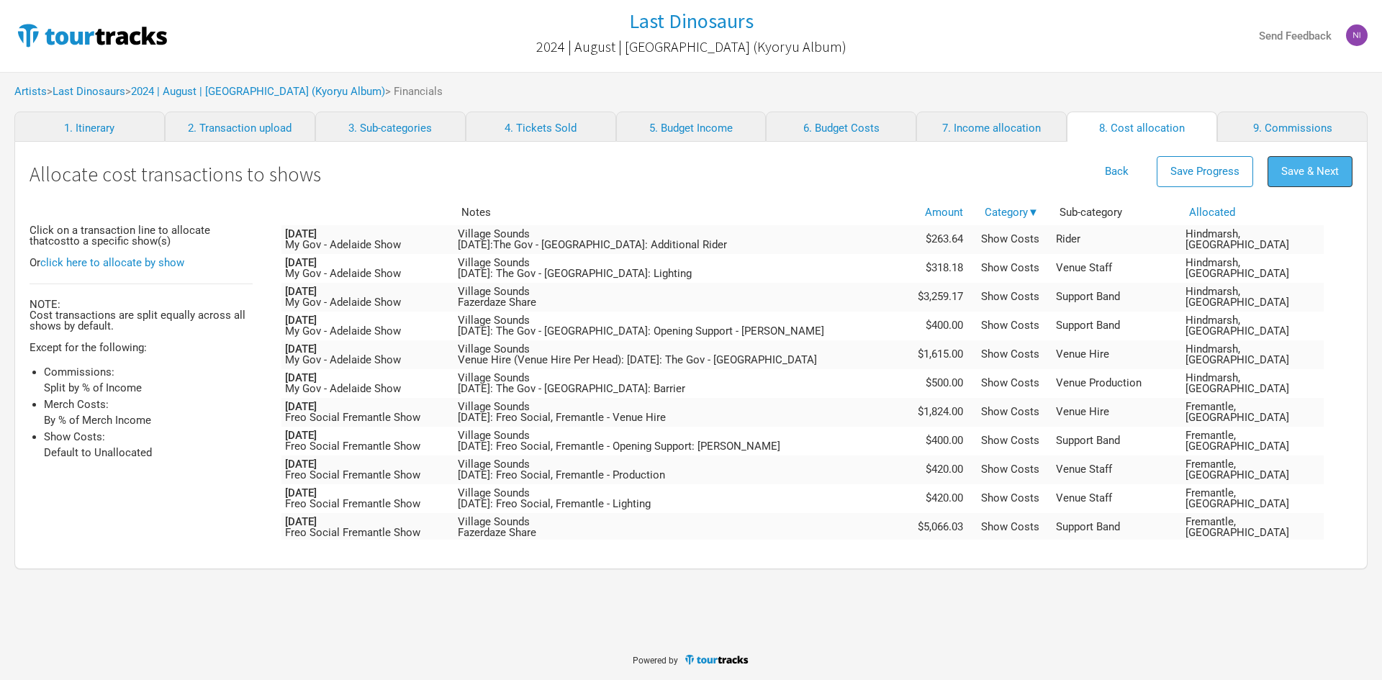
click at [1318, 167] on span "Save & Next" at bounding box center [1310, 171] width 58 height 13
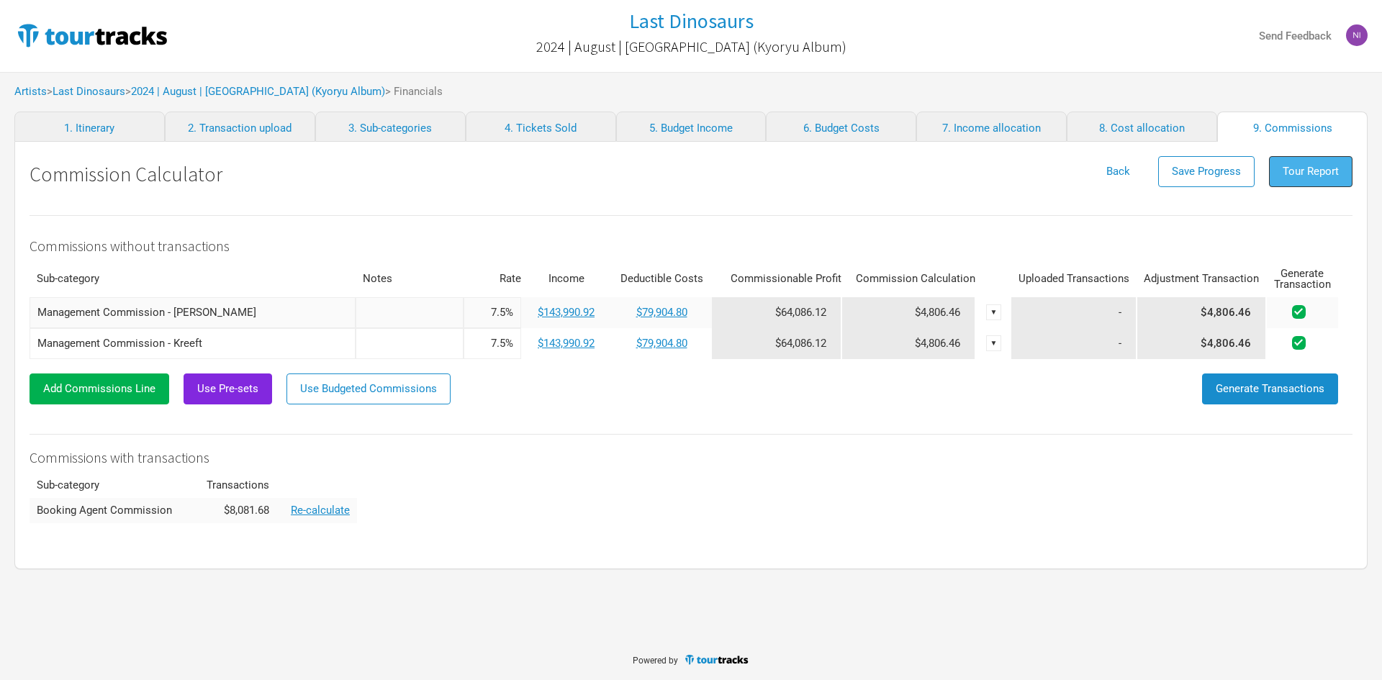
click at [1301, 176] on span "Tour Report" at bounding box center [1311, 171] width 56 height 13
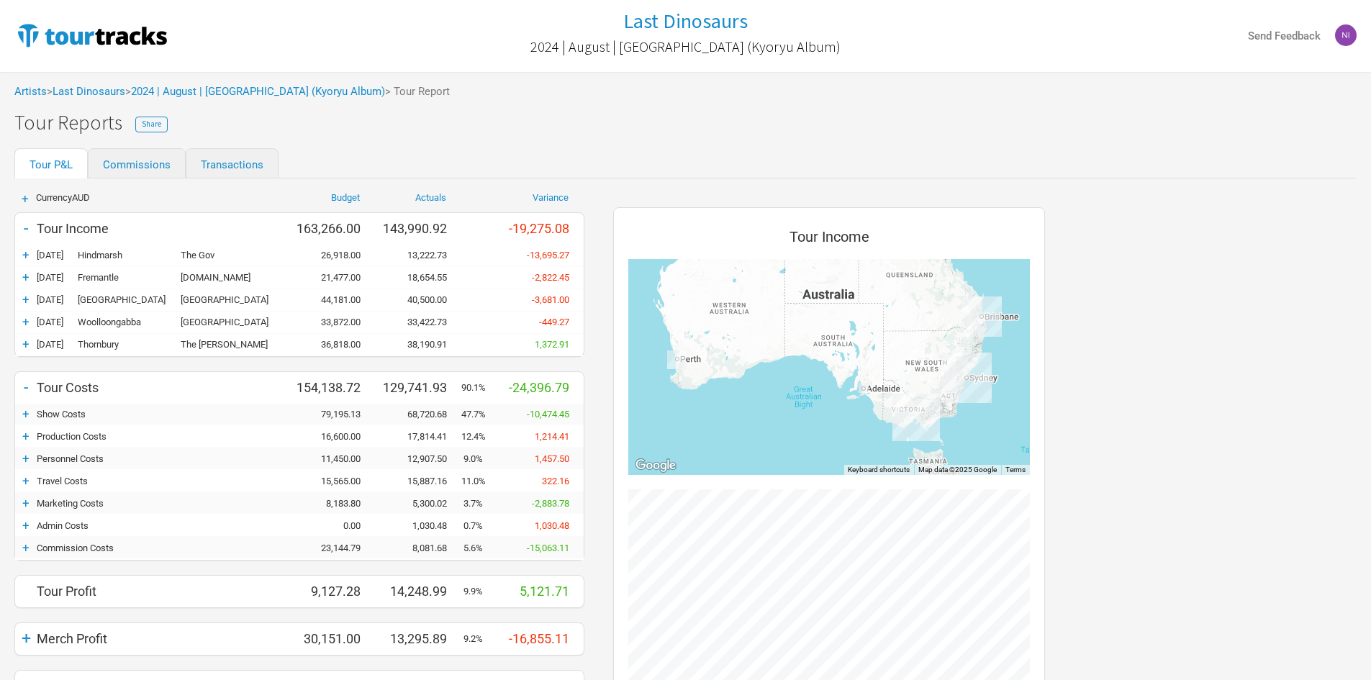
click at [294, 106] on div "Artists > Last Dinosaurs > 2024 | August | Australia (Kyoryu Album) > Tour Repo…" at bounding box center [685, 92] width 1371 height 40
click at [291, 96] on link "2024 | August | Australia (Kyoryu Album)" at bounding box center [258, 91] width 254 height 13
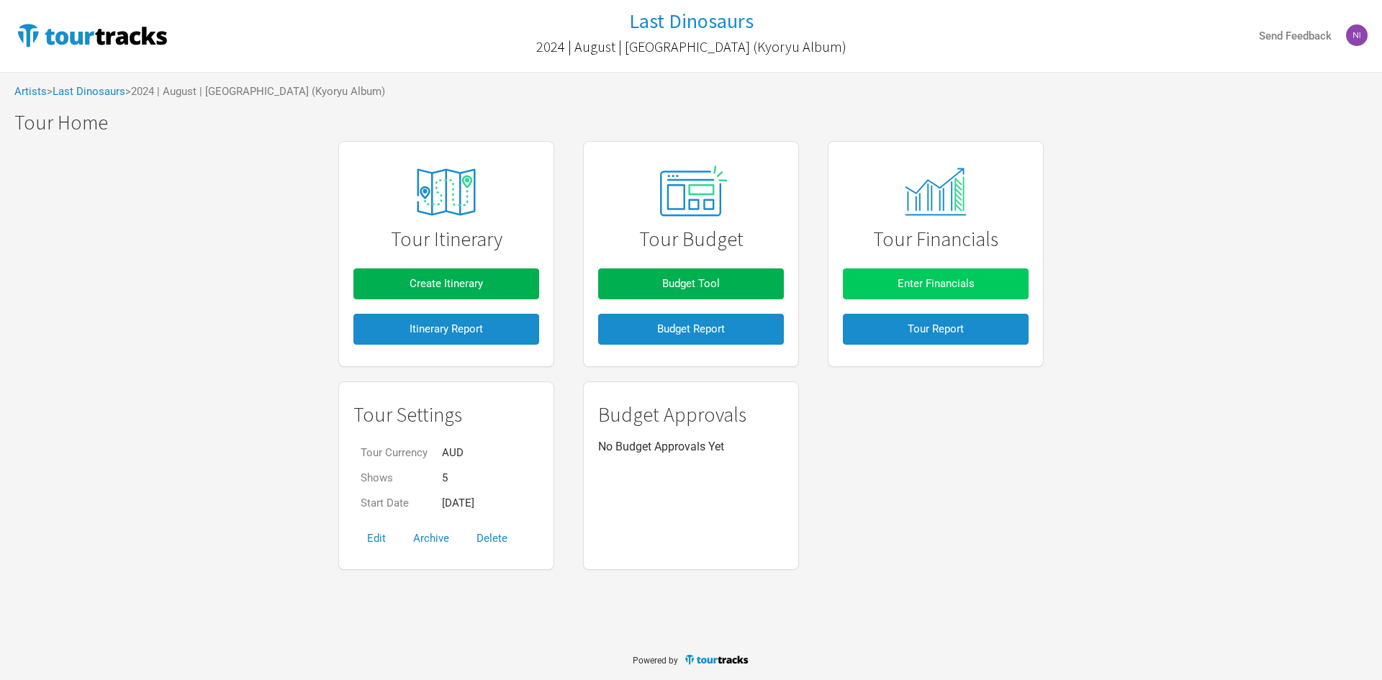
click at [973, 281] on span "Enter Financials" at bounding box center [936, 283] width 77 height 13
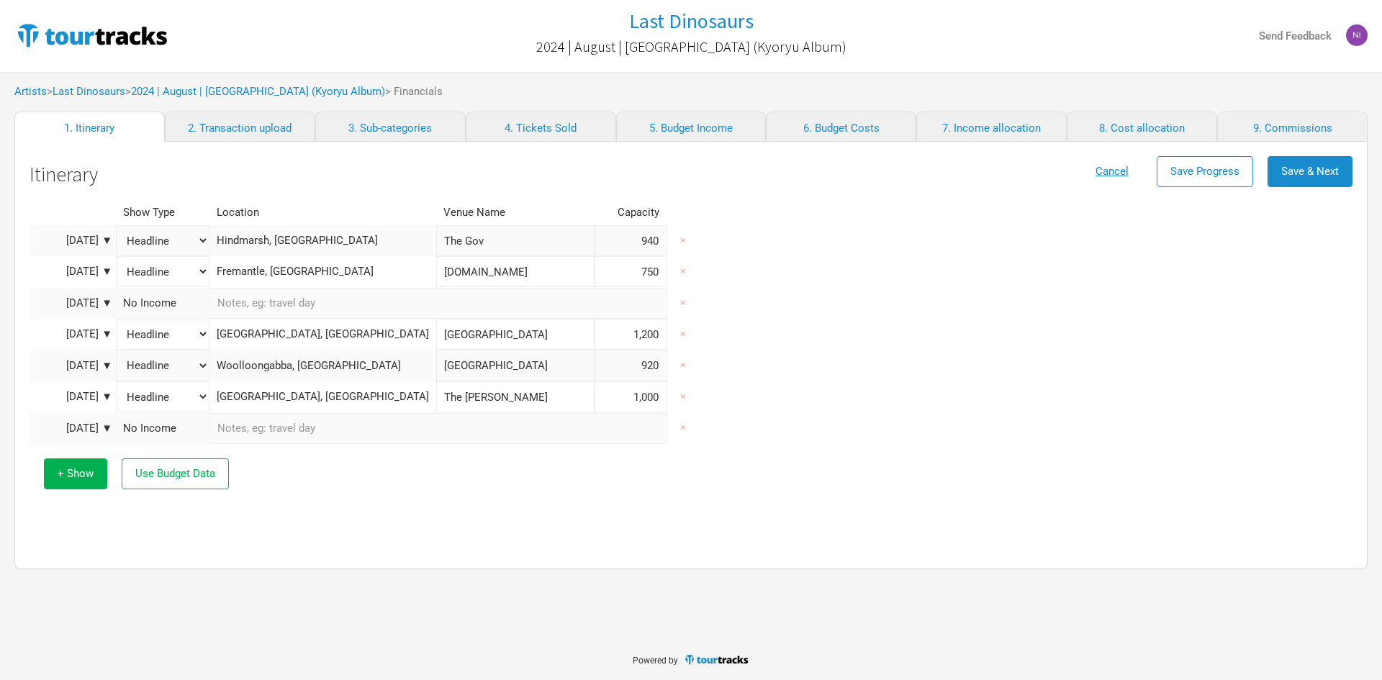
click at [1354, 169] on div "Itinerary Cancel Save Progress Save & Next Show Type Location Venue Name Capaci…" at bounding box center [690, 356] width 1353 height 428
click at [1337, 172] on span "Save & Next" at bounding box center [1310, 171] width 58 height 13
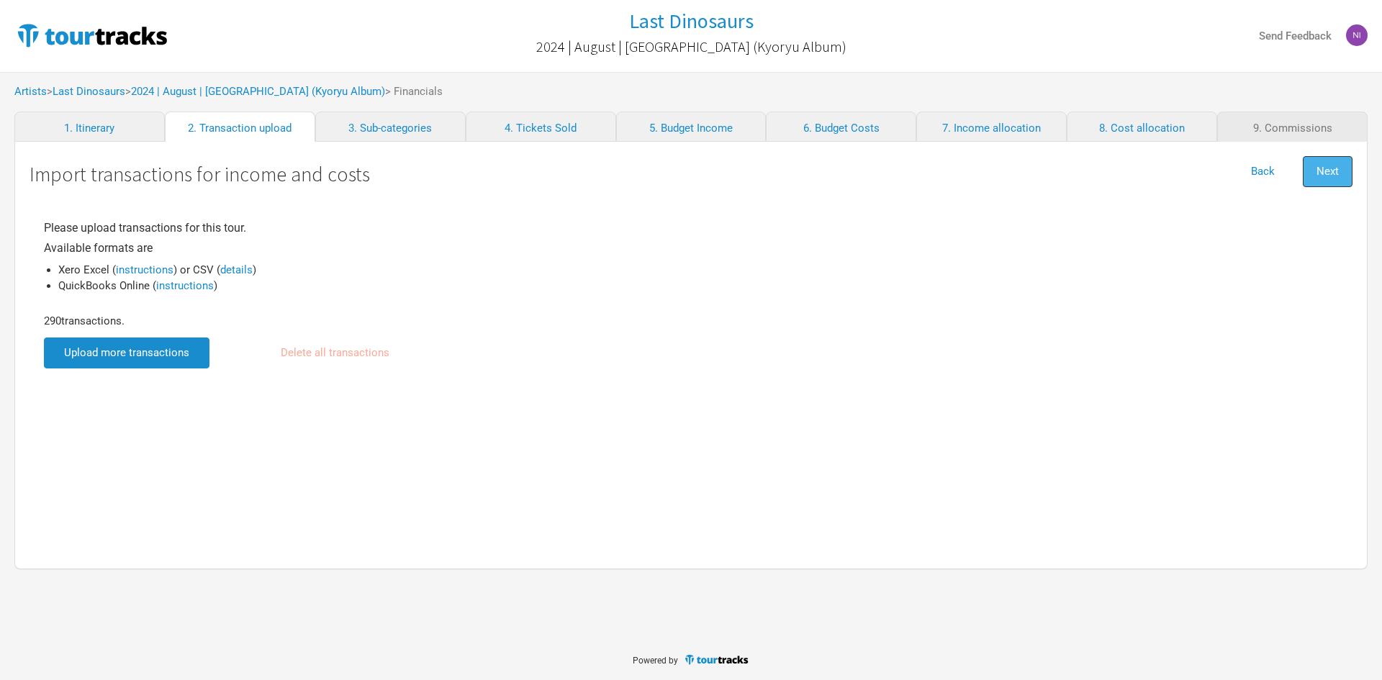
click at [1317, 168] on span "Next" at bounding box center [1328, 171] width 22 height 13
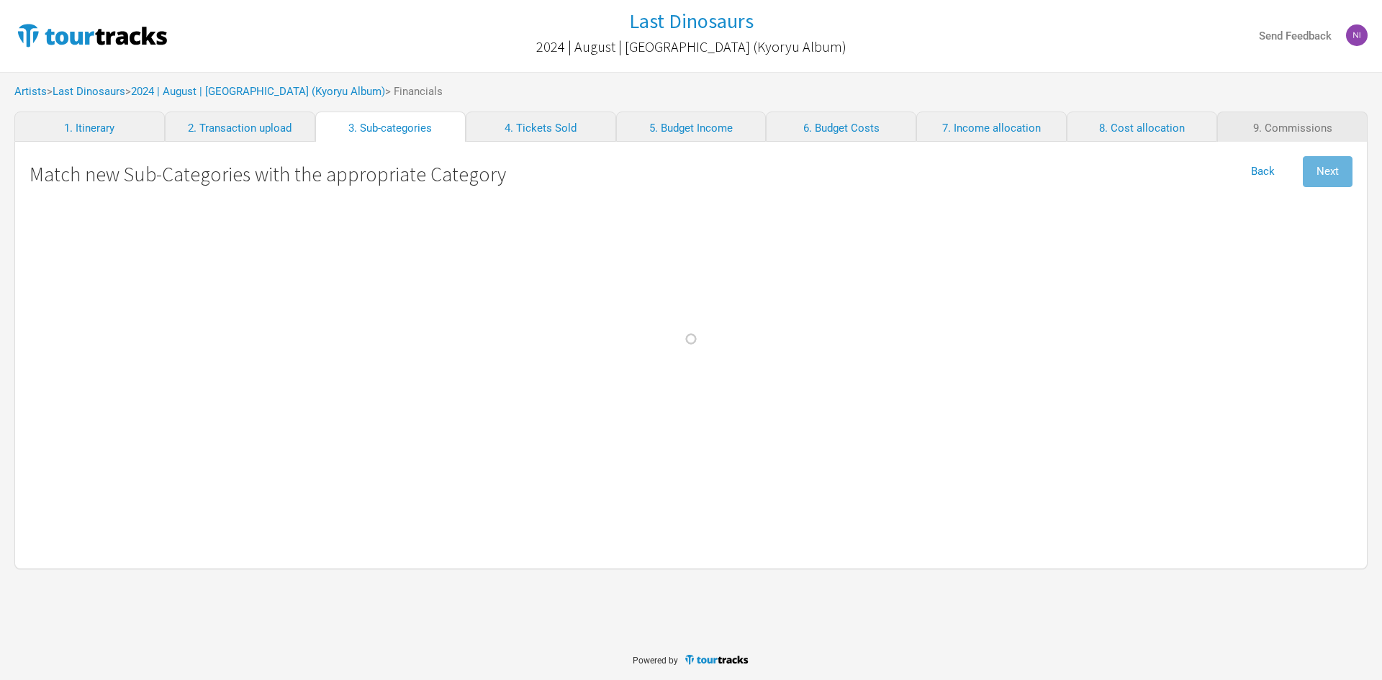
select Fees "Show Costs"
select select "Travel"
select Online "Marketing"
select select "Travel"
select Design "Marketing"
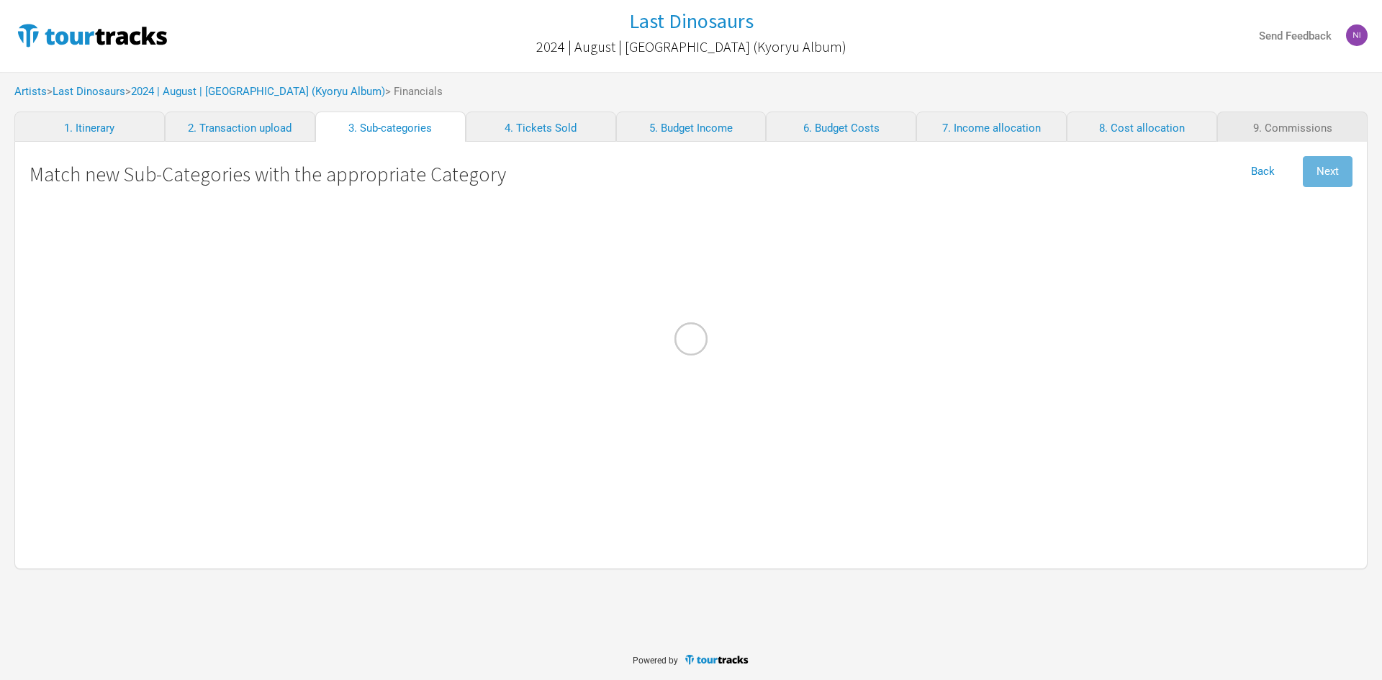
select Hire "Production"
select Fees "Merch Costs"
select Commission "Commissions"
select Hire "Travel"
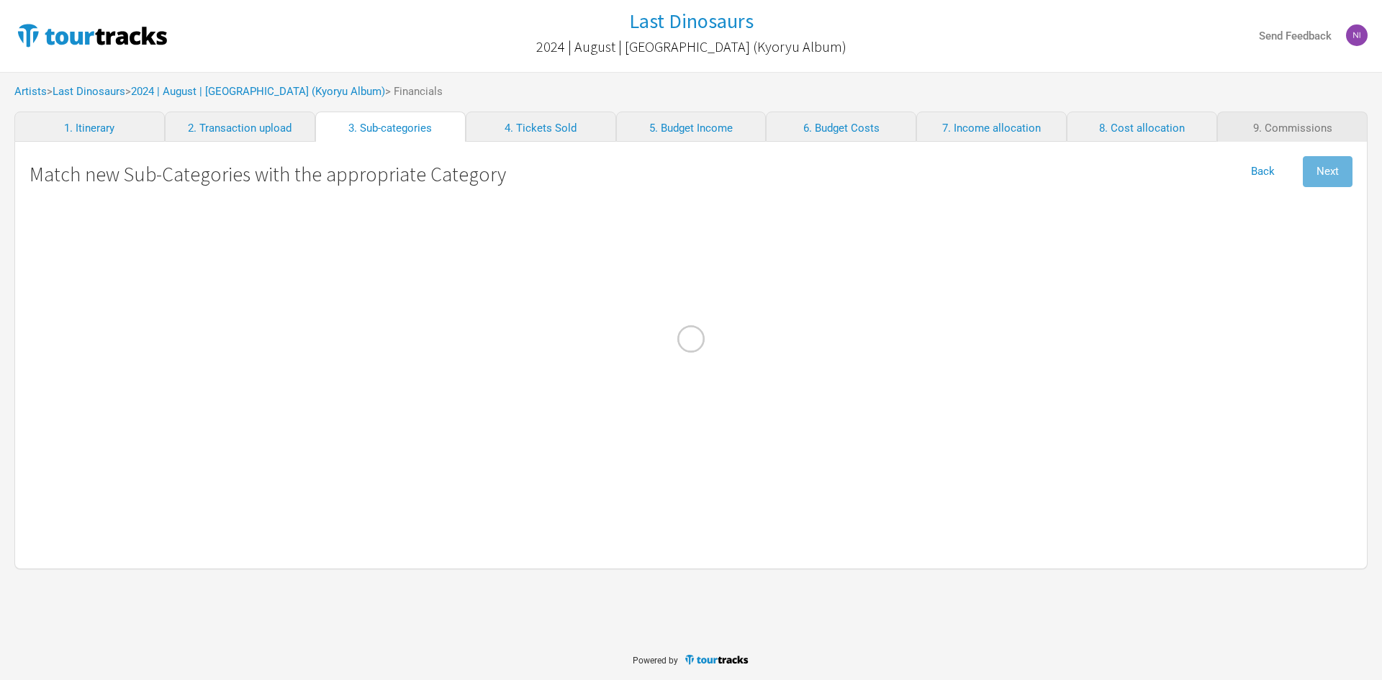
select Fuel "Travel"
select Baggage "Travel"
select Hire "Production"
select Technician "Personnel"
select Commission "Commissions"
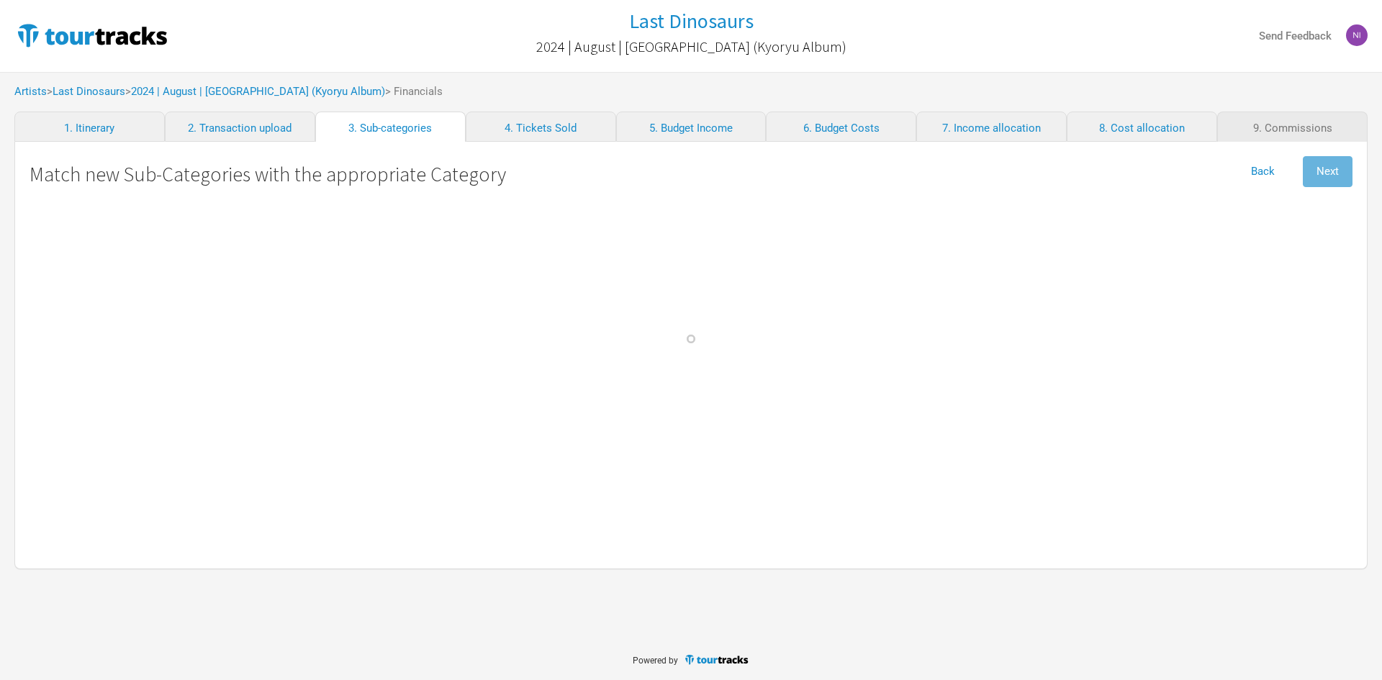
select Commission "Merch Costs"
select Freight "Merch Costs"
select Costs "Merch Costs"
select Touring "Merch Income"
select Stock\/Manufacturing "Merch Costs"
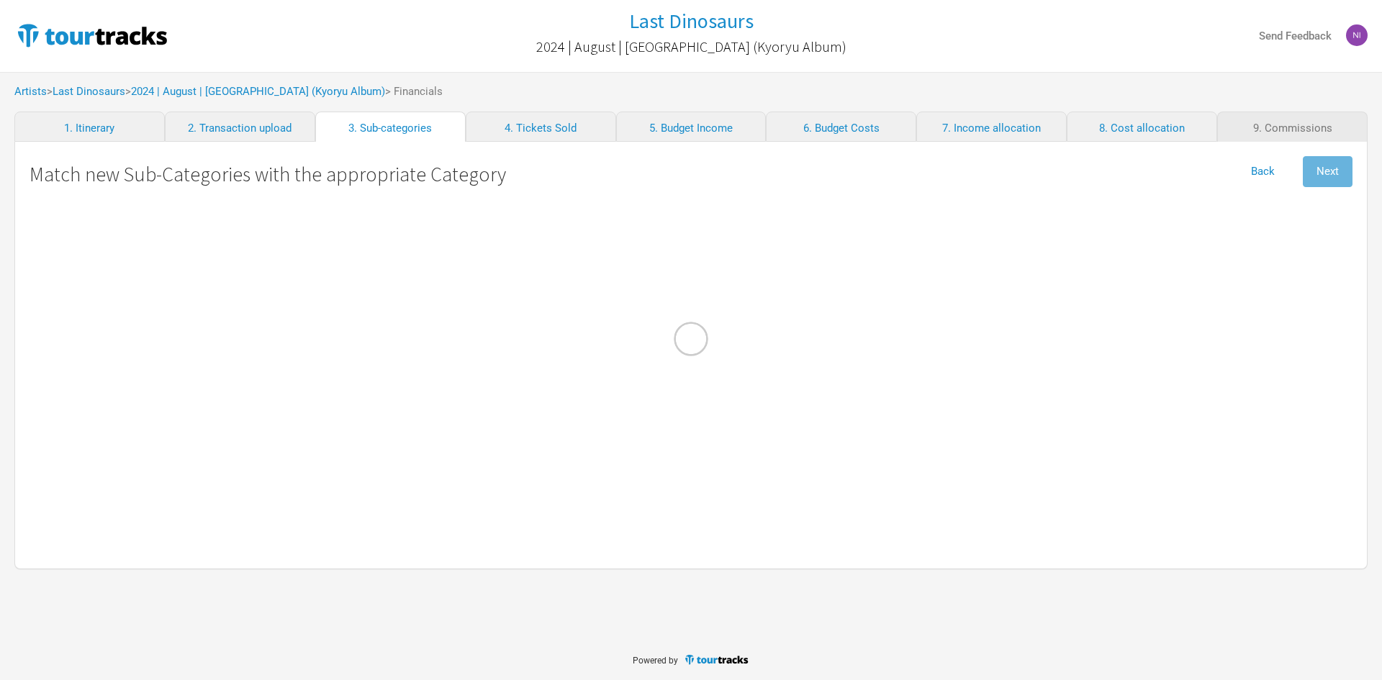
select Consumables "Production"
select AUD "Production"
select Supplies "Admin"
select Fares "Travel"
select Domestic "Performance"
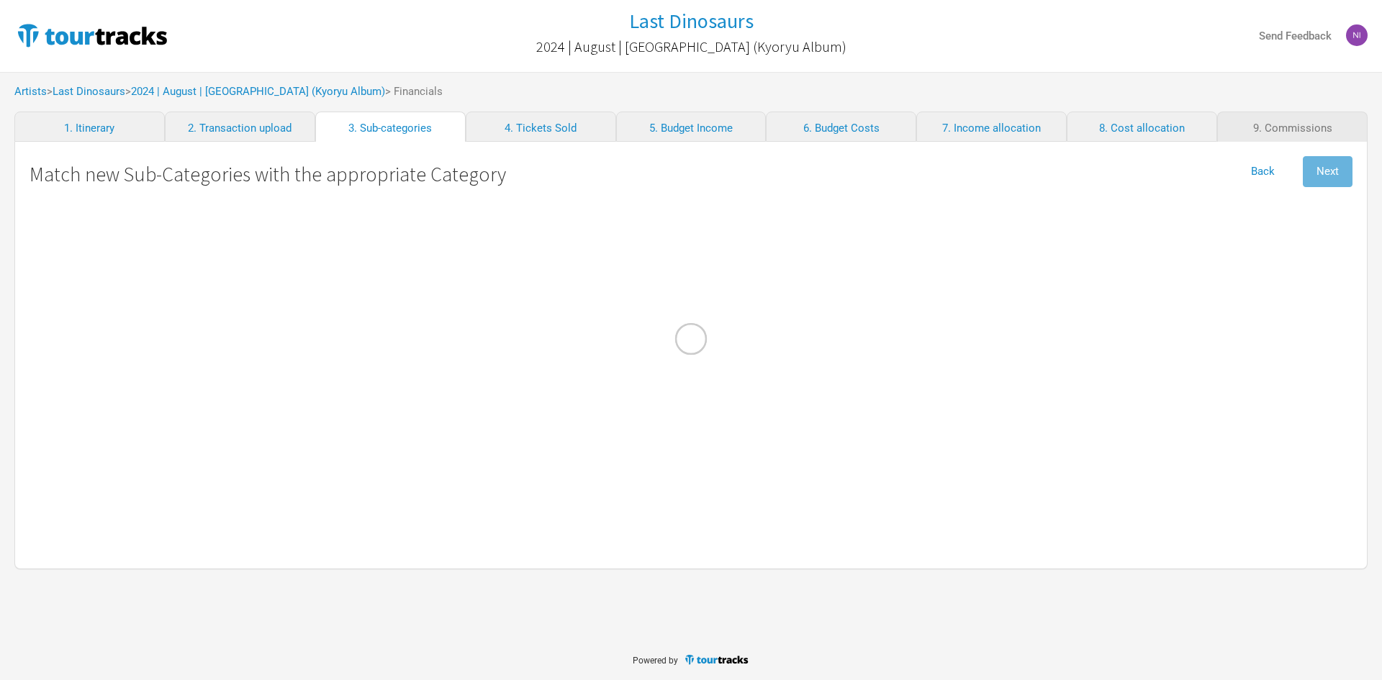
select select "Show Costs"
select Musicians "Personnel"
select \(FOH\) "Personnel"
select Props "Production"
select Contractors "Personnel"
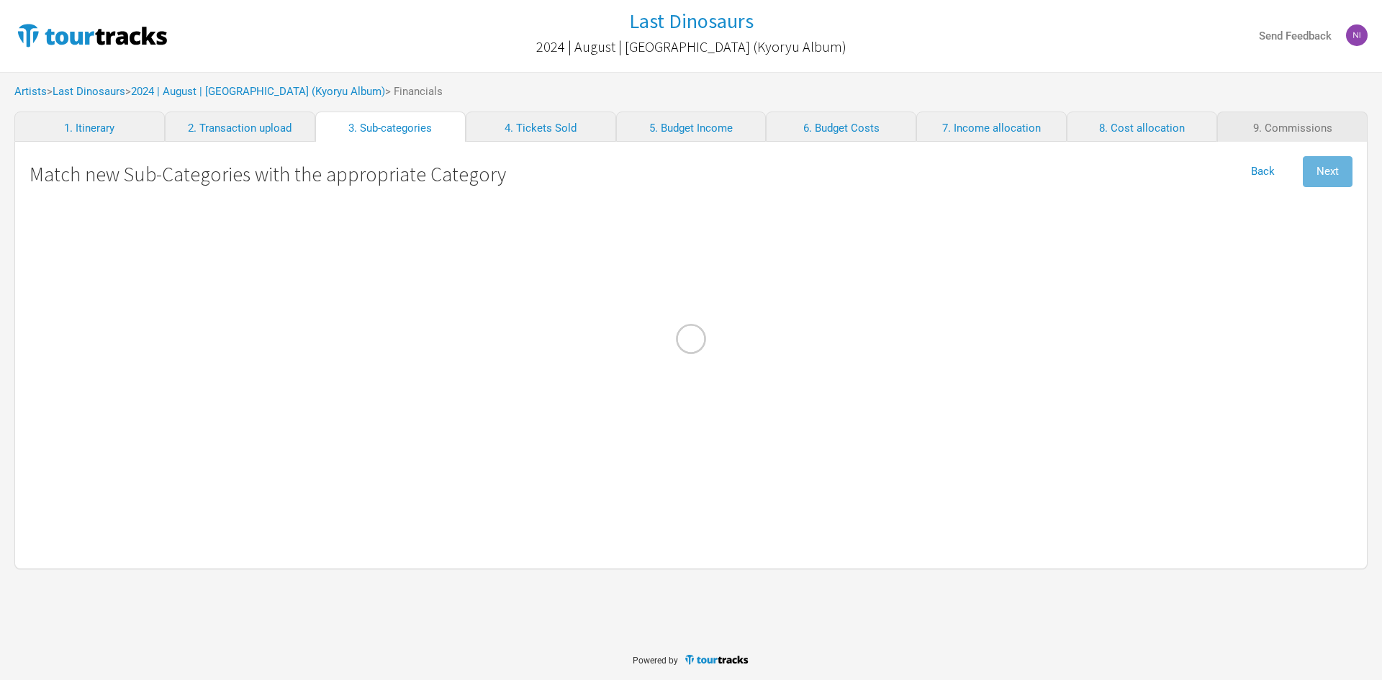
select Band "Show Costs"
select select "Travel"
select Manager "Personnel"
select other "Travel"
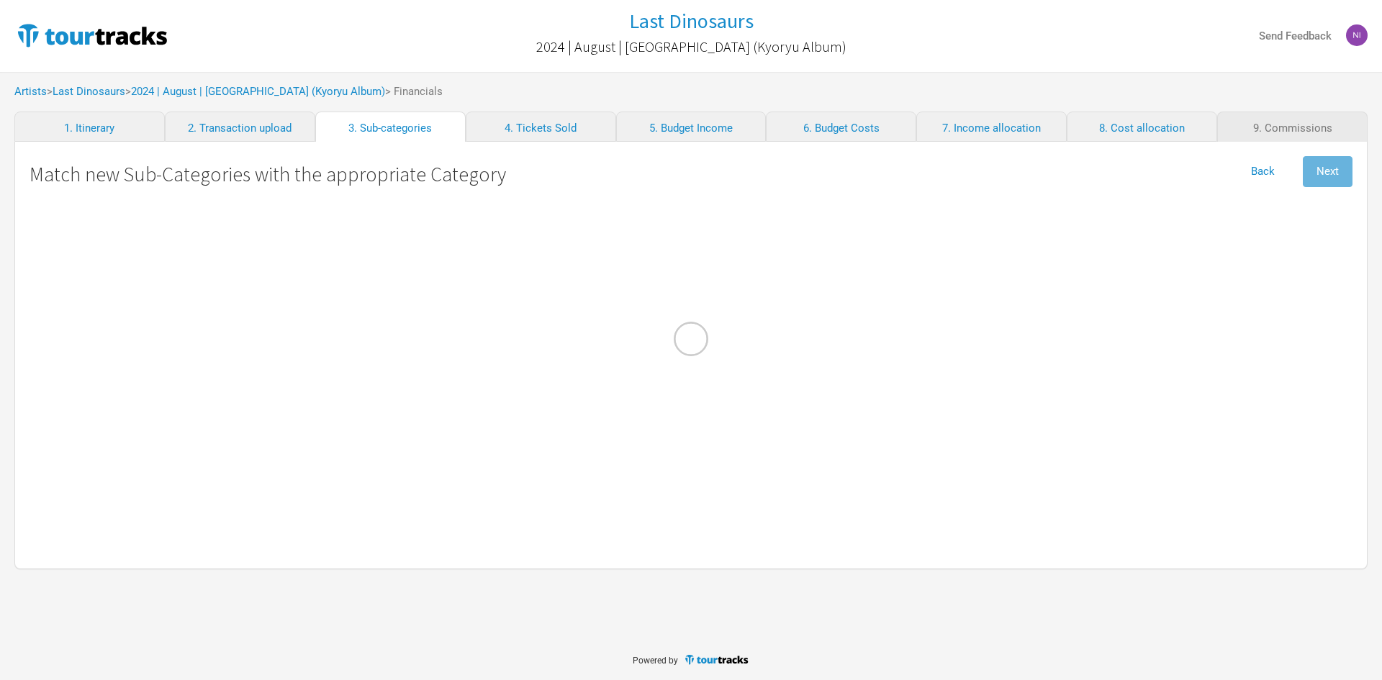
select Meals "Travel"
select Hire "Show Costs"
select Commission "Merch Costs"
select Production "Show Costs"
select Staff "Show Costs"
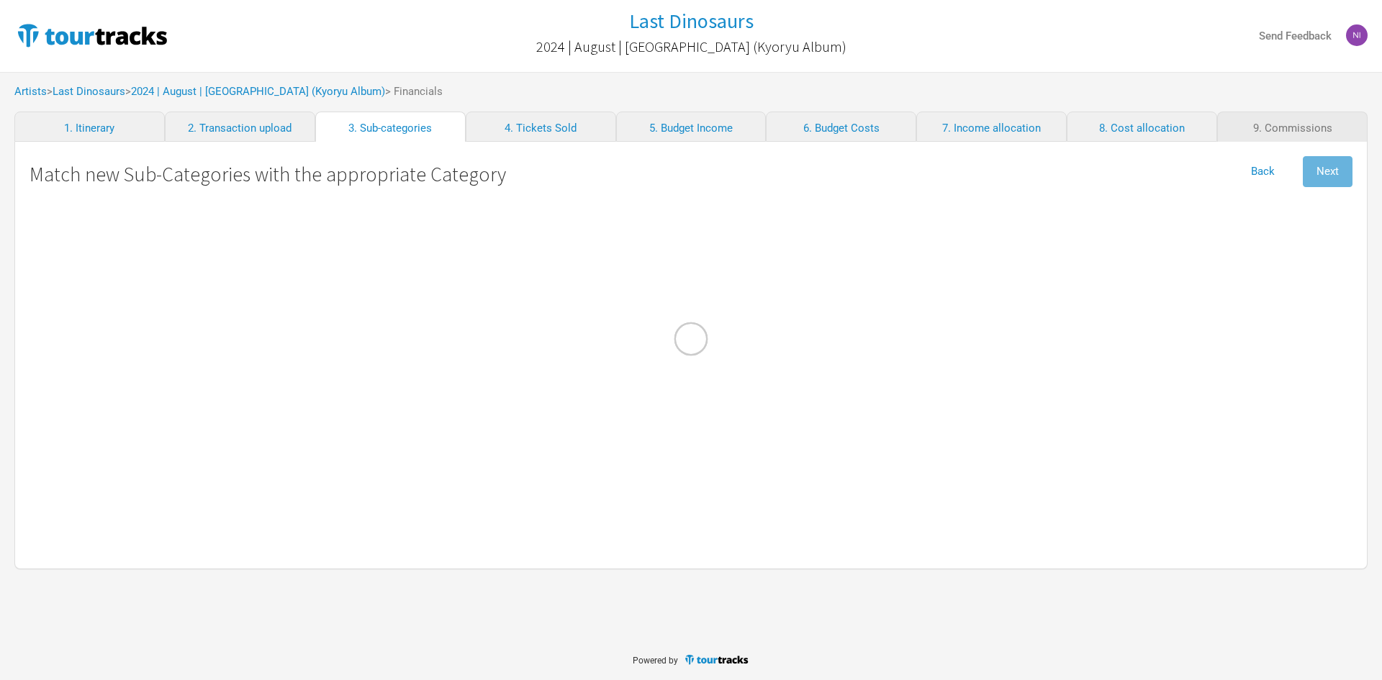
select Cost "Production"
select select "Personnel"
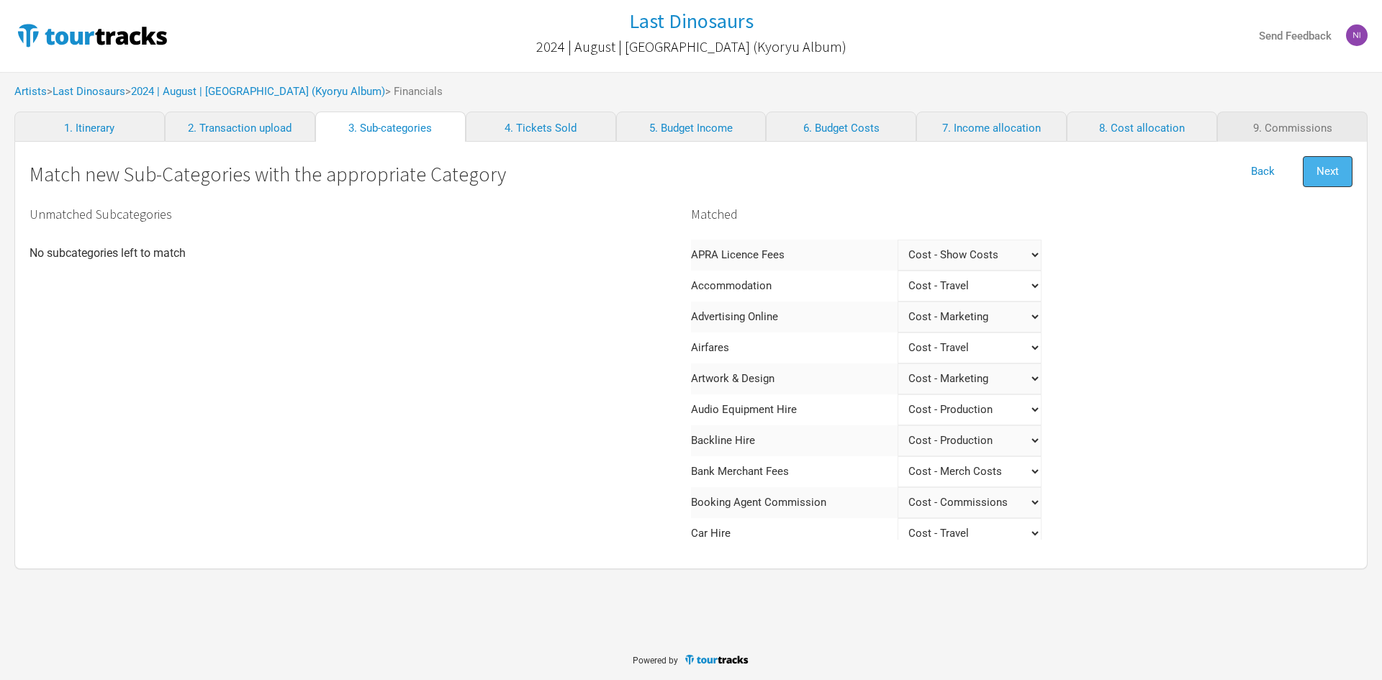
click at [1319, 166] on span "Next" at bounding box center [1328, 171] width 22 height 13
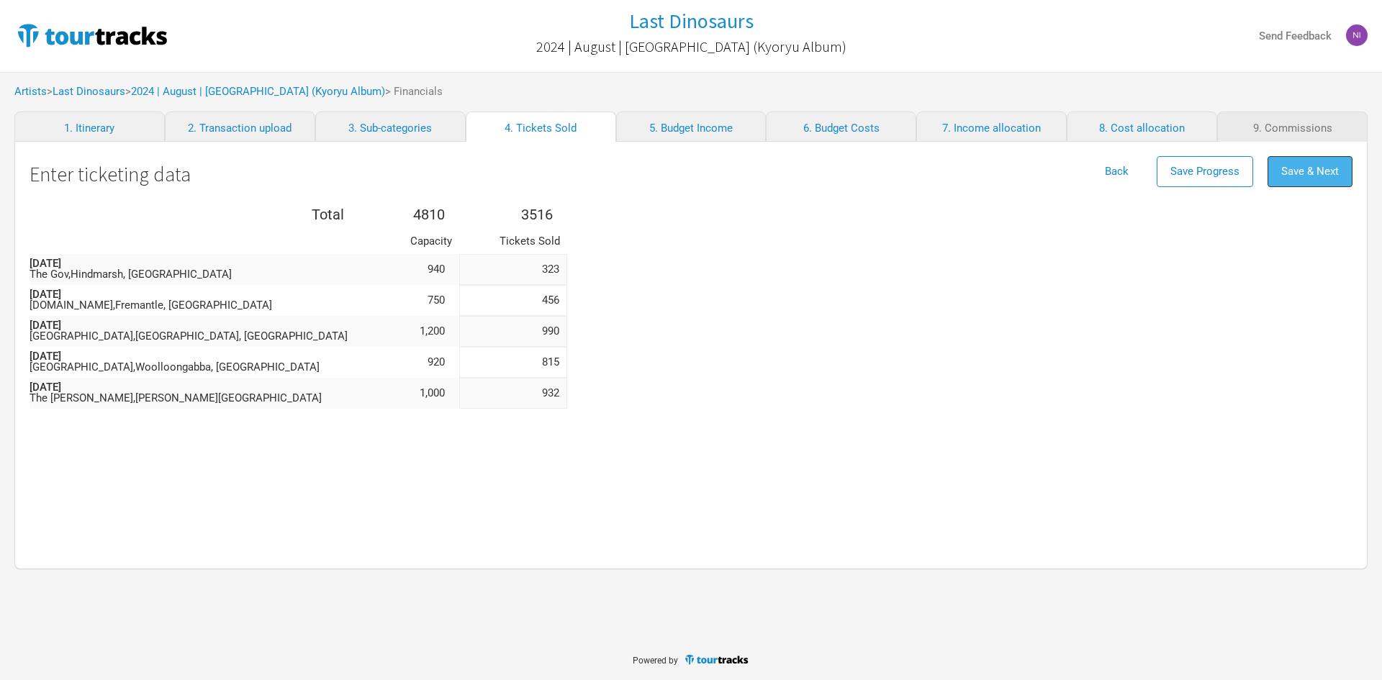
click at [1311, 171] on span "Save & Next" at bounding box center [1310, 171] width 58 height 13
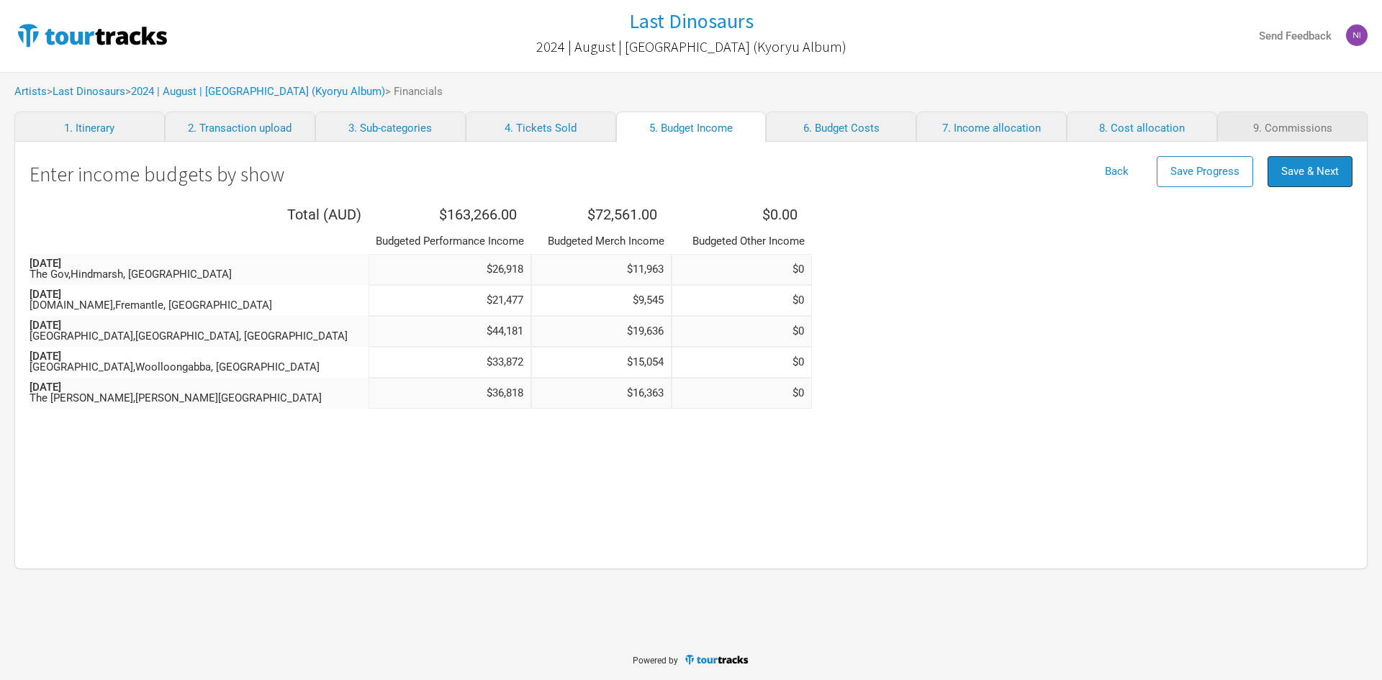
click at [1311, 171] on span "Save & Next" at bounding box center [1310, 171] width 58 height 13
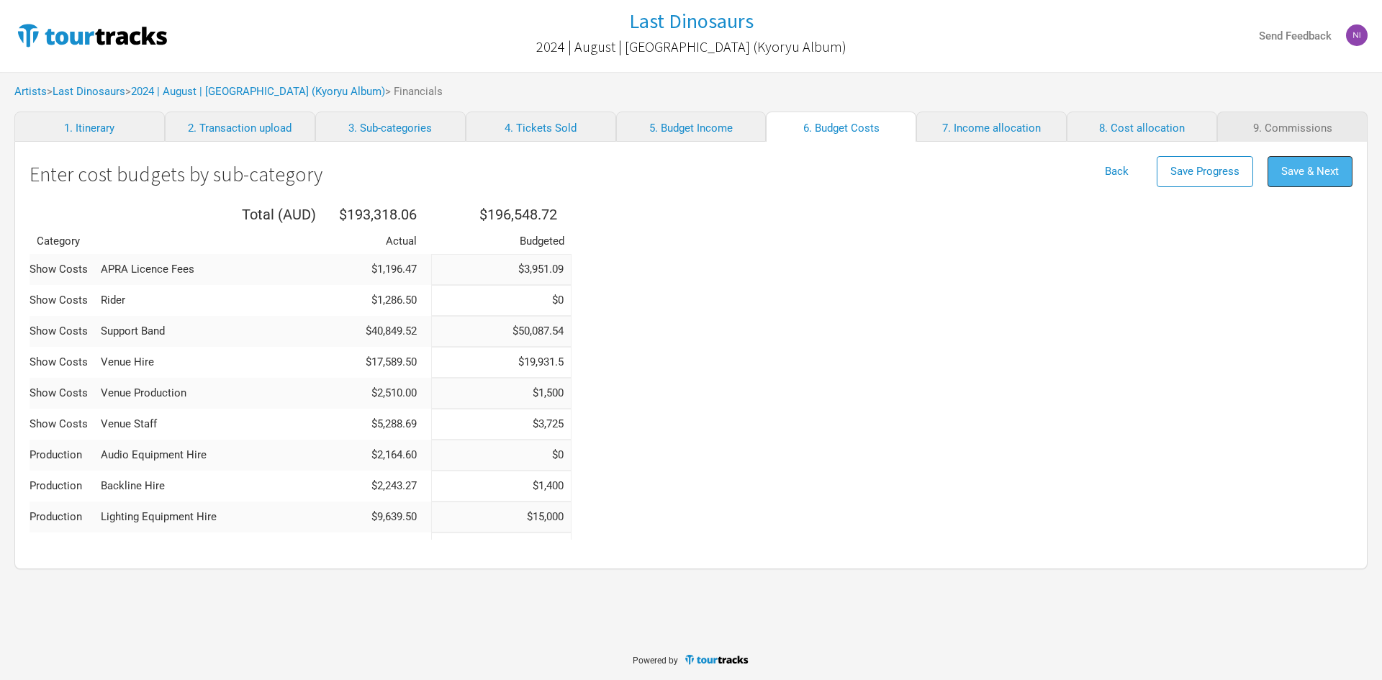
click at [1311, 163] on button "Save & Next" at bounding box center [1310, 171] width 85 height 31
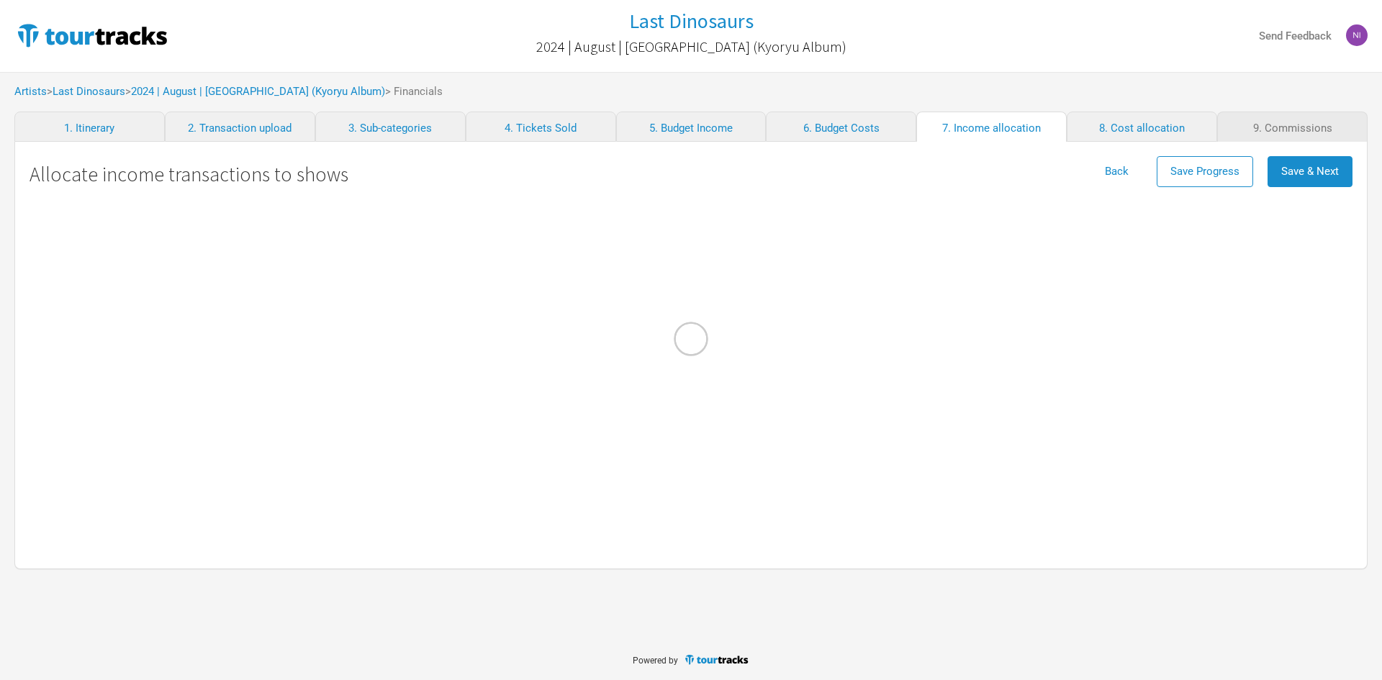
click at [1311, 163] on div at bounding box center [691, 340] width 1382 height 680
click at [1311, 176] on div at bounding box center [691, 340] width 1382 height 680
click at [1311, 171] on div at bounding box center [691, 340] width 1382 height 680
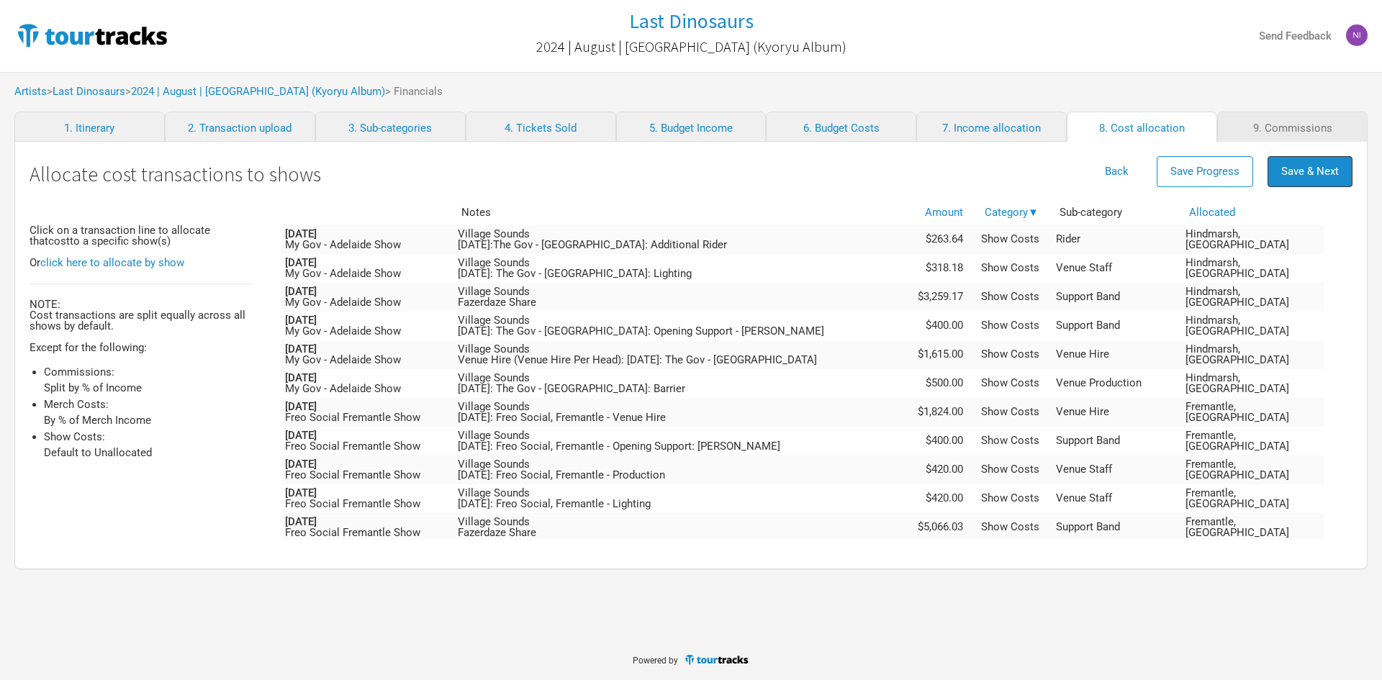
click at [1310, 169] on span "Save & Next" at bounding box center [1310, 171] width 58 height 13
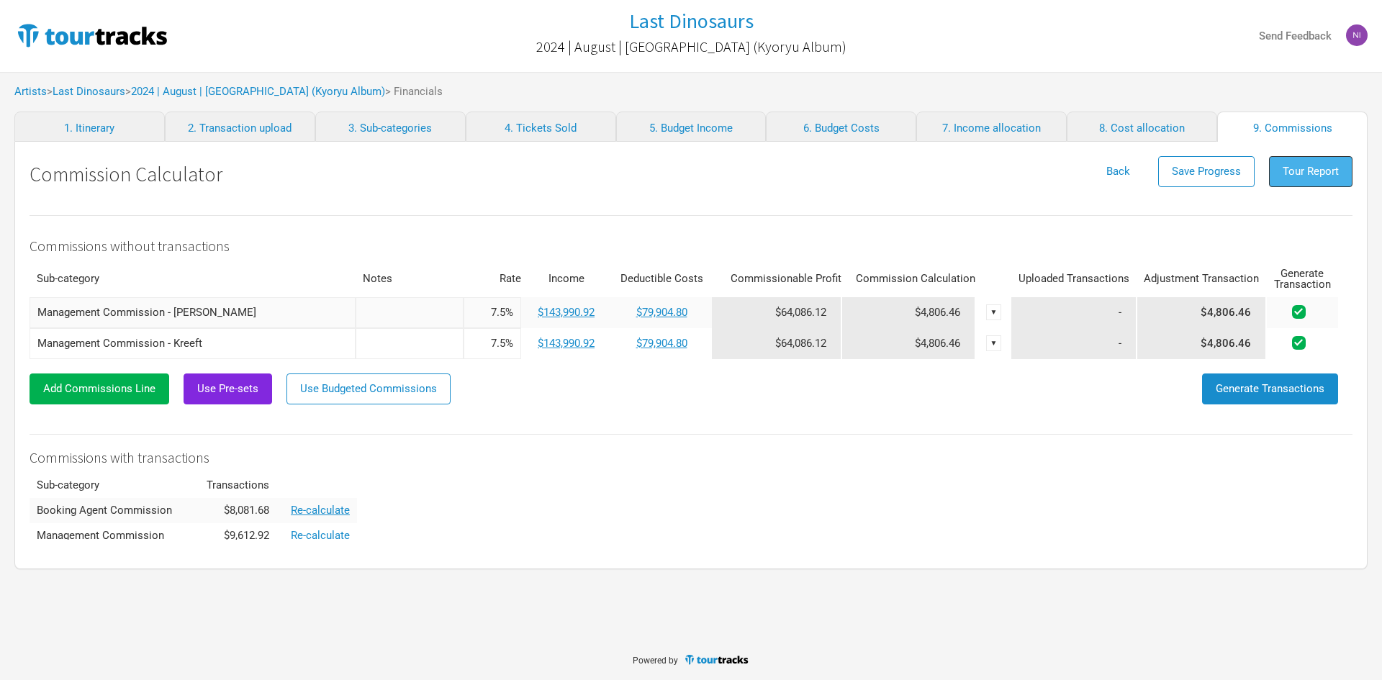
click at [1306, 173] on span "Tour Report" at bounding box center [1311, 171] width 56 height 13
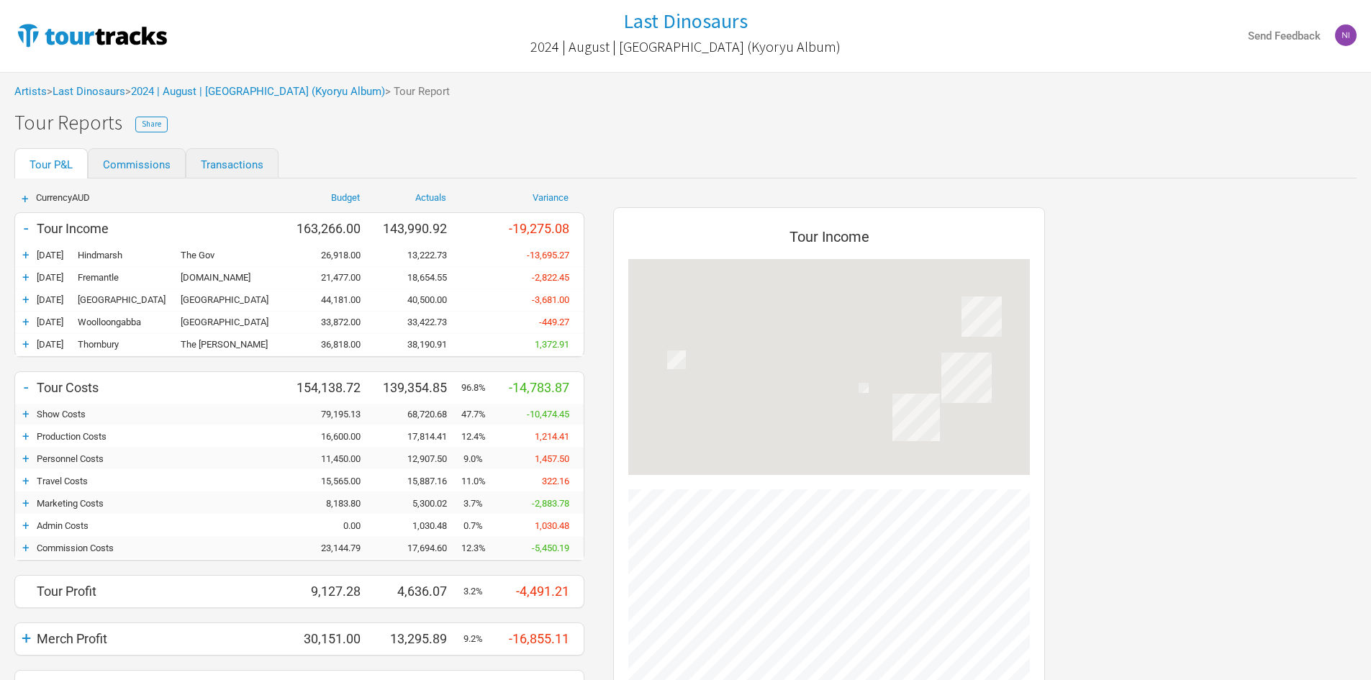
scroll to position [677, 461]
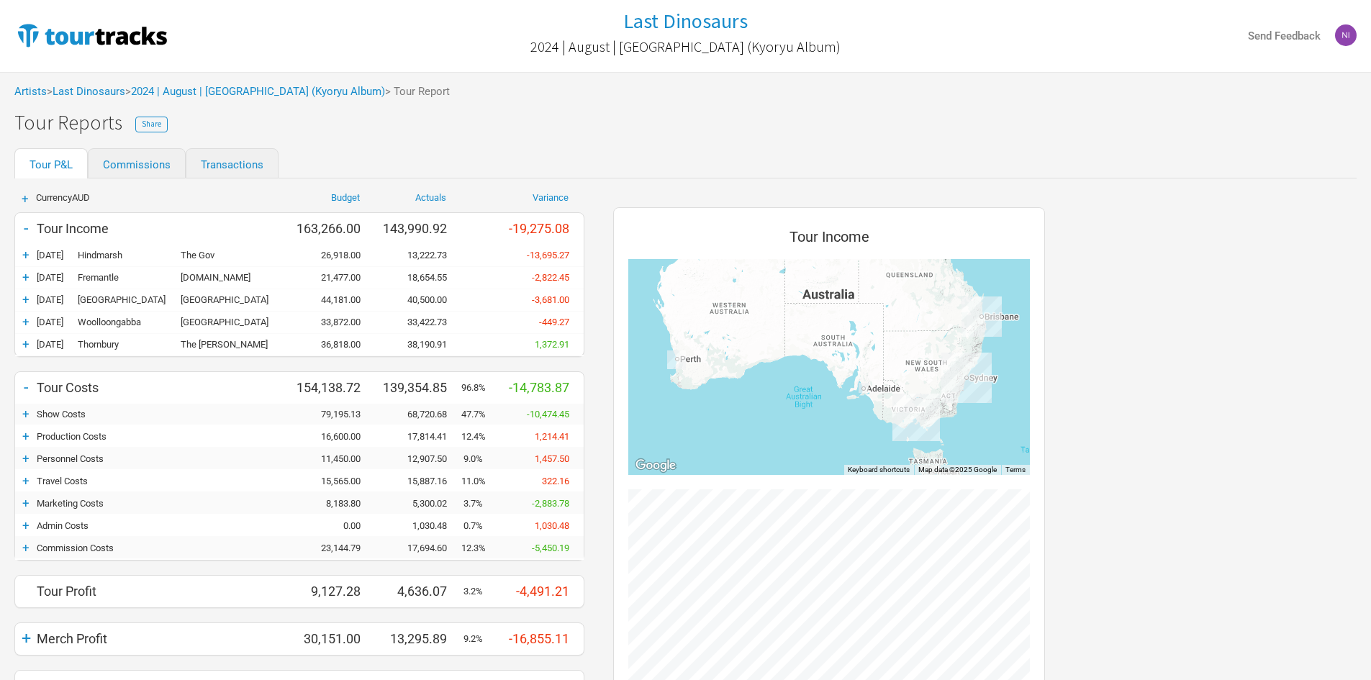
click at [24, 549] on div "+" at bounding box center [26, 548] width 22 height 14
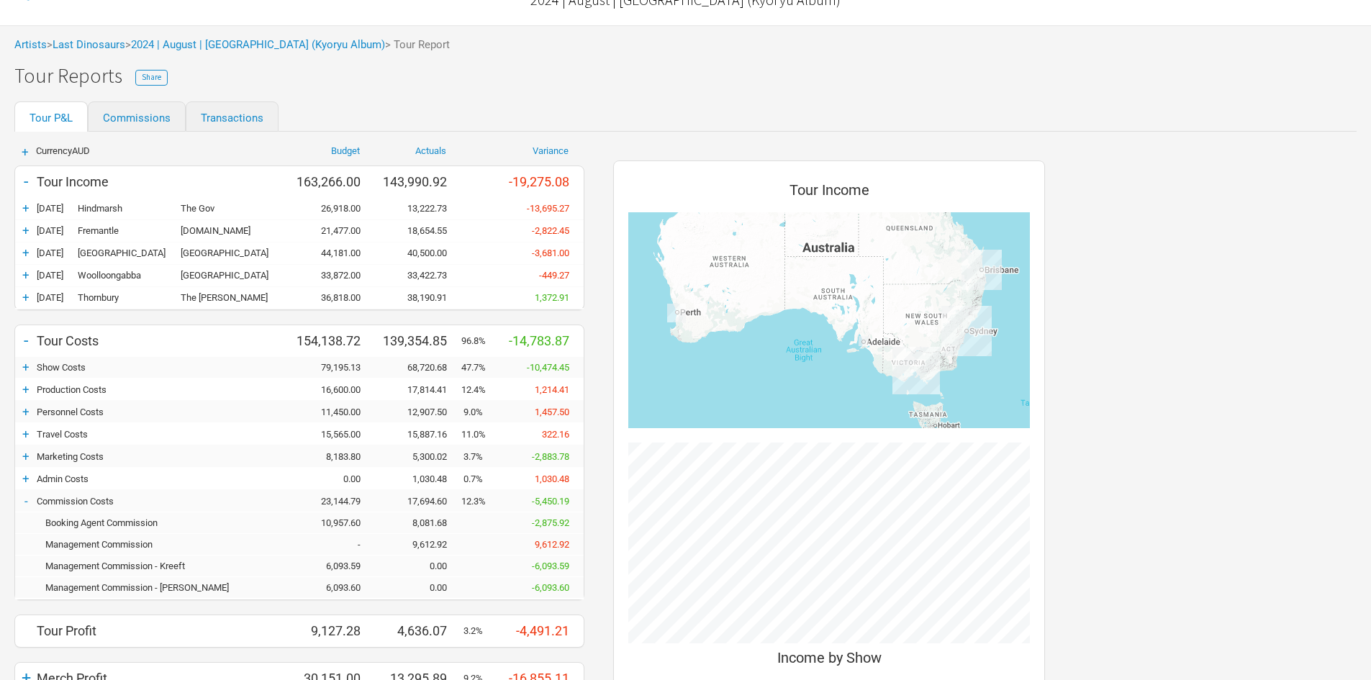
scroll to position [72, 0]
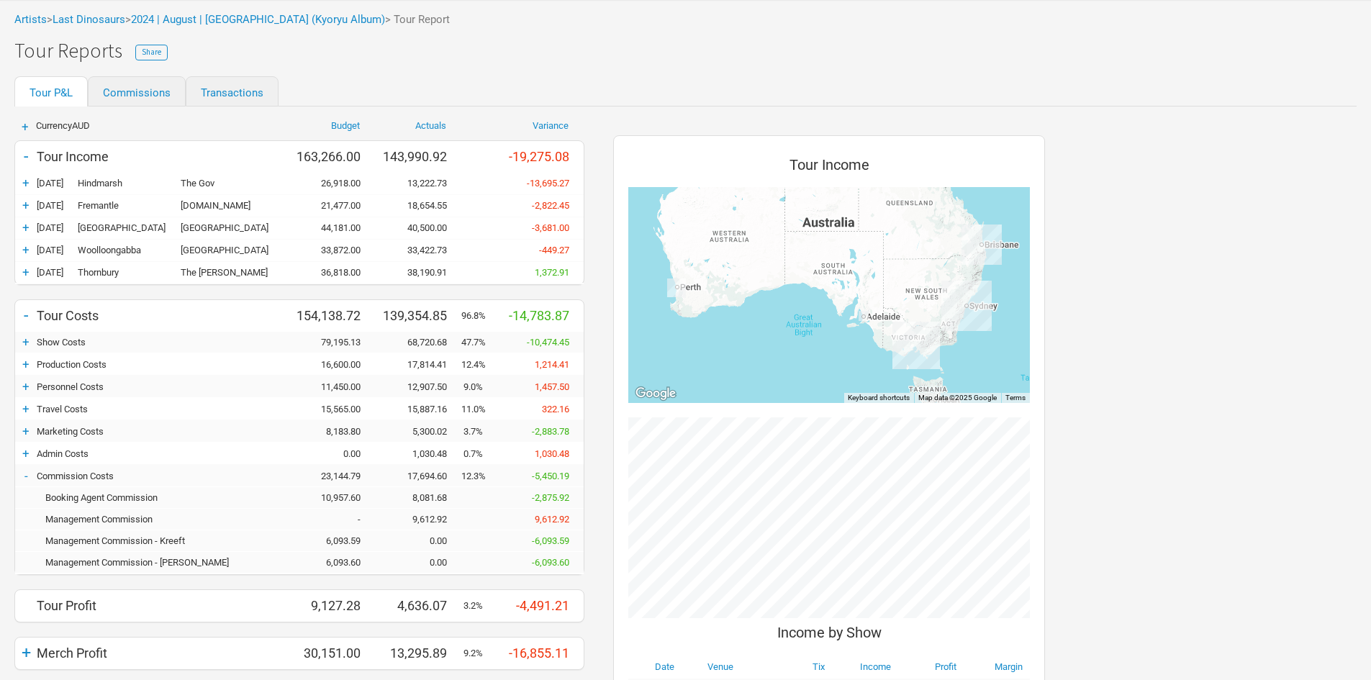
click at [25, 476] on div "-" at bounding box center [26, 476] width 22 height 14
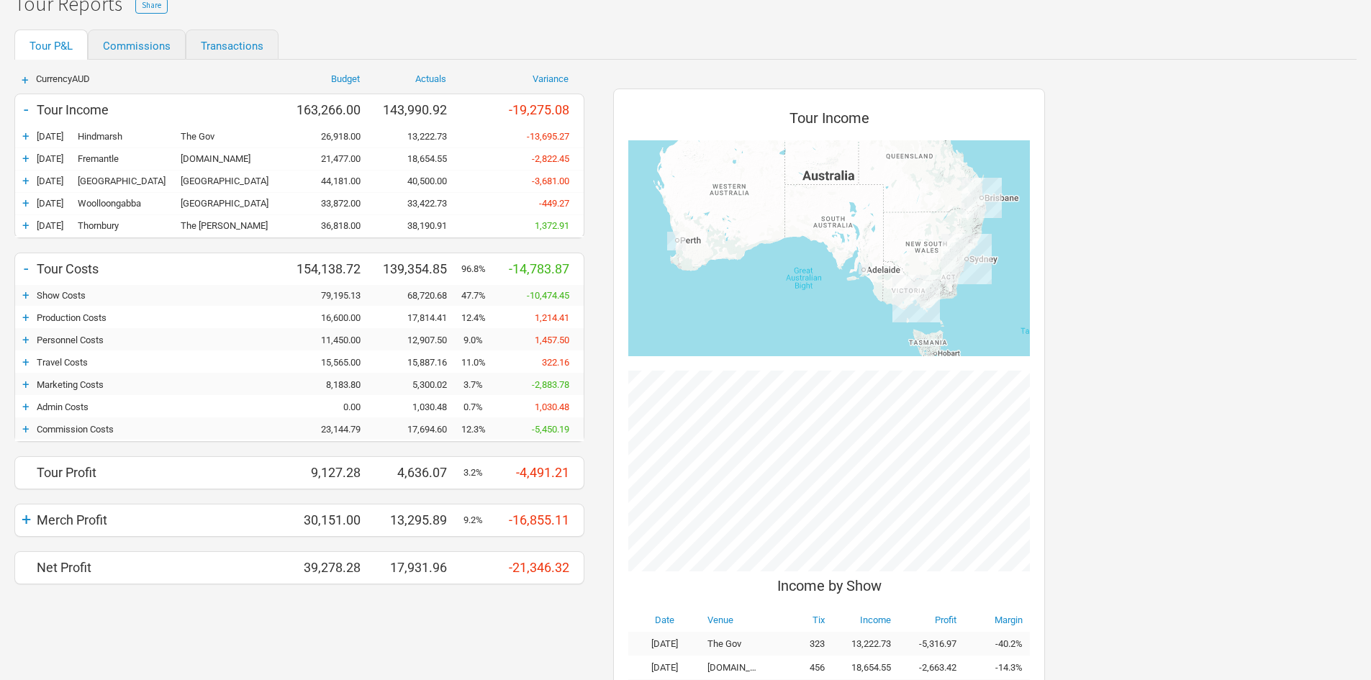
scroll to position [144, 0]
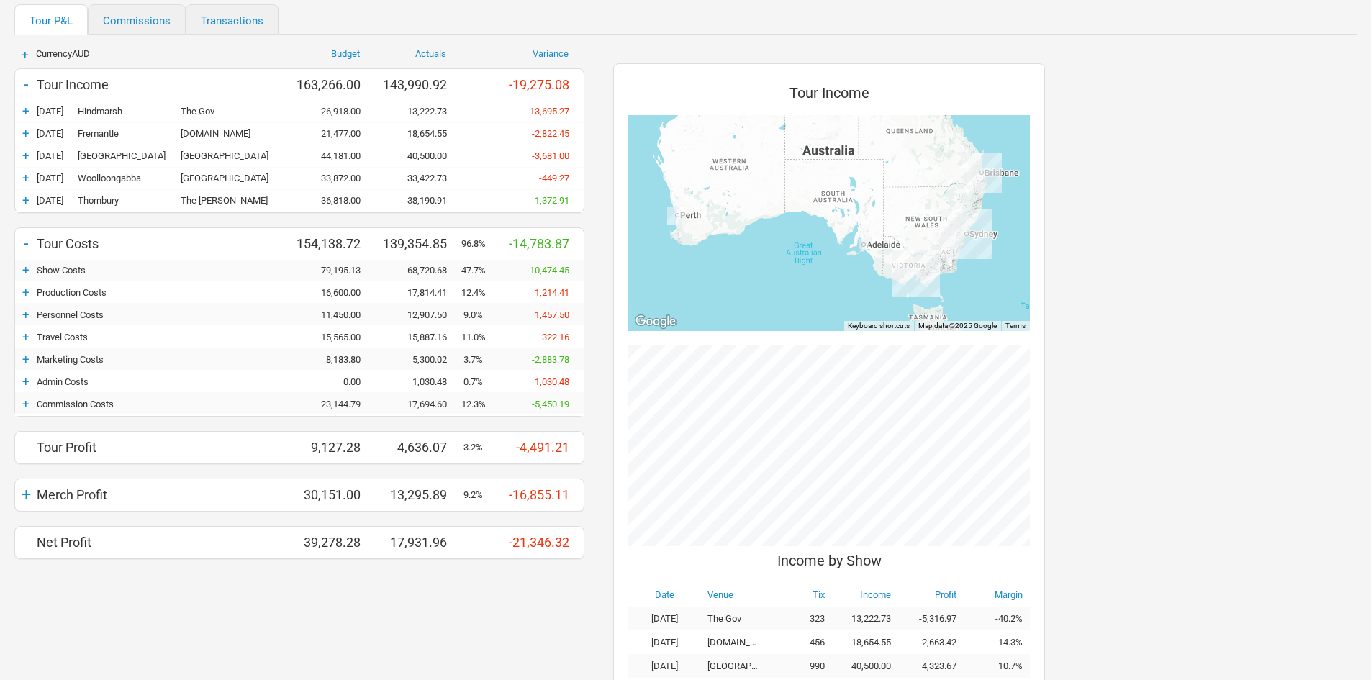
click at [185, 592] on div "+ Currency AUD Budget Actuals Variance - Tour Income 163,266.00 143,990.92 -19,…" at bounding box center [299, 391] width 599 height 713
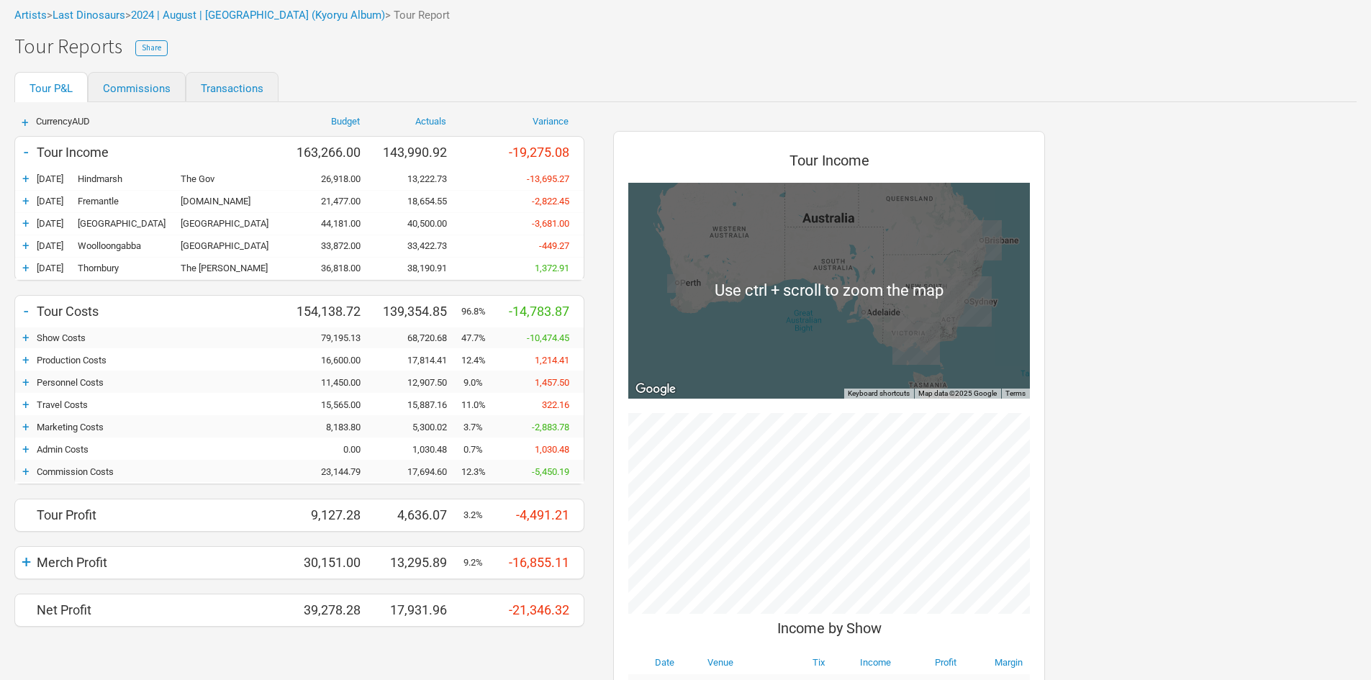
scroll to position [0, 0]
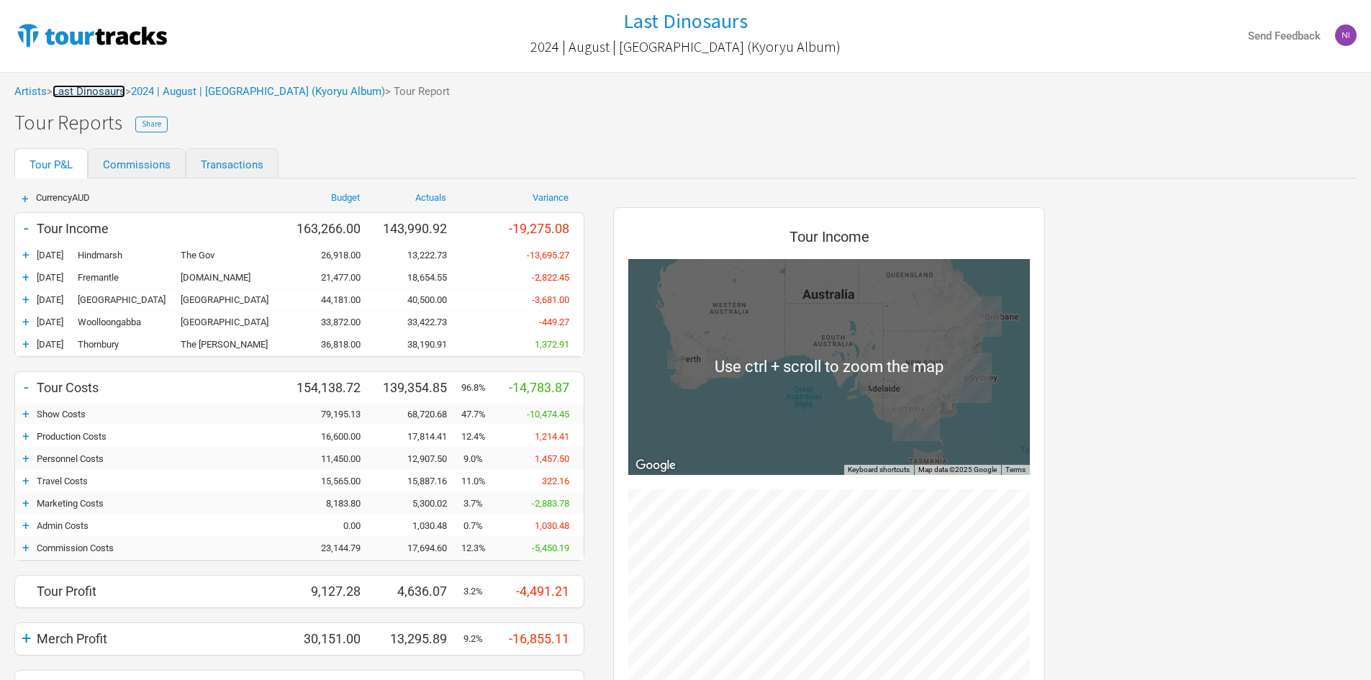
click at [125, 94] on link "Last Dinosaurs" at bounding box center [89, 91] width 73 height 13
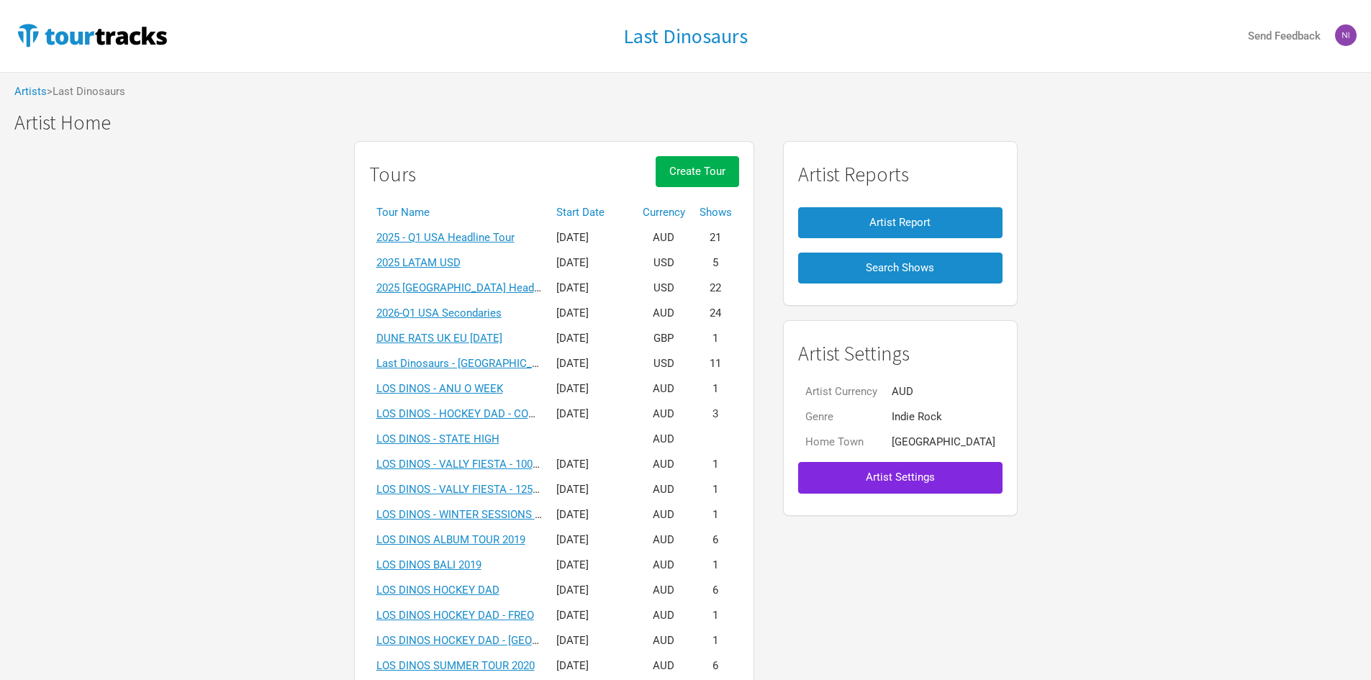
click at [620, 204] on th "Start Date" at bounding box center [592, 212] width 86 height 25
click at [511, 430] on td "2024 | June | USA & CDMX" at bounding box center [459, 439] width 180 height 25
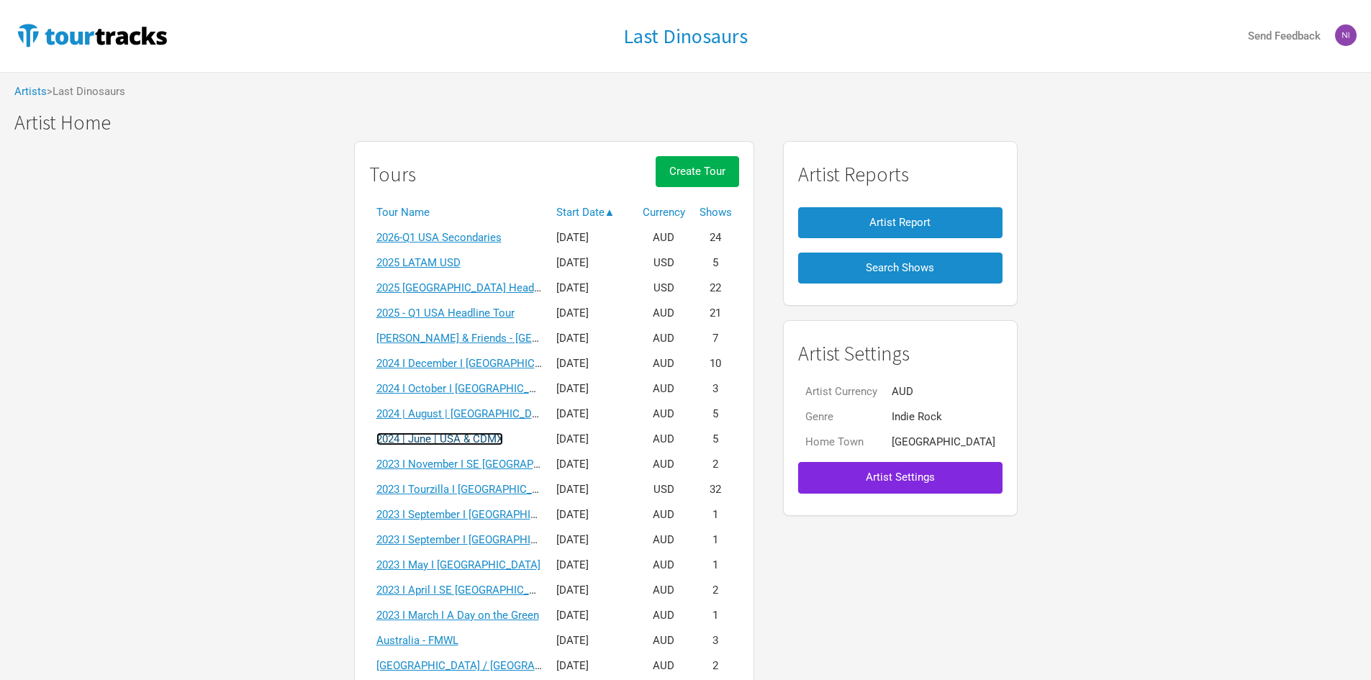
click at [503, 433] on link "2024 | June | USA & CDMX" at bounding box center [439, 439] width 127 height 13
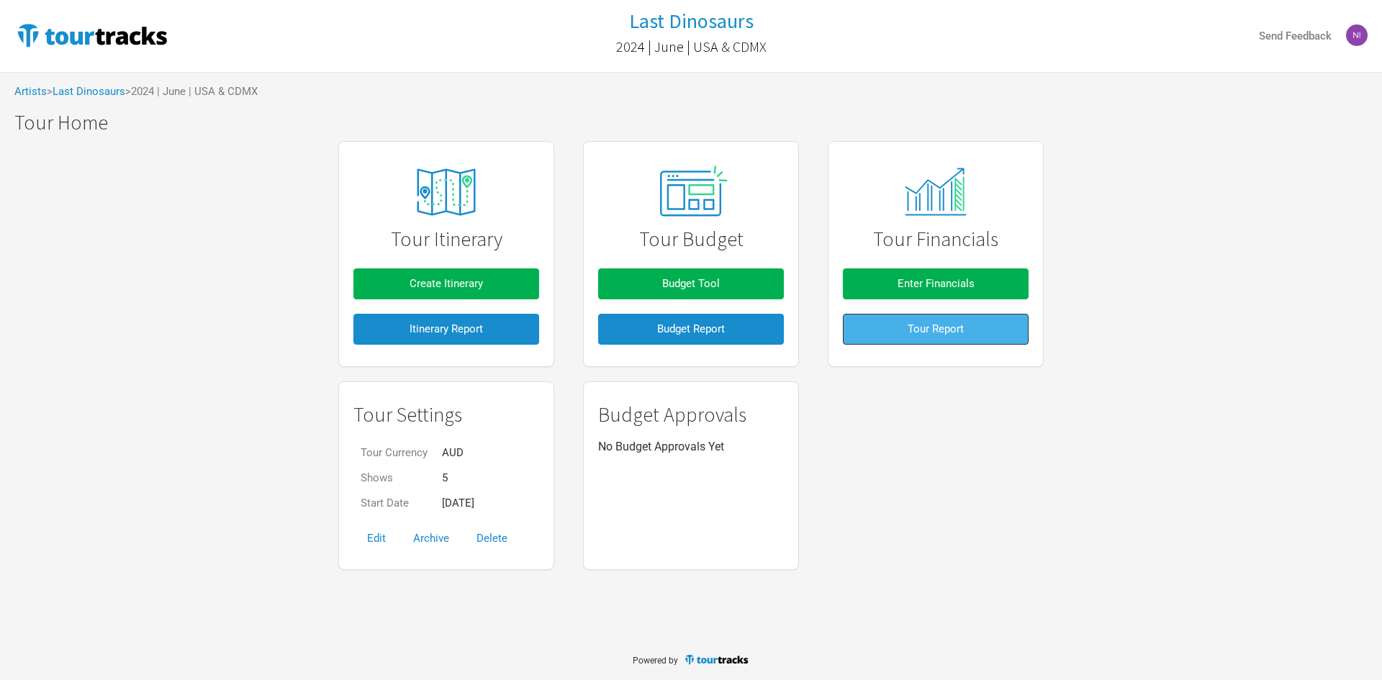
click at [894, 330] on button "Tour Report" at bounding box center [936, 329] width 186 height 31
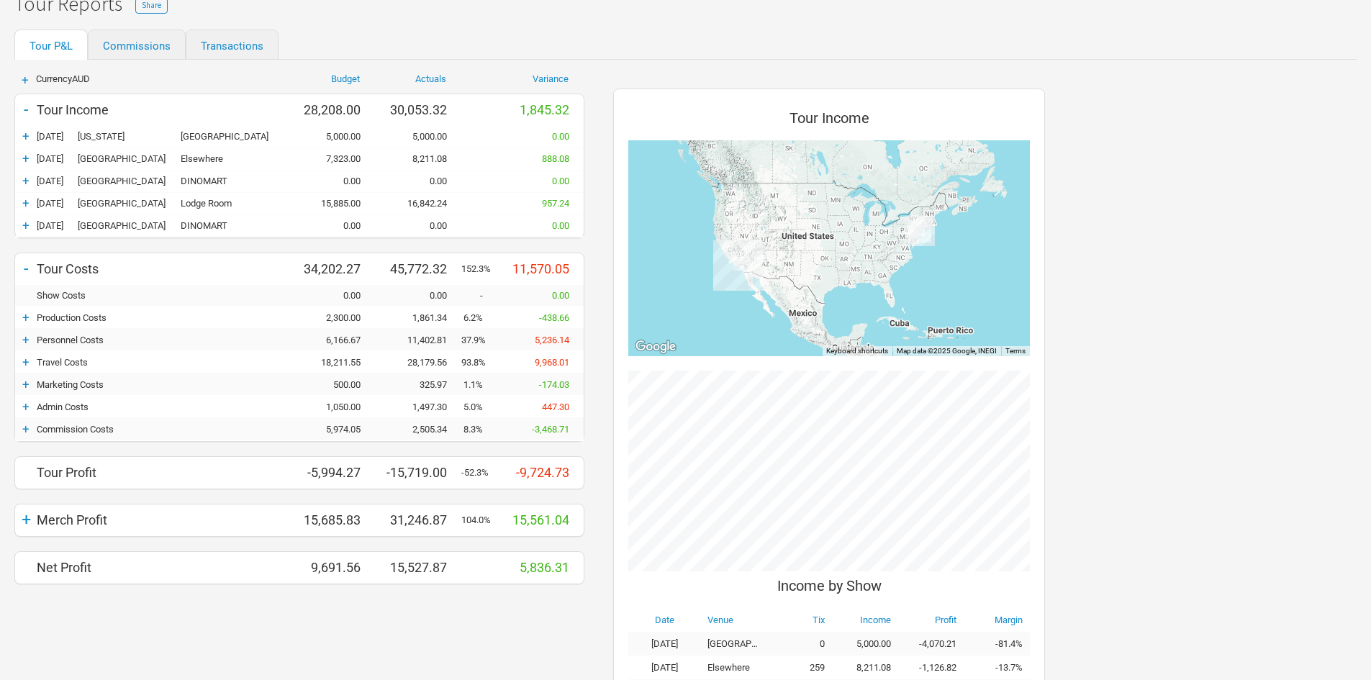
scroll to position [144, 0]
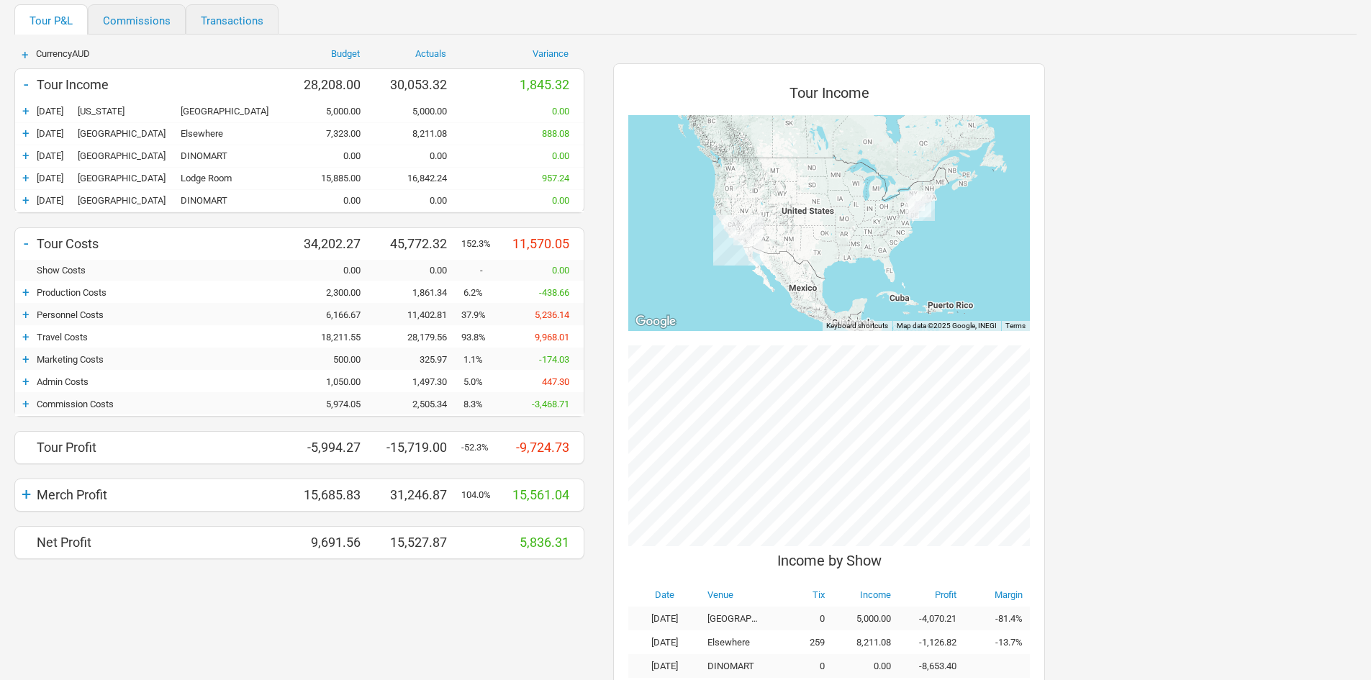
click at [26, 492] on div "+" at bounding box center [26, 494] width 22 height 20
drag, startPoint x: 24, startPoint y: 548, endPoint x: 41, endPoint y: 546, distance: 16.7
click at [24, 548] on div "+" at bounding box center [26, 543] width 22 height 14
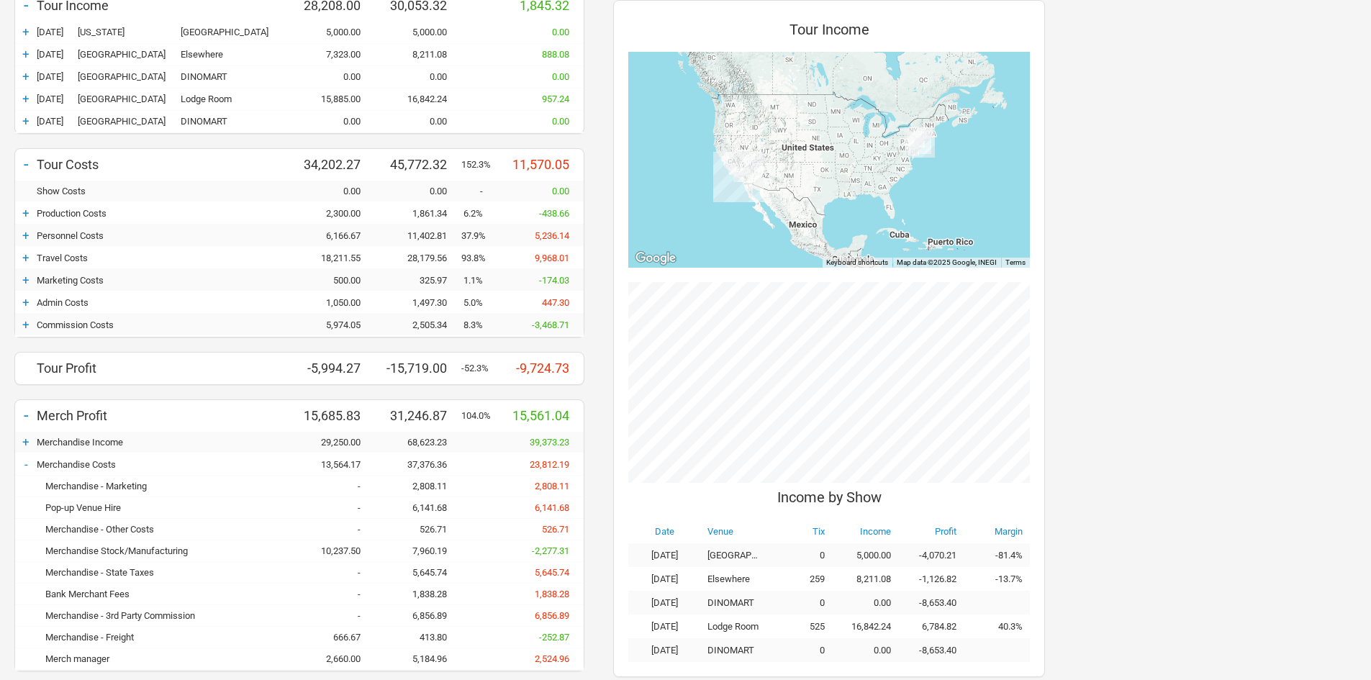
scroll to position [245, 0]
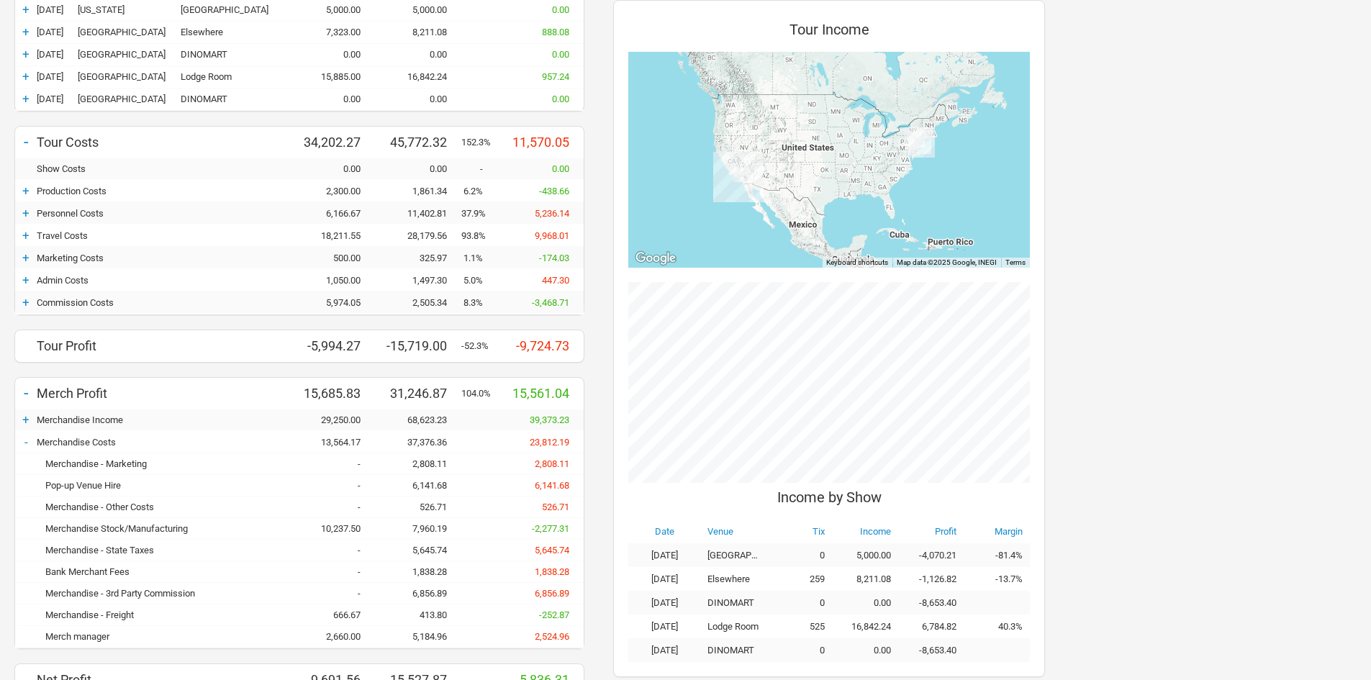
click at [25, 279] on div "+" at bounding box center [26, 280] width 22 height 14
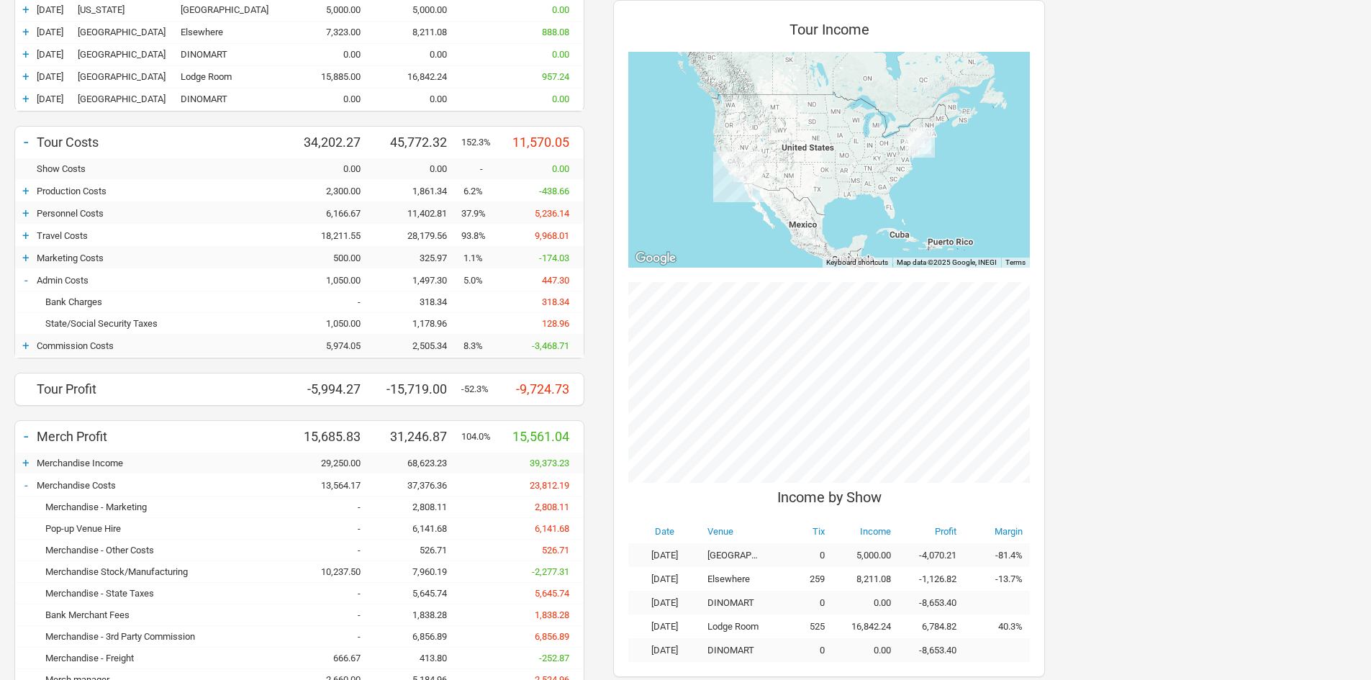
click at [446, 324] on div "1,178.96" at bounding box center [418, 323] width 86 height 11
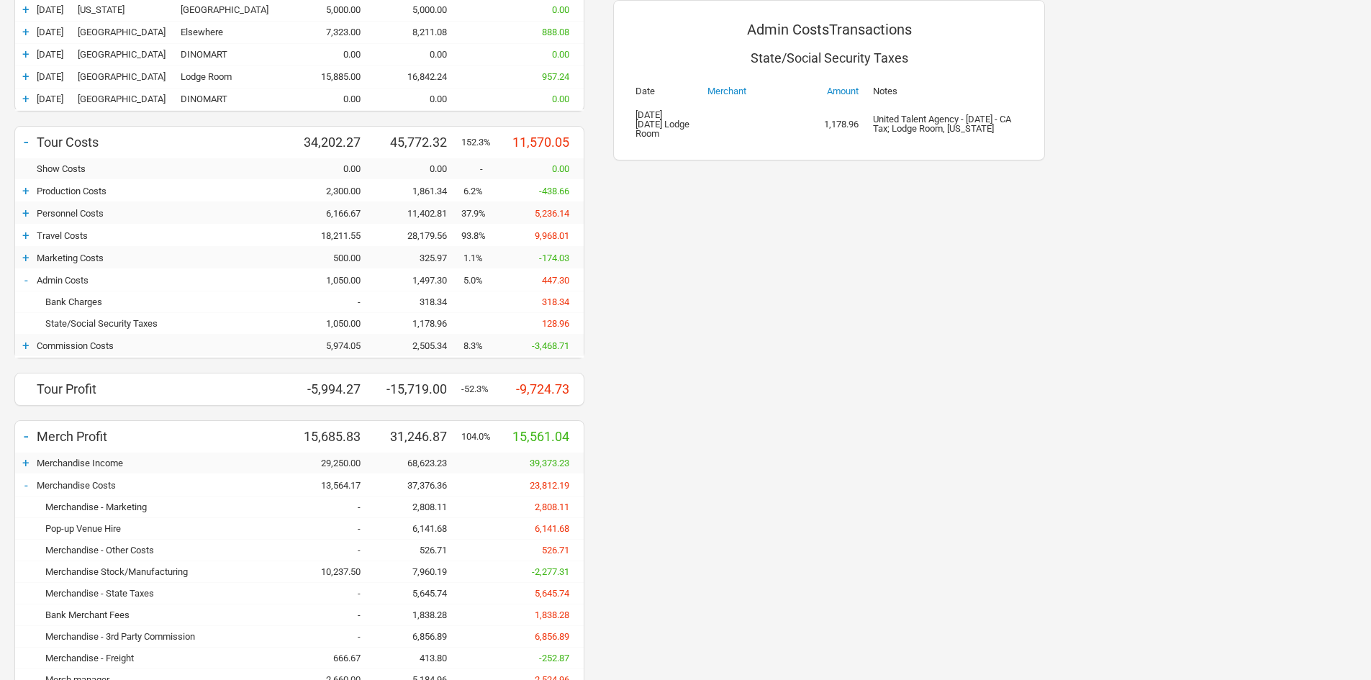
click at [32, 282] on div "-" at bounding box center [26, 280] width 22 height 14
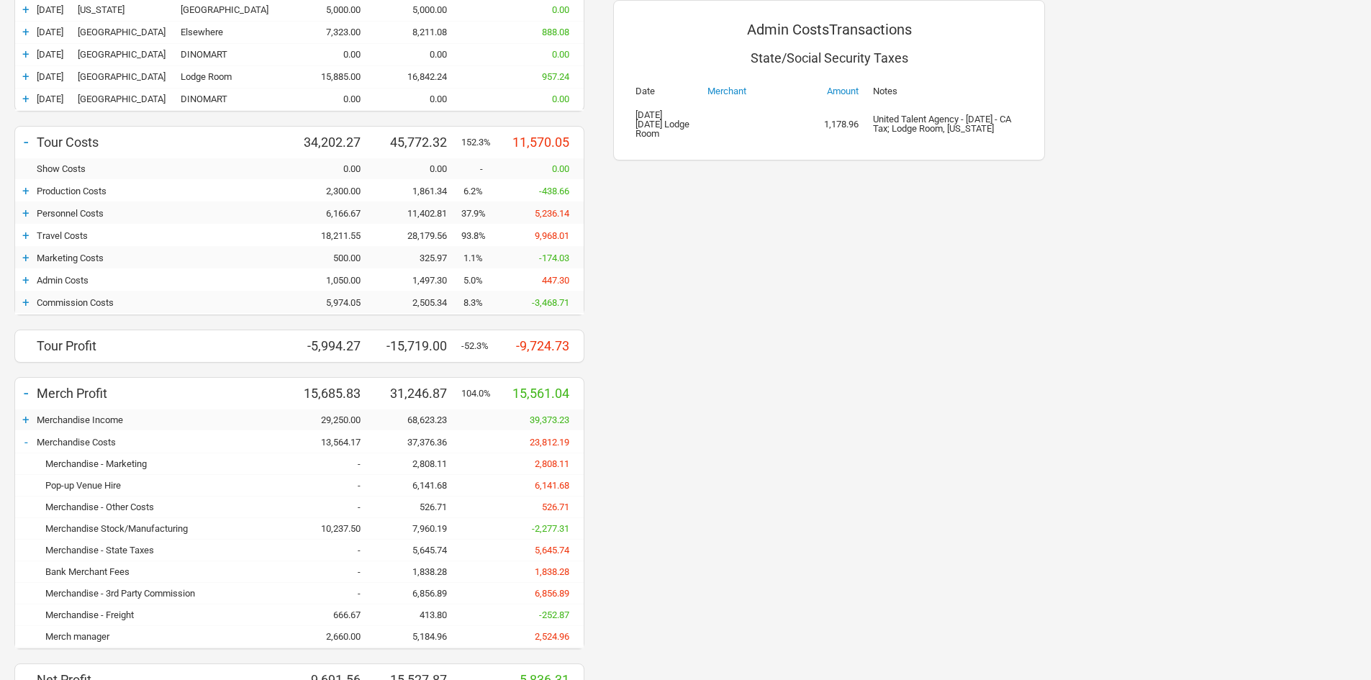
click at [30, 281] on div "+" at bounding box center [26, 280] width 22 height 14
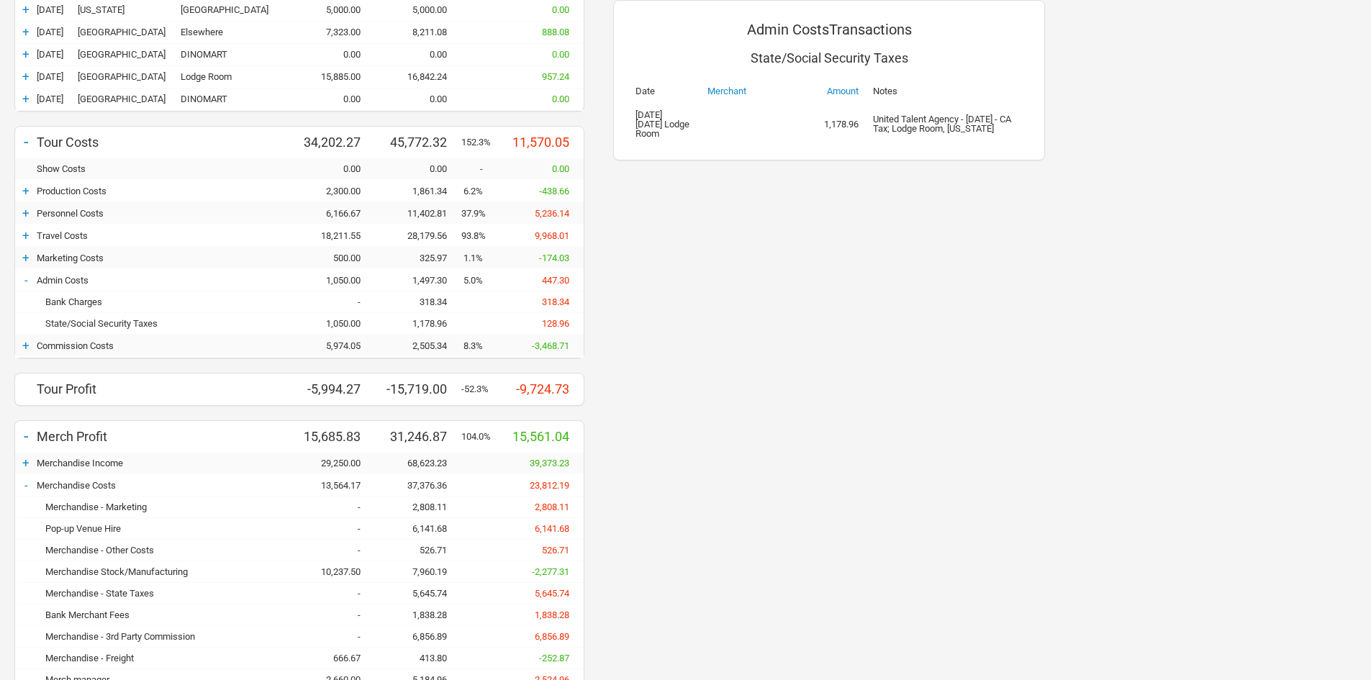
click at [433, 299] on div "318.34" at bounding box center [418, 302] width 86 height 11
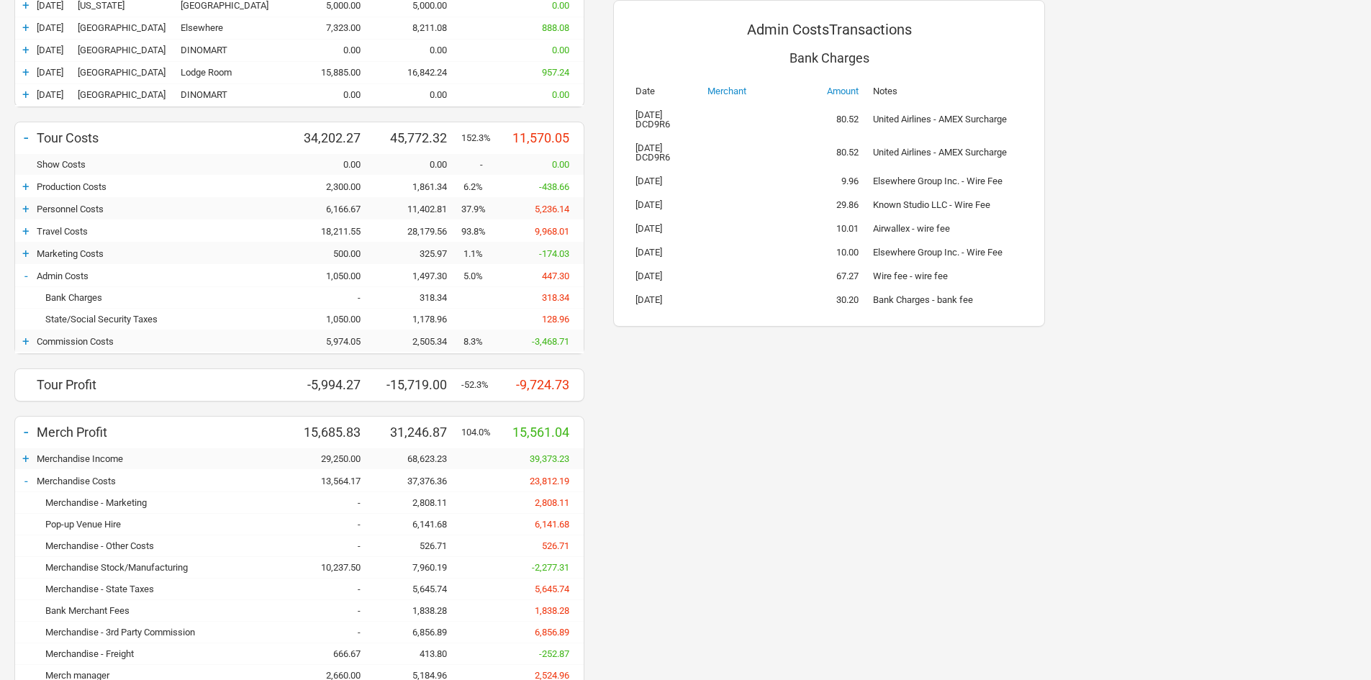
scroll to position [317, 0]
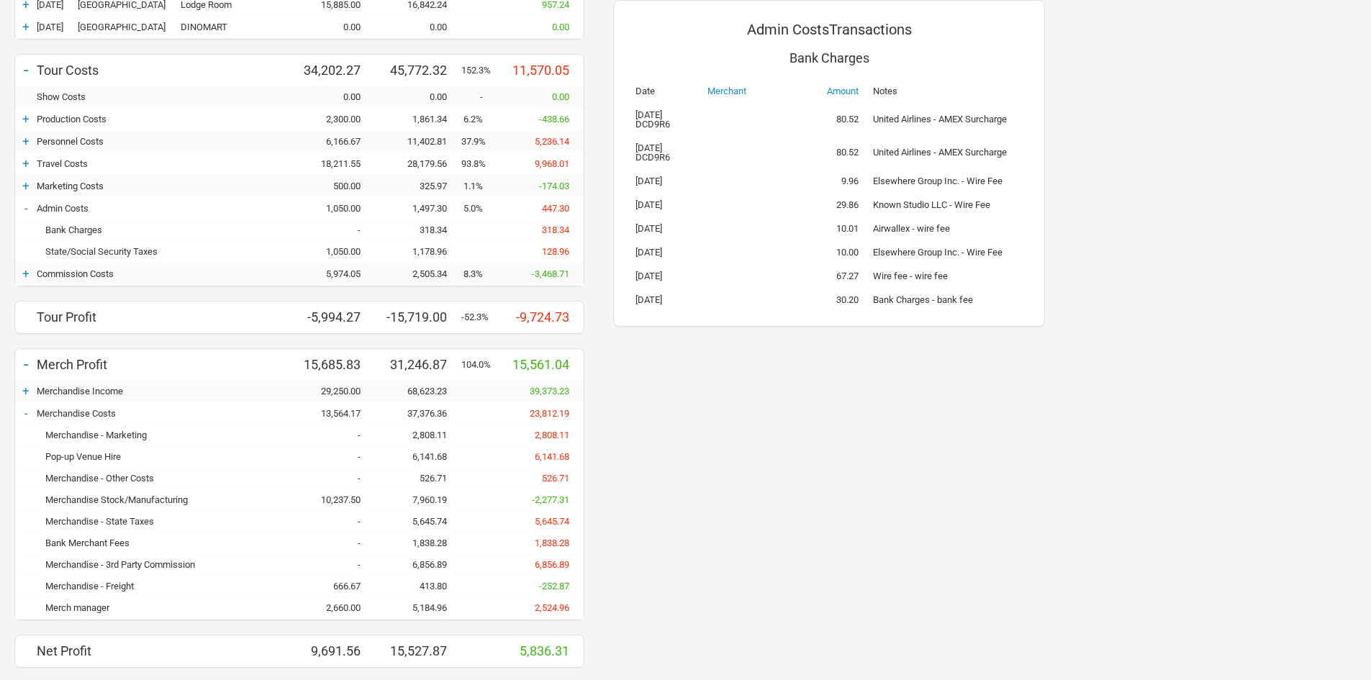
click at [428, 481] on div "526.71" at bounding box center [418, 478] width 86 height 11
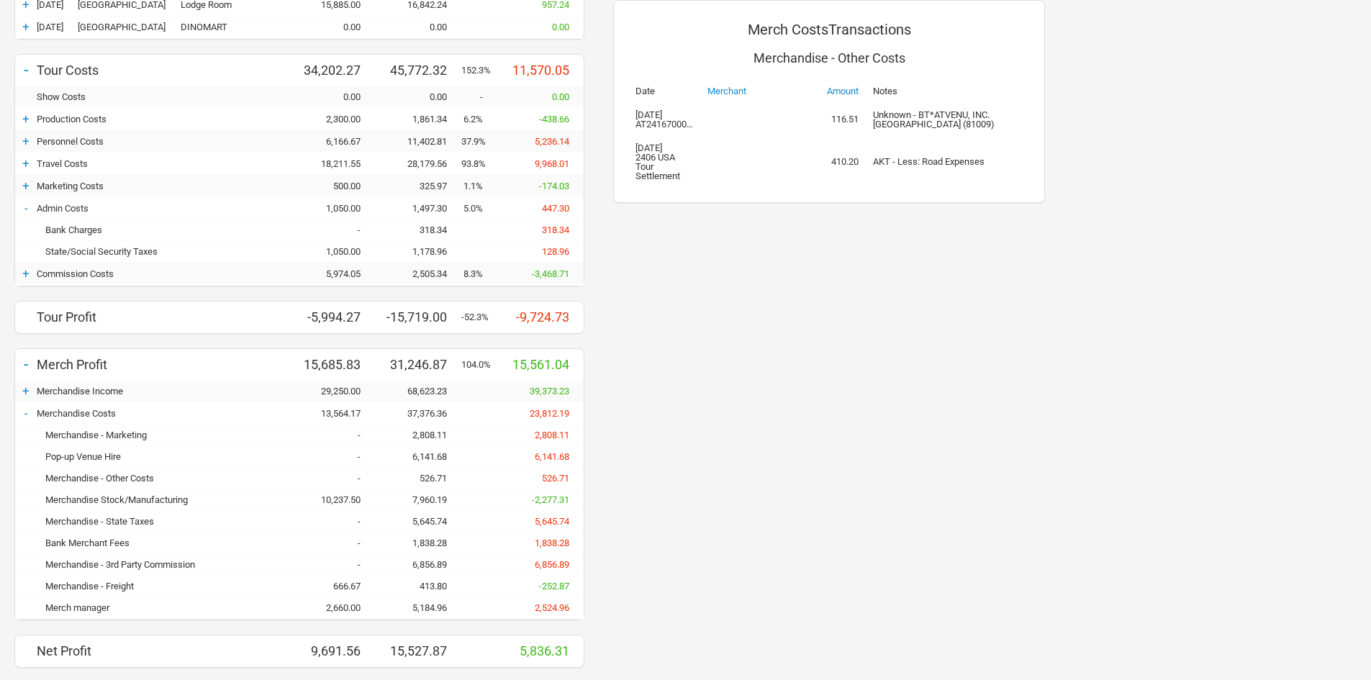
click at [434, 233] on div "318.34" at bounding box center [418, 230] width 86 height 11
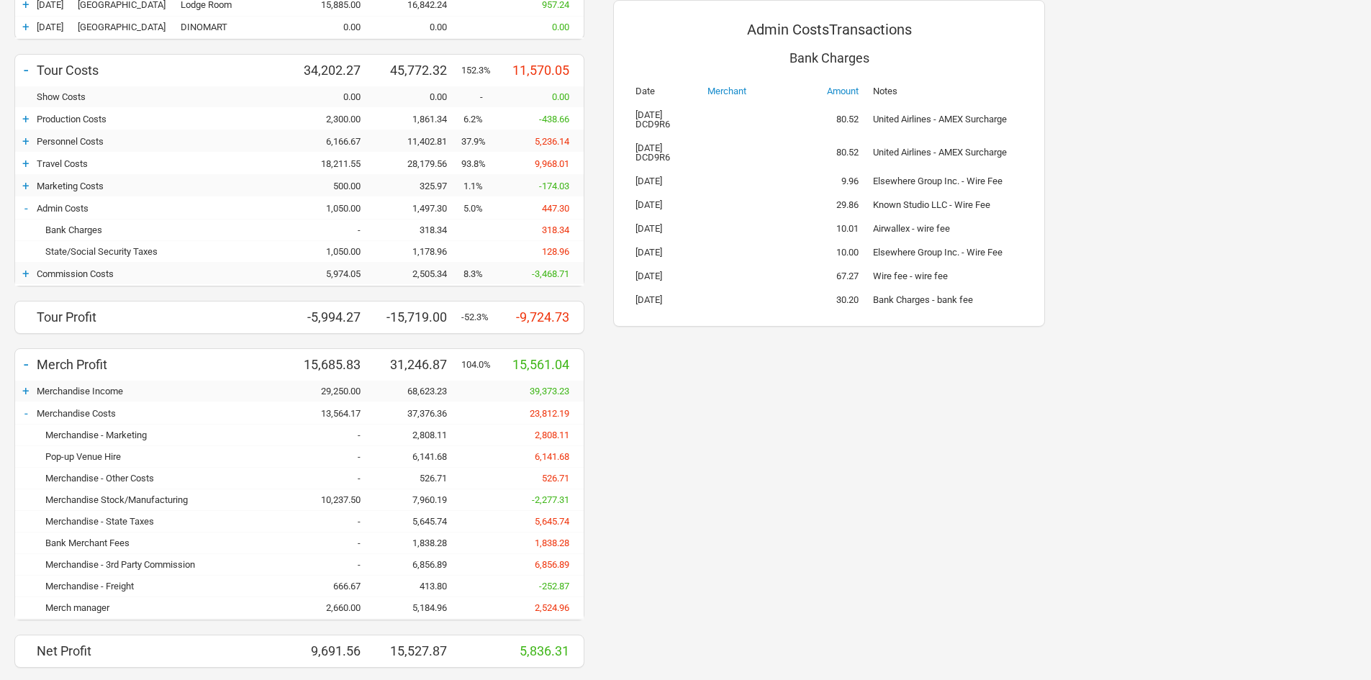
drag, startPoint x: 729, startPoint y: 125, endPoint x: 687, endPoint y: 122, distance: 41.8
click at [728, 125] on td at bounding box center [754, 119] width 108 height 33
drag, startPoint x: 690, startPoint y: 110, endPoint x: 629, endPoint y: 112, distance: 61.2
click at [629, 112] on td "28-May-24 DCD9R6" at bounding box center [664, 119] width 72 height 33
copy td "28-May-24"
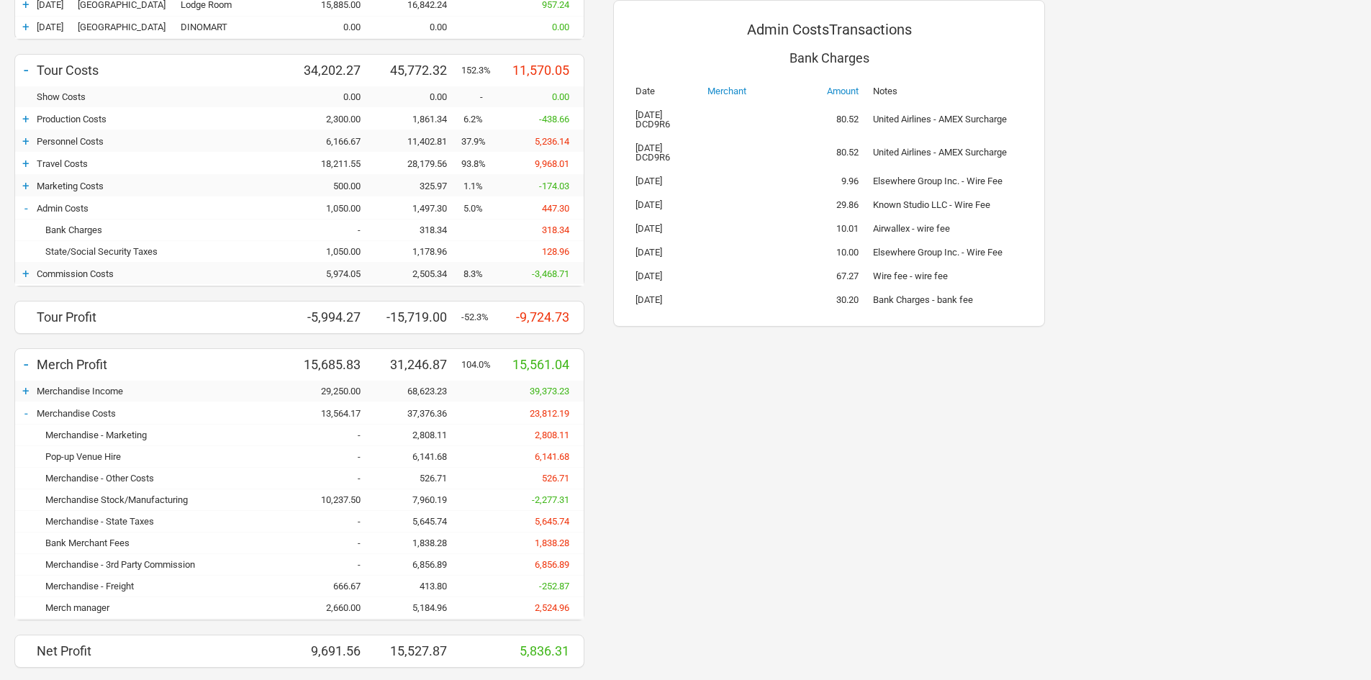
click at [944, 137] on td "United Airlines - AMEX Surcharge" at bounding box center [948, 152] width 164 height 33
drag, startPoint x: 834, startPoint y: 120, endPoint x: 863, endPoint y: 120, distance: 29.5
click at [863, 120] on td "80.52" at bounding box center [837, 119] width 58 height 33
copy td "80.52"
click at [895, 109] on td "United Airlines - AMEX Surcharge" at bounding box center [948, 119] width 164 height 33
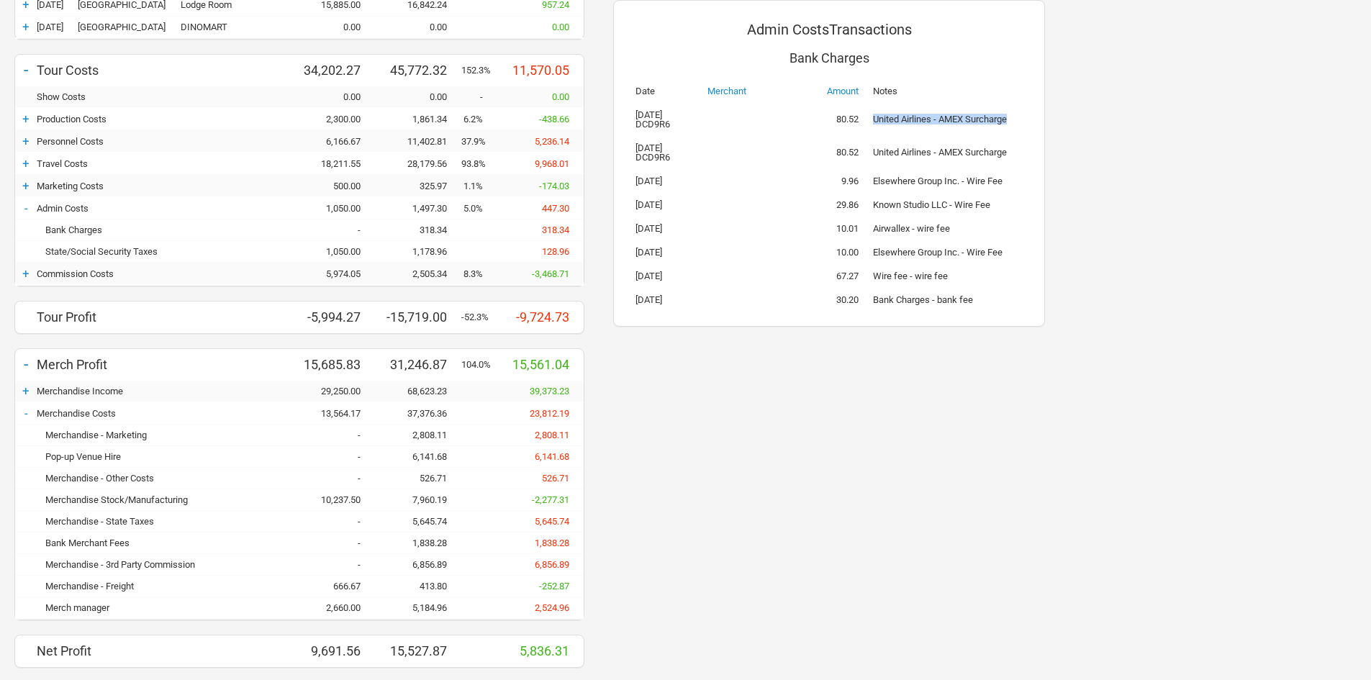
drag, startPoint x: 872, startPoint y: 116, endPoint x: 1018, endPoint y: 122, distance: 145.5
click at [1018, 122] on td "United Airlines - AMEX Surcharge" at bounding box center [948, 119] width 164 height 33
copy td "United Airlines - AMEX Surcharge"
click at [713, 53] on div "Bank Charges" at bounding box center [829, 65] width 402 height 27
drag, startPoint x: 816, startPoint y: 55, endPoint x: 912, endPoint y: 55, distance: 96.5
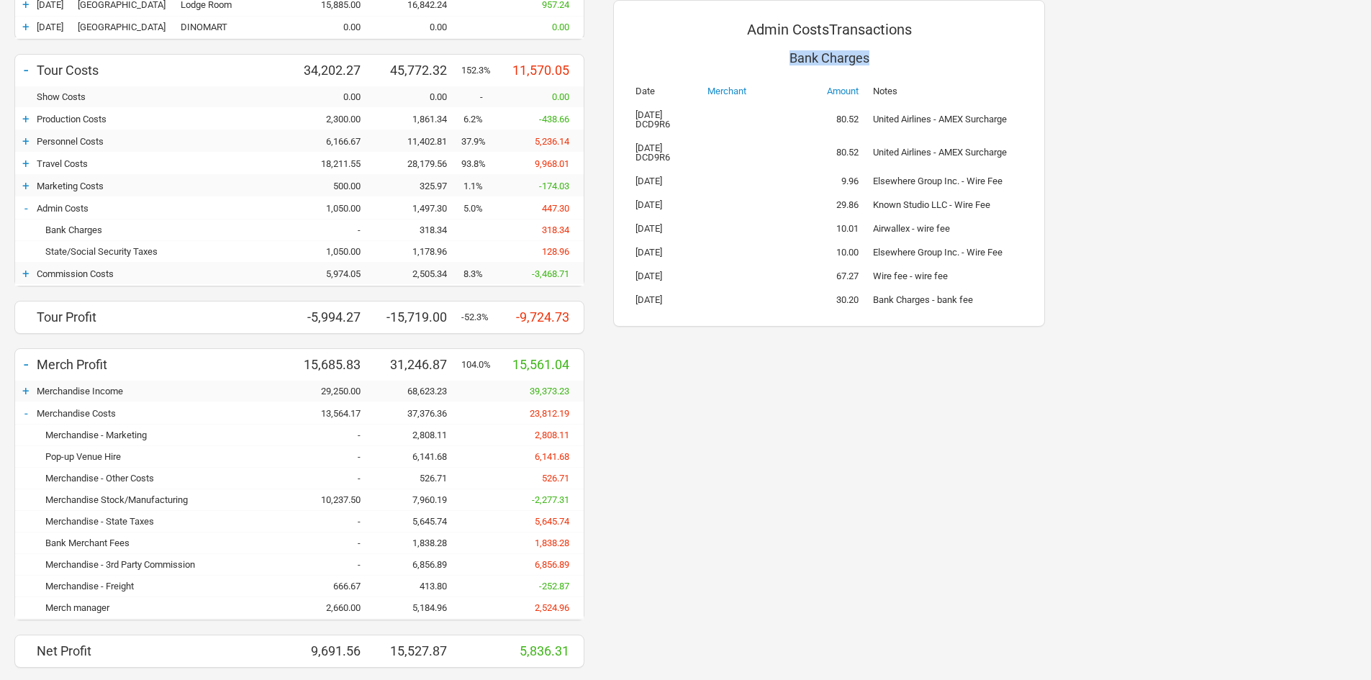
click at [912, 55] on div "Bank Charges" at bounding box center [829, 65] width 402 height 27
copy div "Bank Charges"
click at [729, 430] on div "Admin Costs Transactions Bank Charges Date Merchant Amount Notes 28-May-24 DCD9…" at bounding box center [829, 271] width 461 height 821
click at [437, 245] on div "State/Social Security Taxes 1,050.00 1,178.96 128.96" at bounding box center [299, 252] width 569 height 22
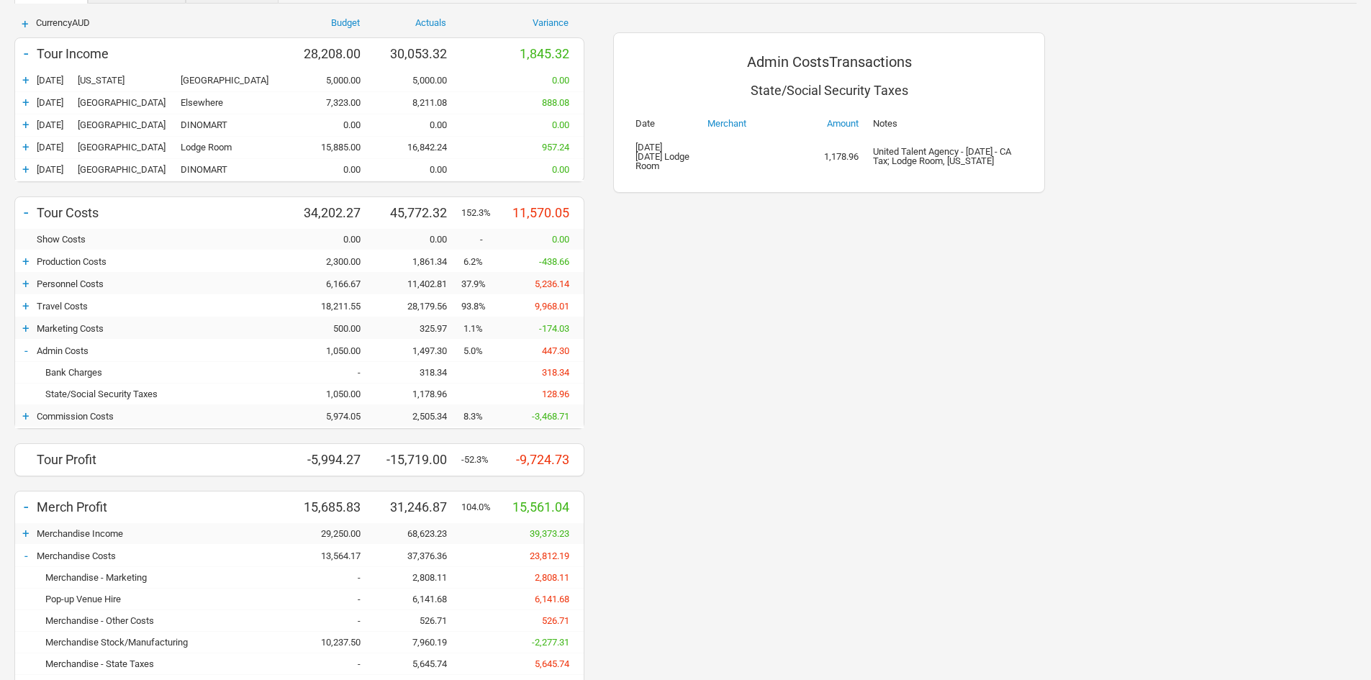
scroll to position [173, 0]
click at [432, 328] on div "325.97" at bounding box center [418, 330] width 86 height 11
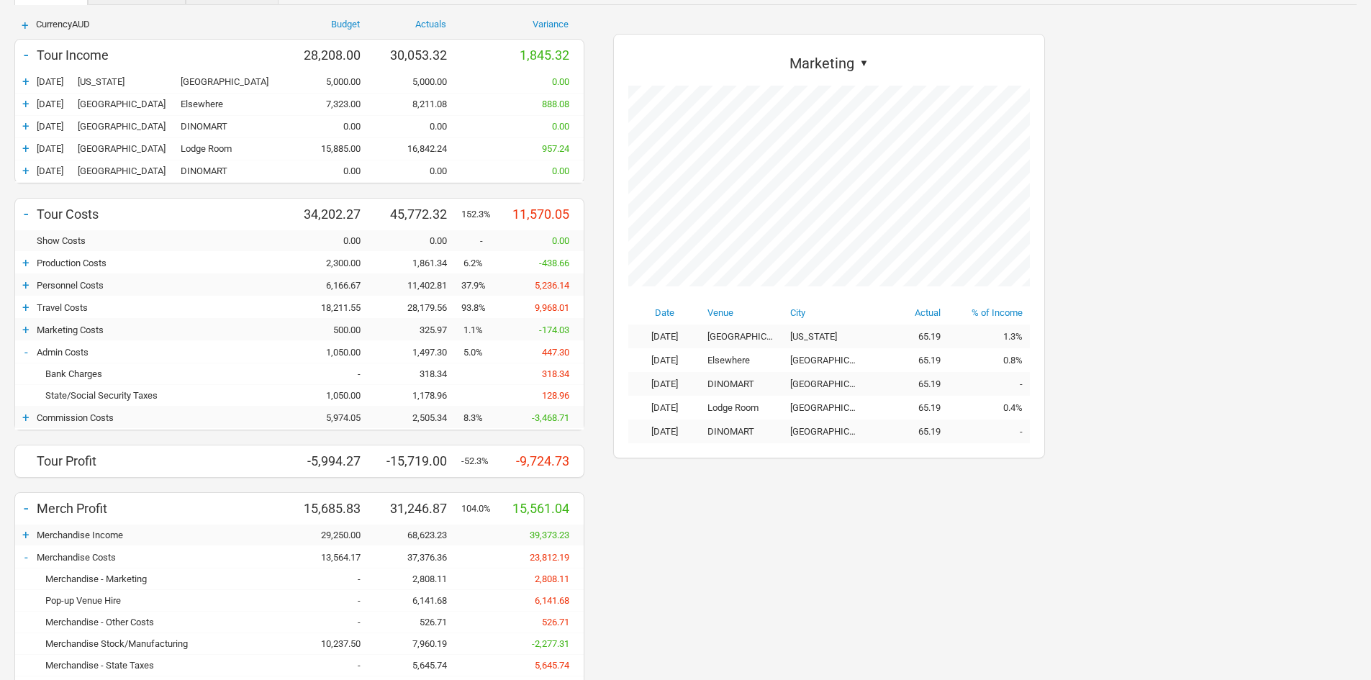
scroll to position [425, 461]
click at [433, 335] on div "325.97" at bounding box center [418, 330] width 86 height 11
click at [23, 331] on div "+" at bounding box center [26, 329] width 22 height 14
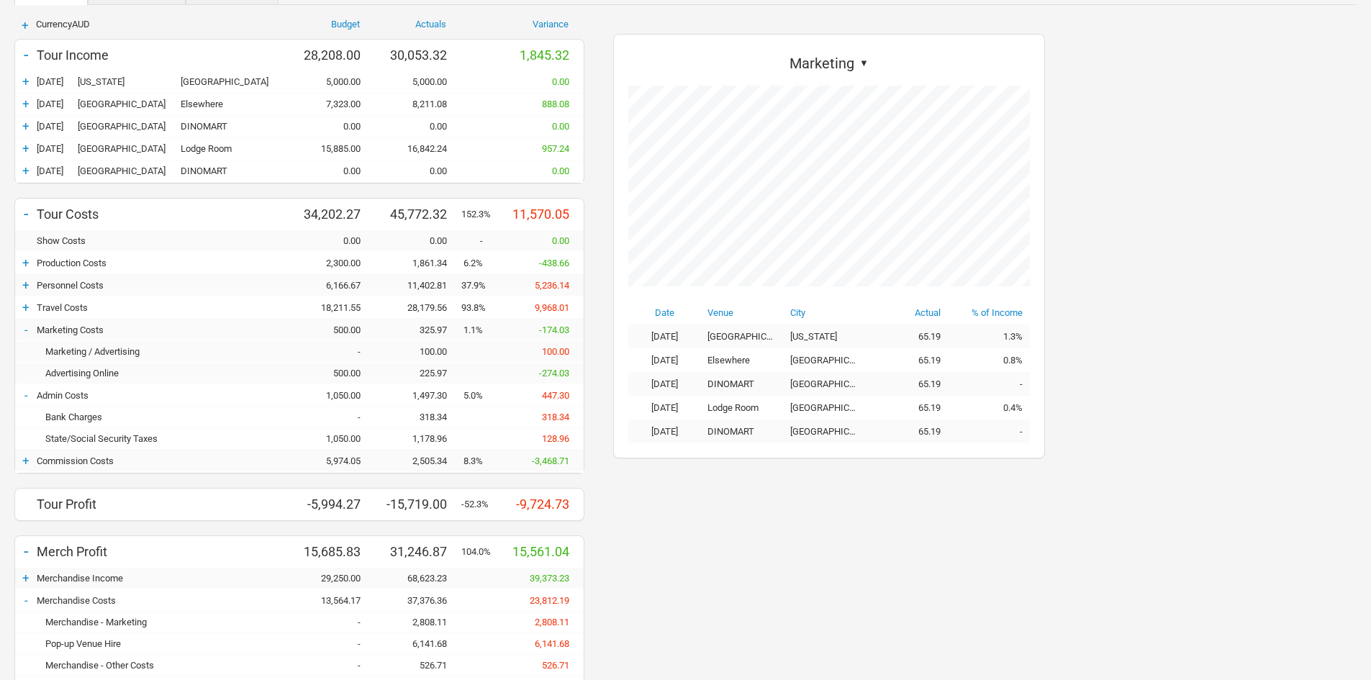
click at [441, 373] on div "225.97" at bounding box center [418, 373] width 86 height 11
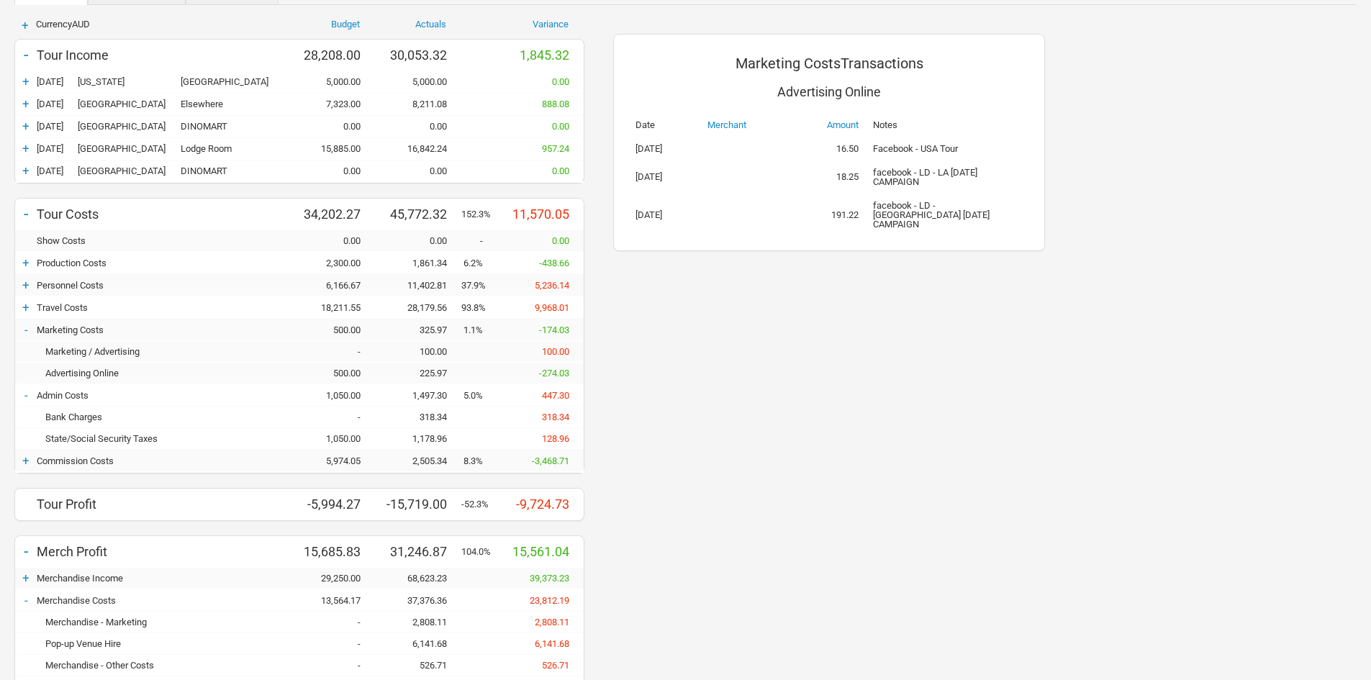
click at [437, 351] on div "100.00" at bounding box center [418, 351] width 86 height 11
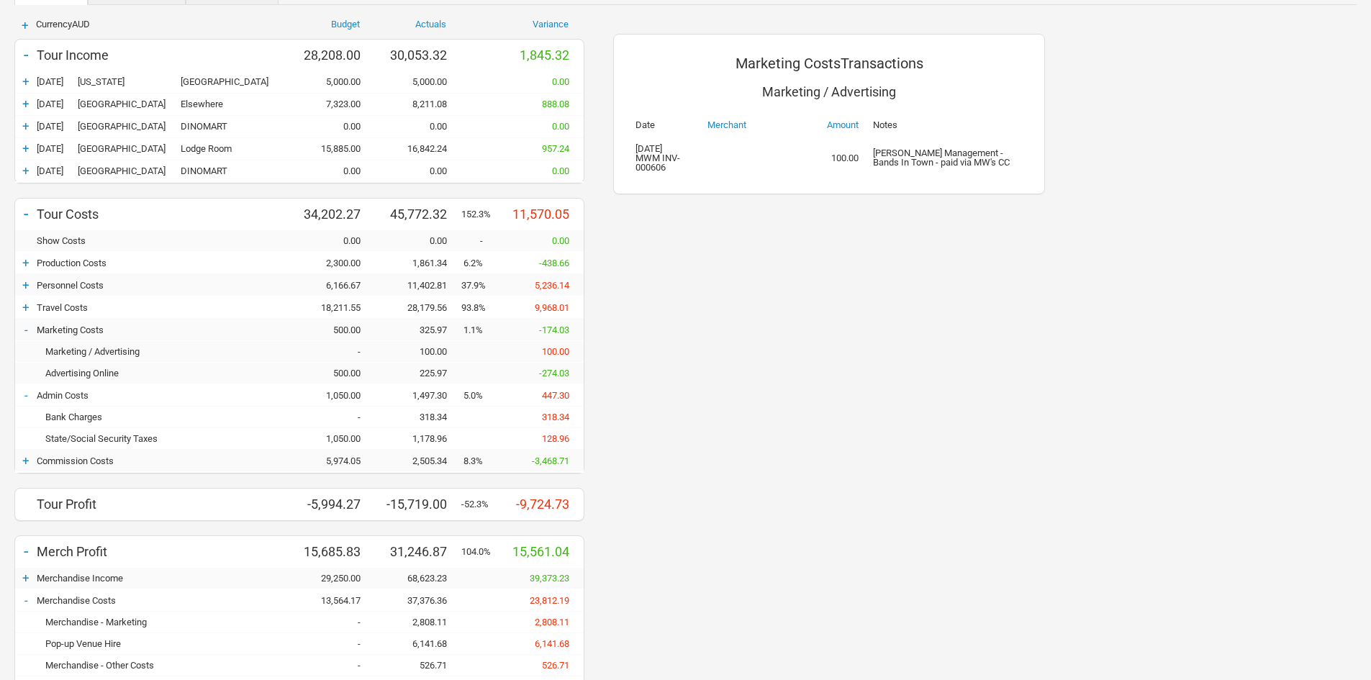
click at [433, 373] on div "225.97" at bounding box center [418, 373] width 86 height 11
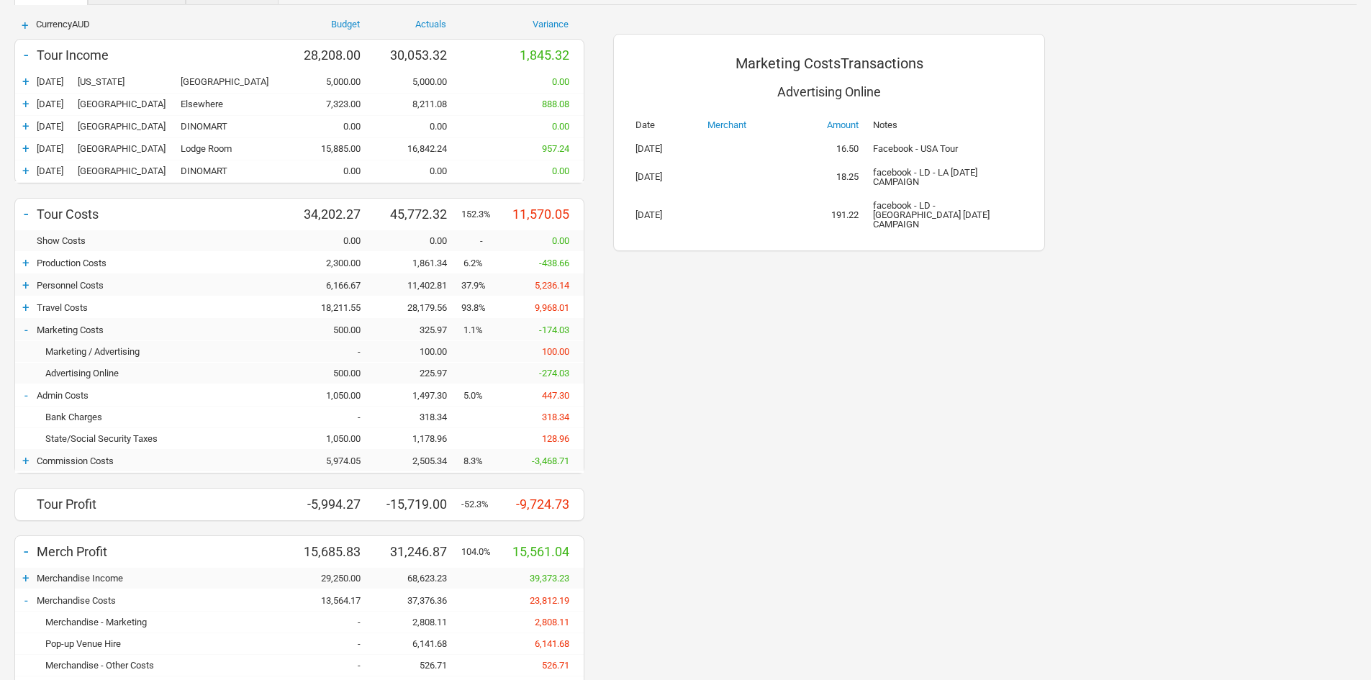
click at [819, 389] on div "Marketing Costs Transactions Advertising Online Date Merchant Amount Notes 16-M…" at bounding box center [829, 437] width 461 height 865
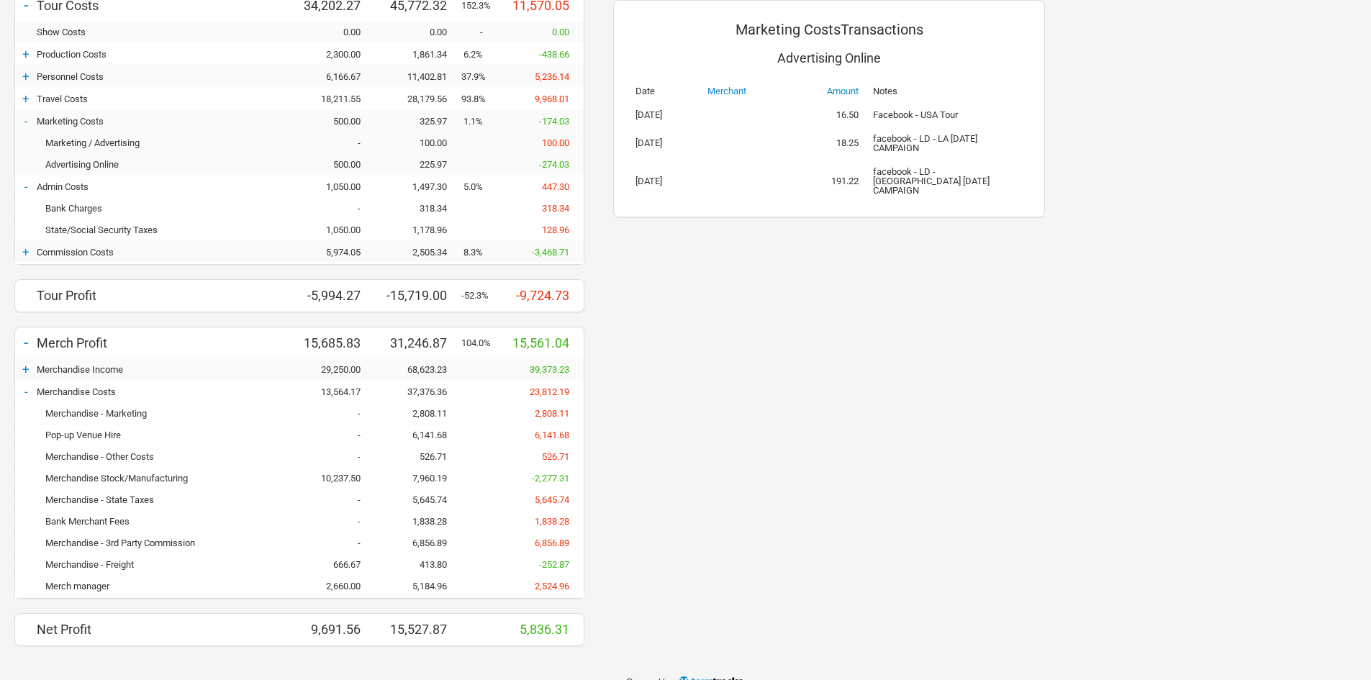
scroll to position [389, 0]
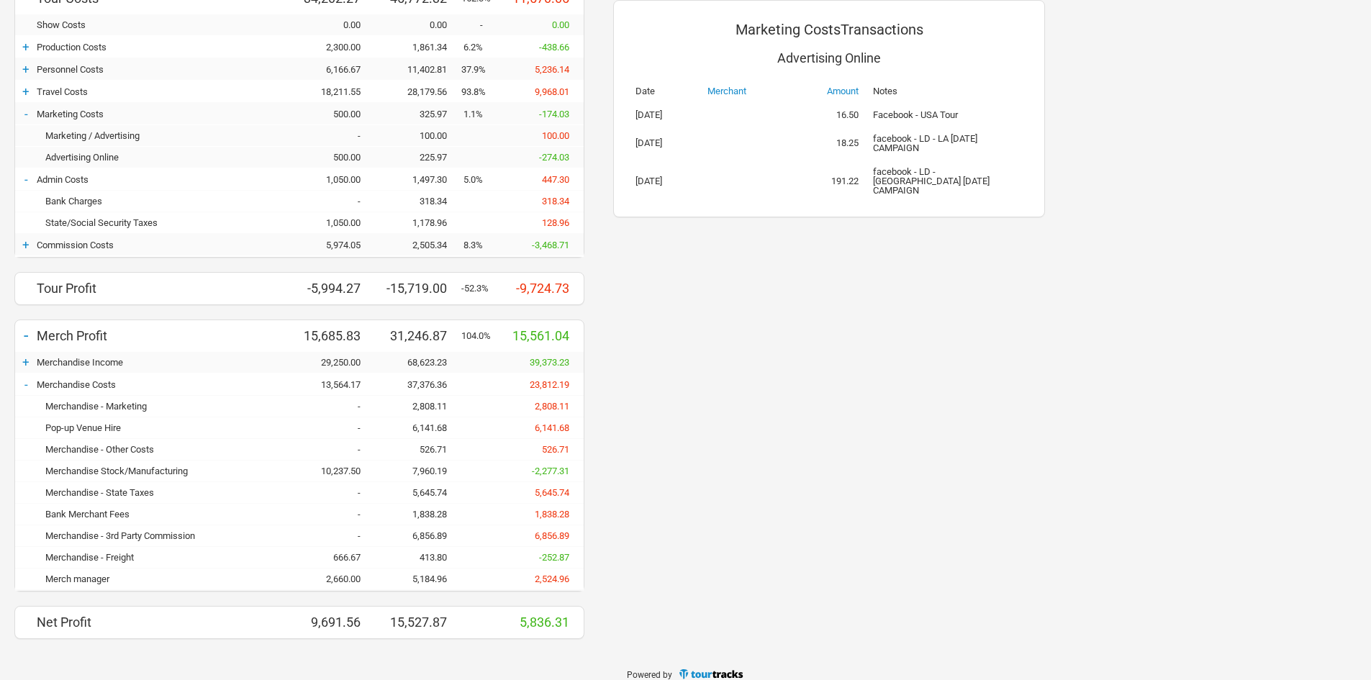
click at [22, 181] on div "-" at bounding box center [26, 179] width 22 height 14
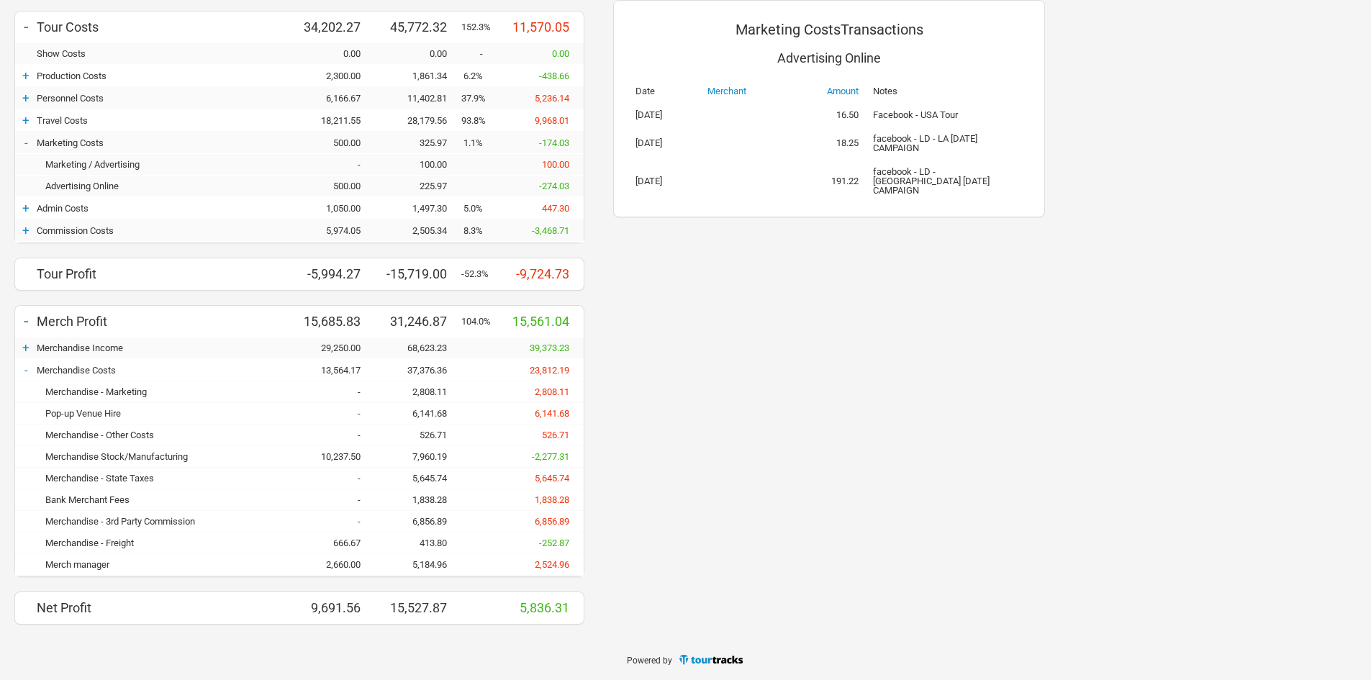
click at [27, 141] on div "-" at bounding box center [26, 142] width 22 height 14
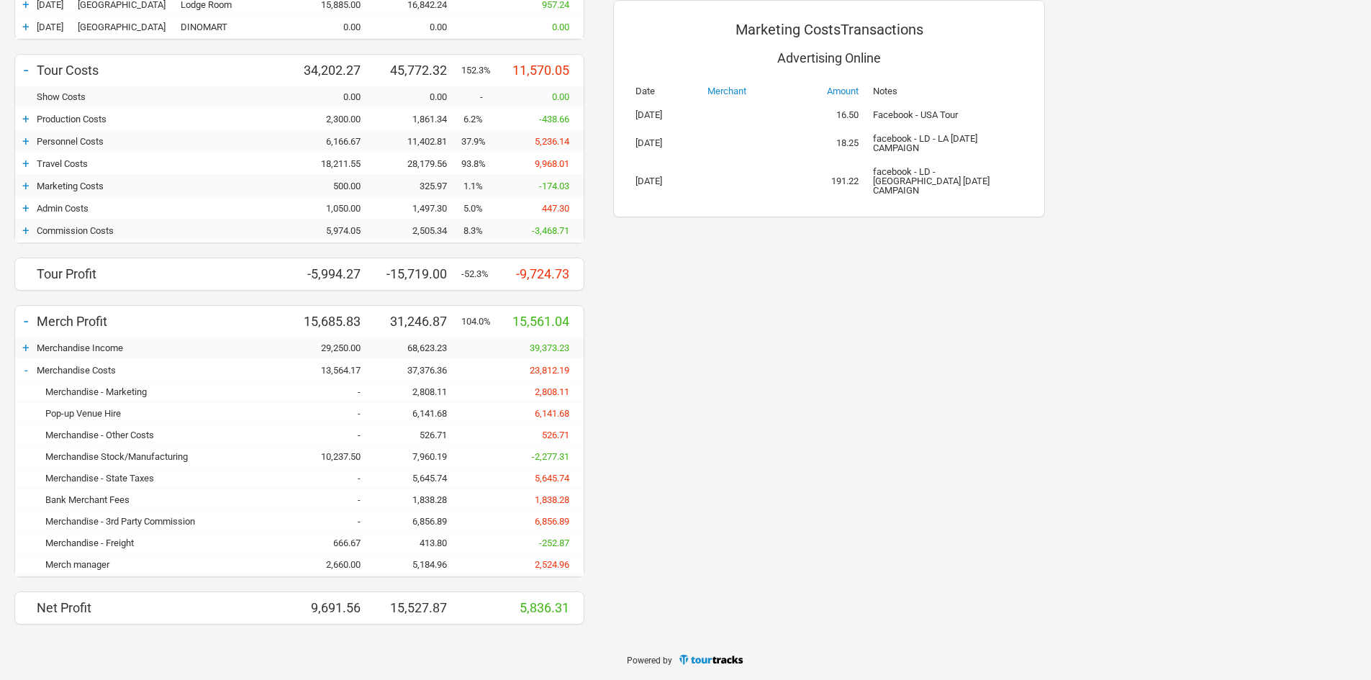
scroll to position [317, 0]
click at [686, 417] on div "Marketing Costs Transactions Advertising Online Date Merchant Amount Notes 16-M…" at bounding box center [829, 250] width 461 height 778
click at [20, 366] on div "-" at bounding box center [26, 370] width 22 height 14
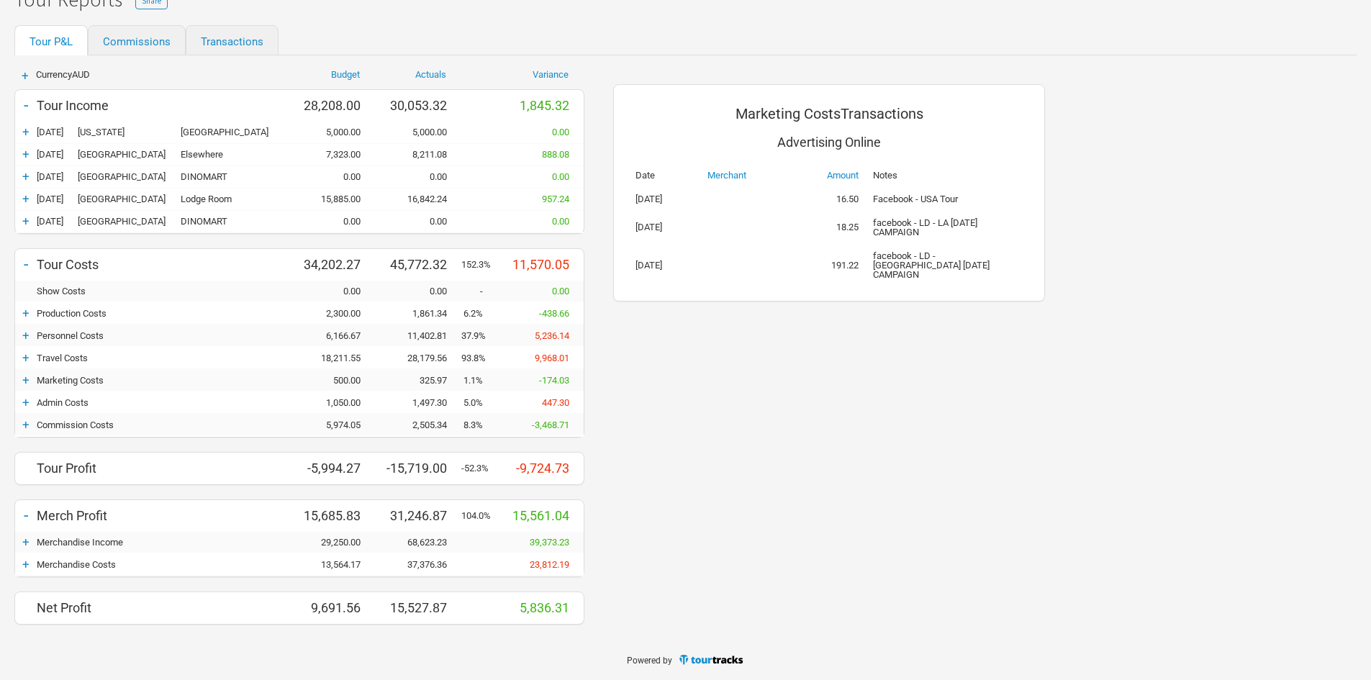
click at [647, 527] on div "Marketing Costs Transactions Advertising Online Date Merchant Amount Notes 16-M…" at bounding box center [829, 347] width 461 height 584
